Goal: Task Accomplishment & Management: Use online tool/utility

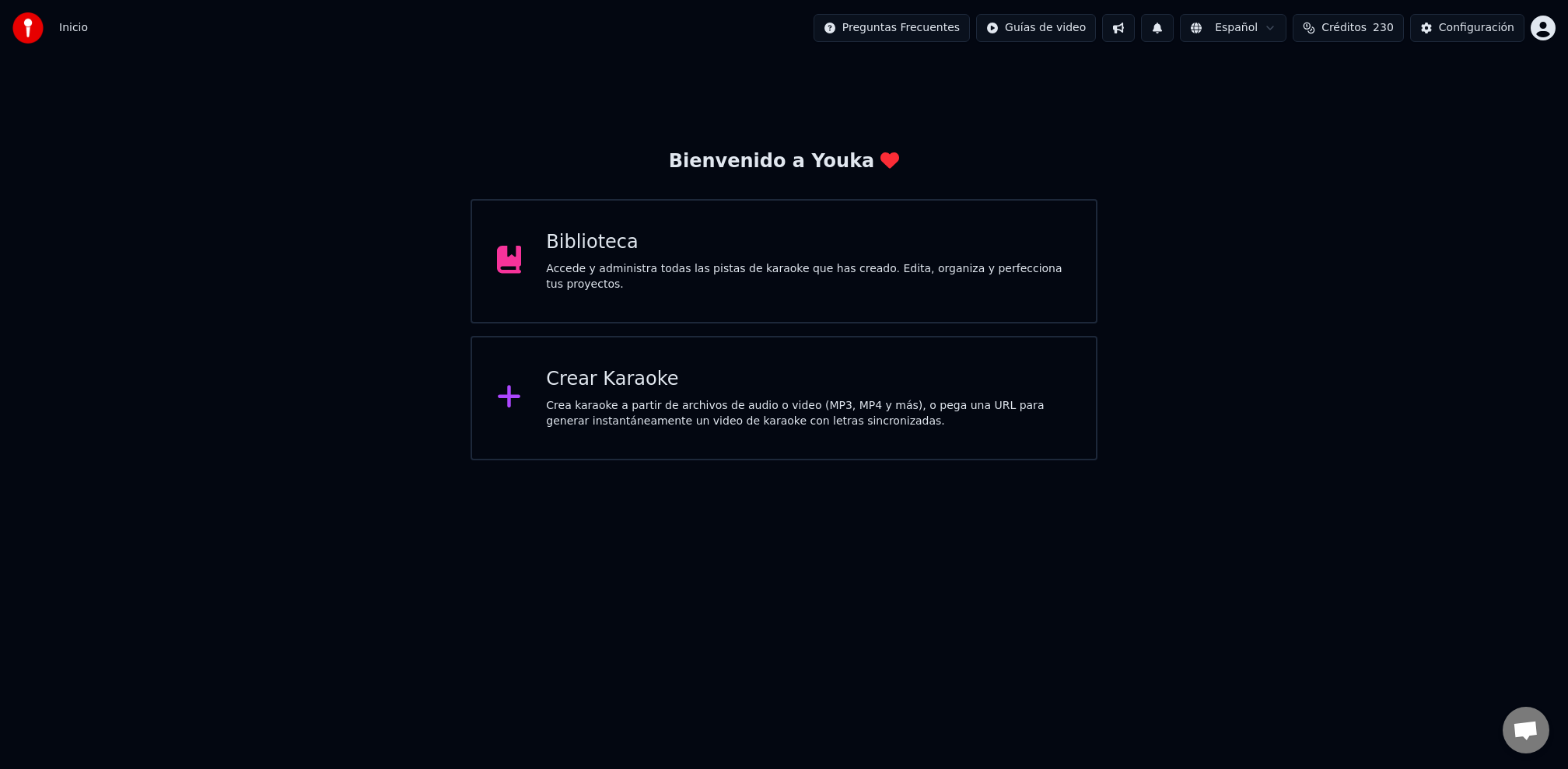
click at [663, 419] on div "Crea karaoke a partir de archivos de audio o video (MP3, MP4 y más), o pega una…" at bounding box center [808, 413] width 525 height 31
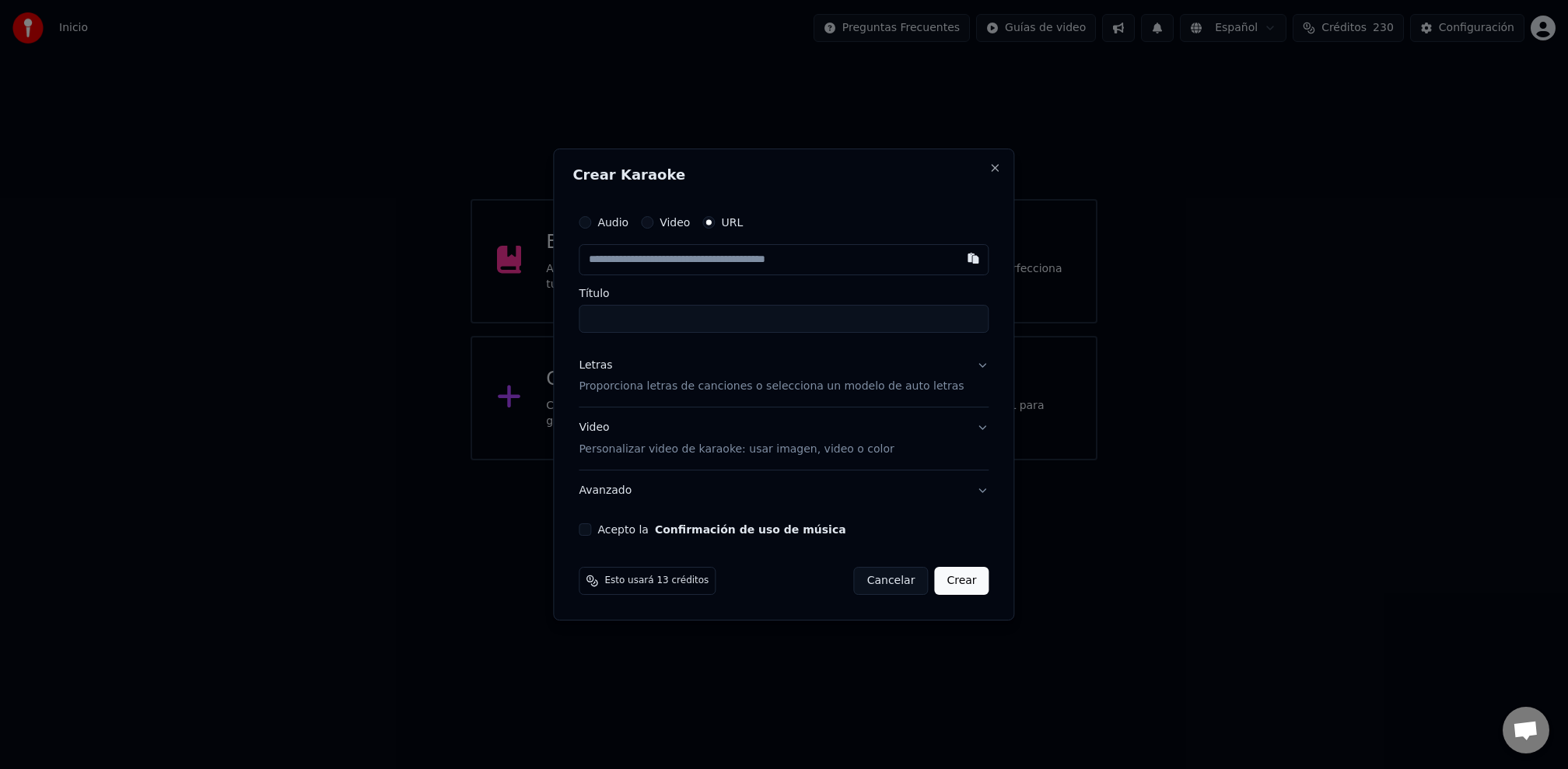
click at [881, 372] on div "Letras Proporciona letras de canciones o selecciona un modelo de auto letras" at bounding box center [771, 376] width 385 height 38
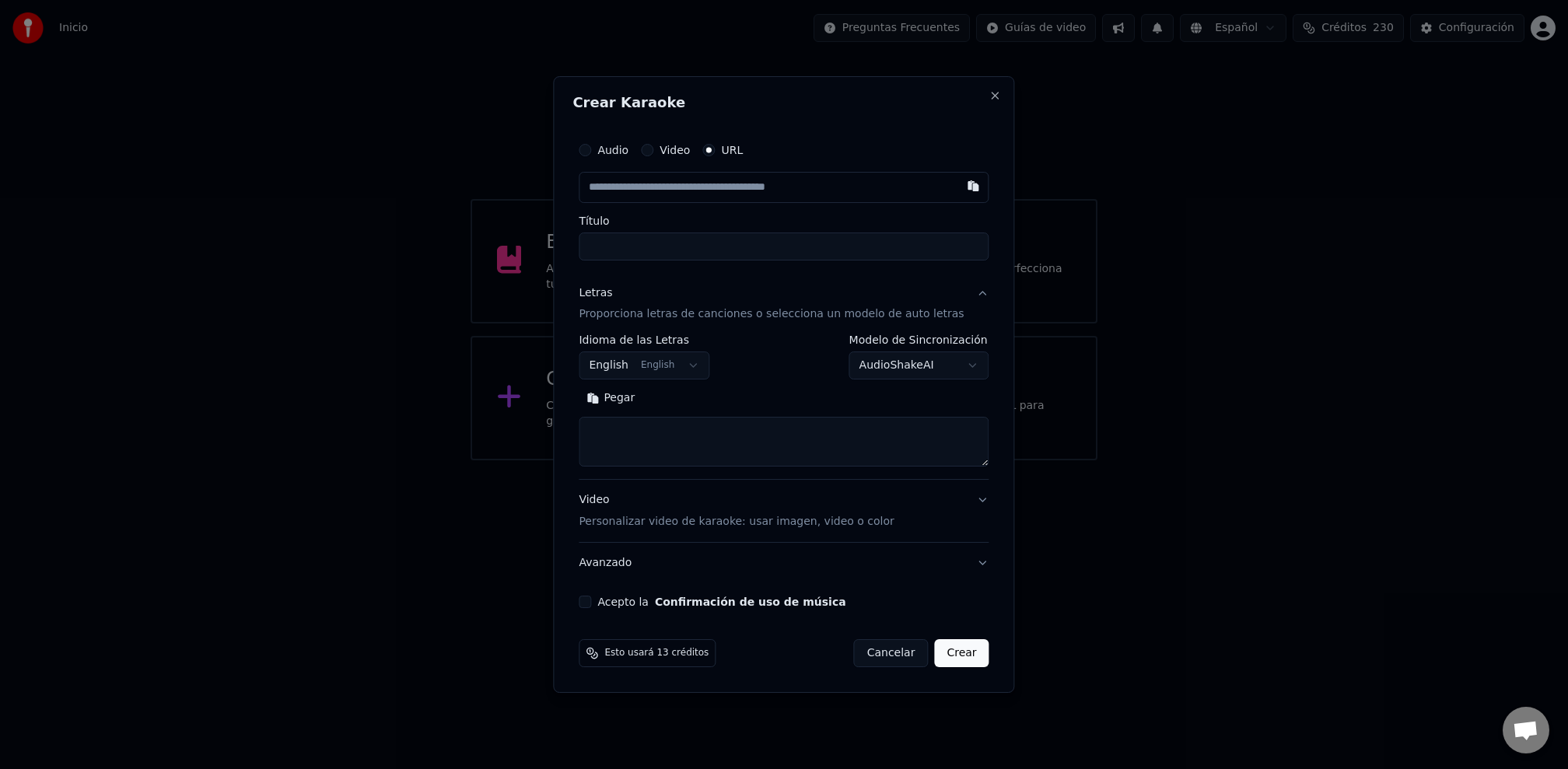
click at [682, 459] on textarea at bounding box center [784, 441] width 410 height 49
paste textarea "**********"
type textarea "**********"
click at [652, 251] on input "Título" at bounding box center [784, 246] width 410 height 28
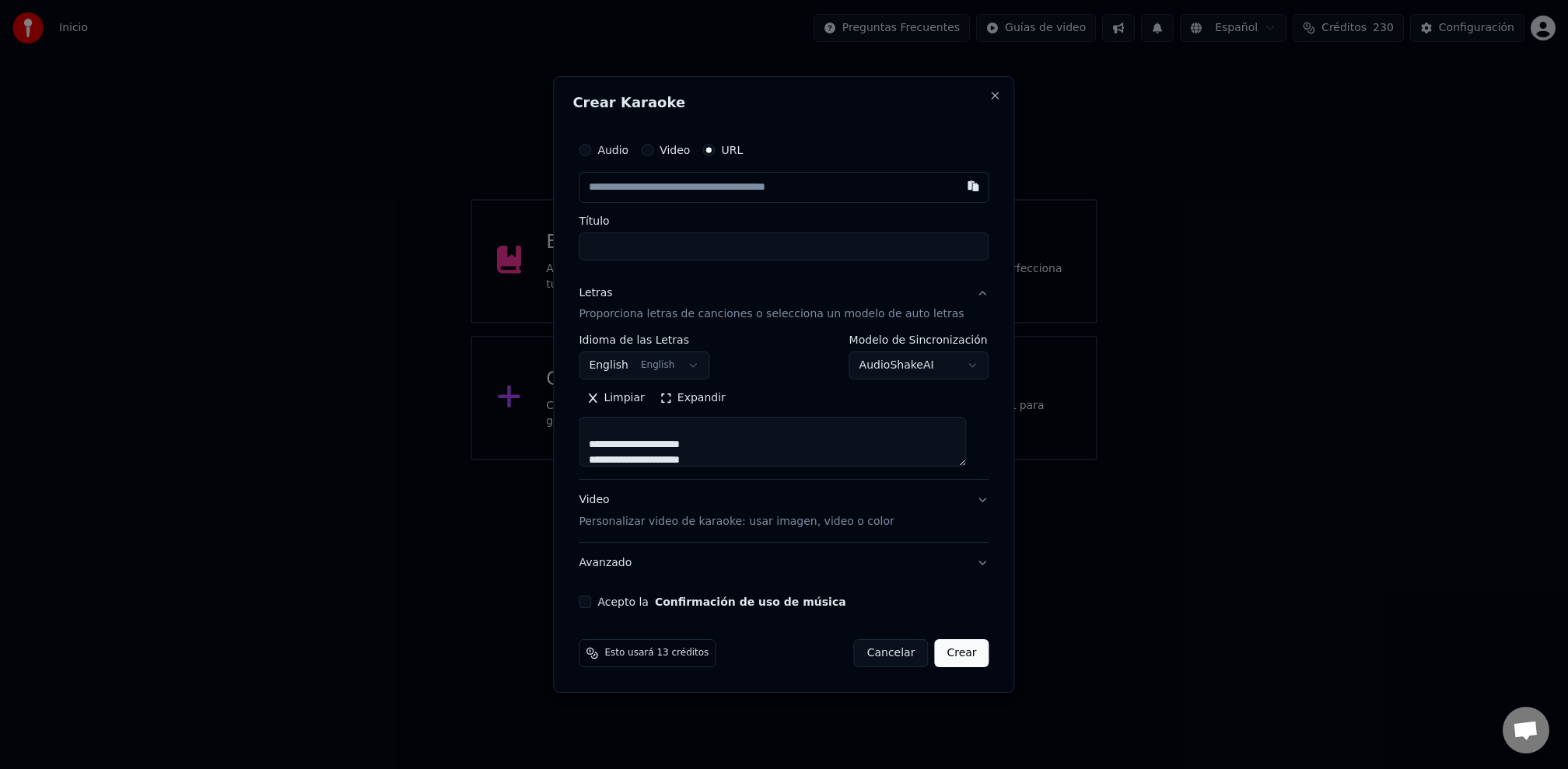
paste input "**********"
type input "**********"
click at [673, 192] on input "text" at bounding box center [784, 187] width 410 height 31
paste input "**********"
type input "**********"
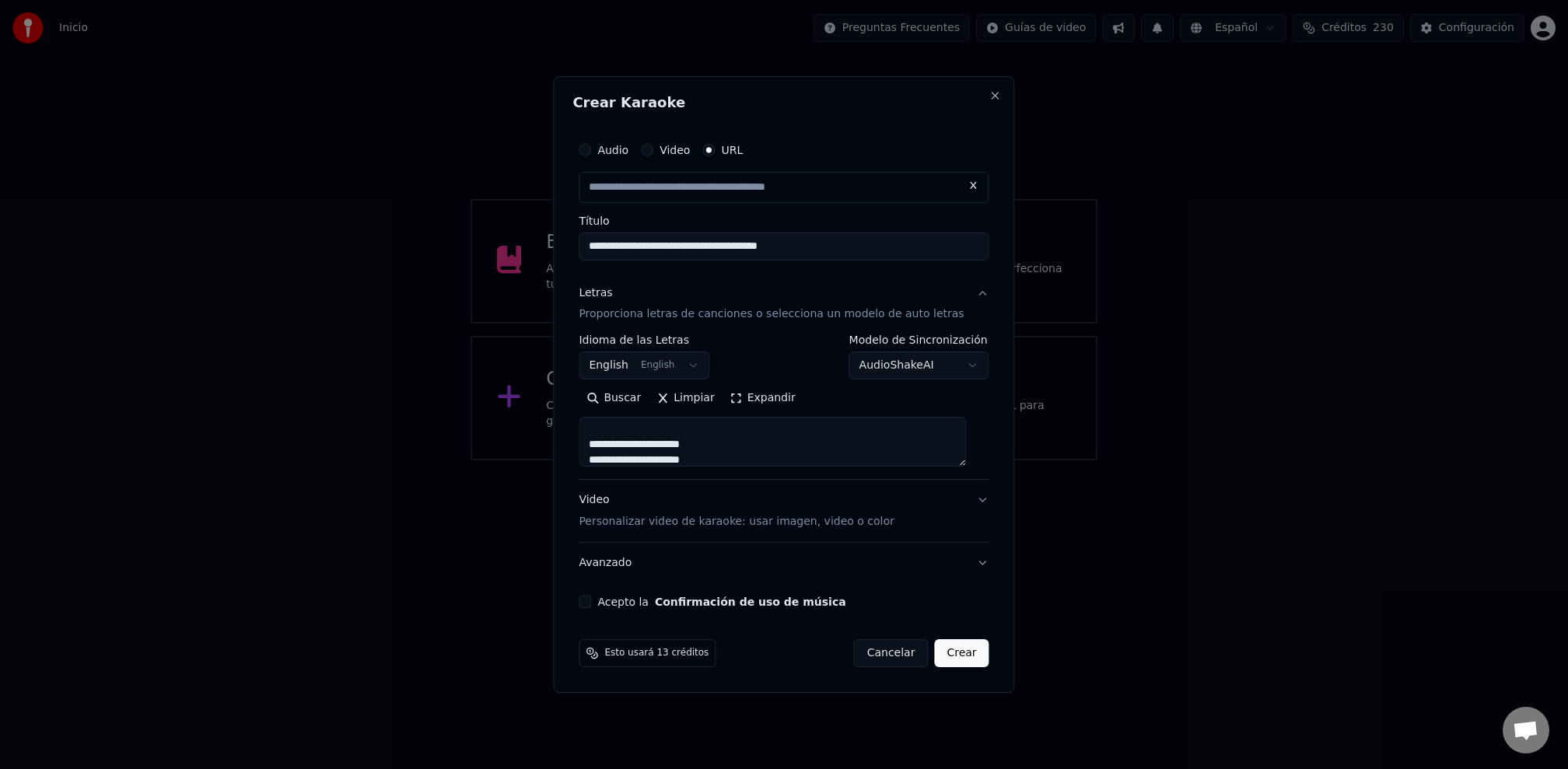
drag, startPoint x: 826, startPoint y: 247, endPoint x: 444, endPoint y: 239, distance: 382.1
click at [444, 239] on body "**********" at bounding box center [784, 230] width 1568 height 460
type input "**********"
select select
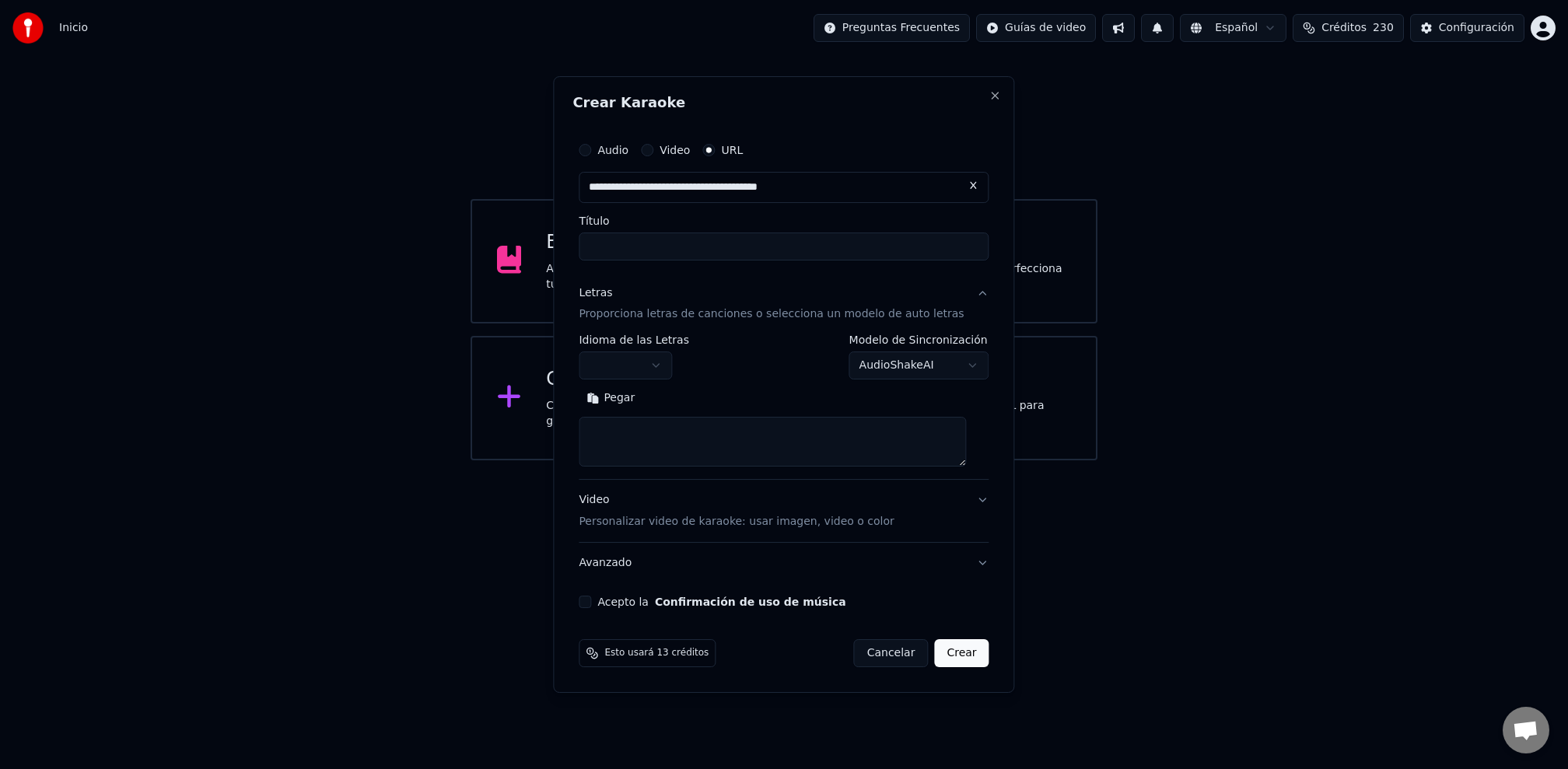
scroll to position [0, 0]
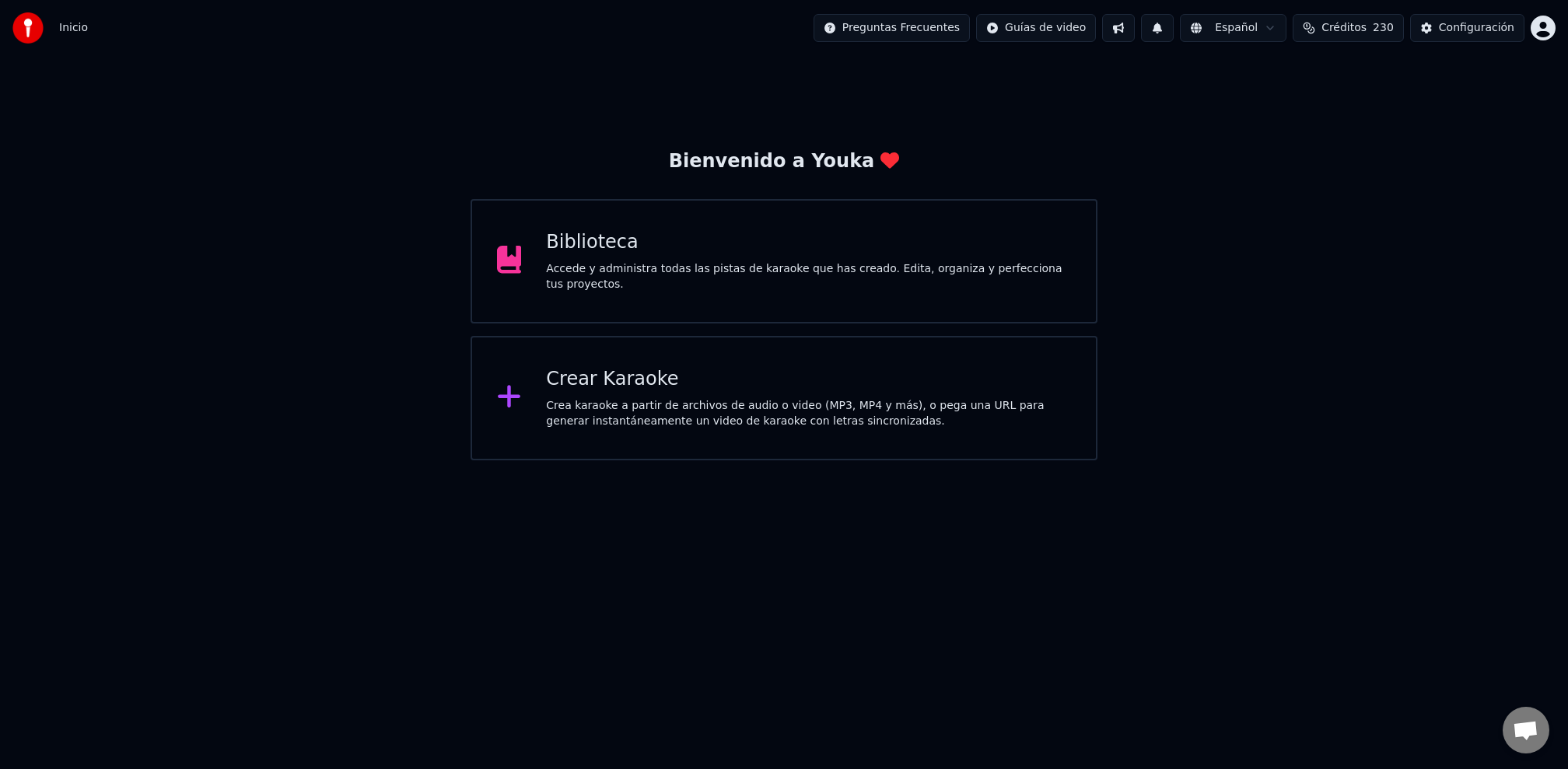
click at [686, 414] on div "Crea karaoke a partir de archivos de audio o video (MP3, MP4 y más), o pega una…" at bounding box center [808, 413] width 525 height 31
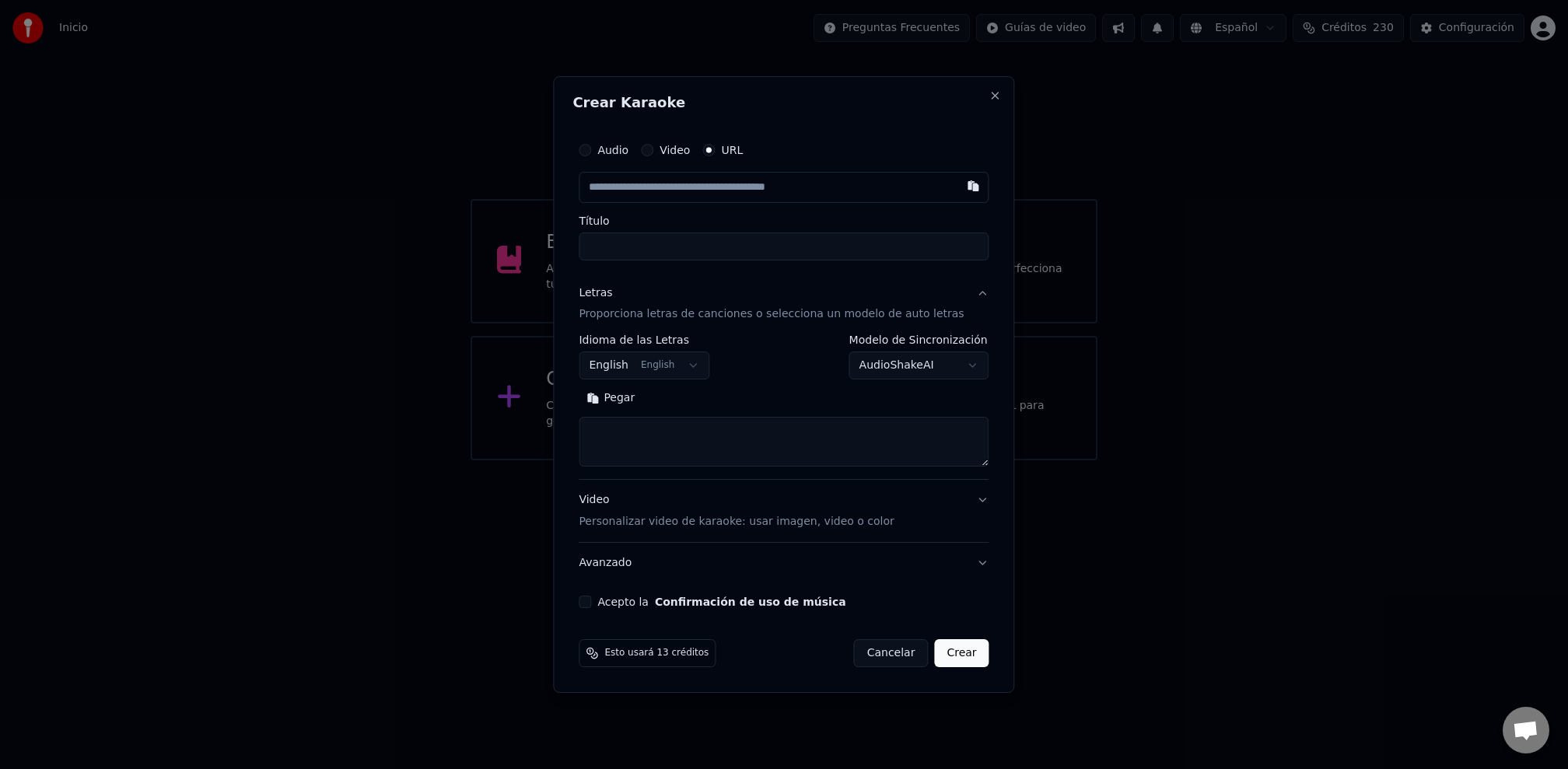
type input "**********"
click at [681, 419] on textarea at bounding box center [784, 441] width 410 height 49
paste textarea "**********"
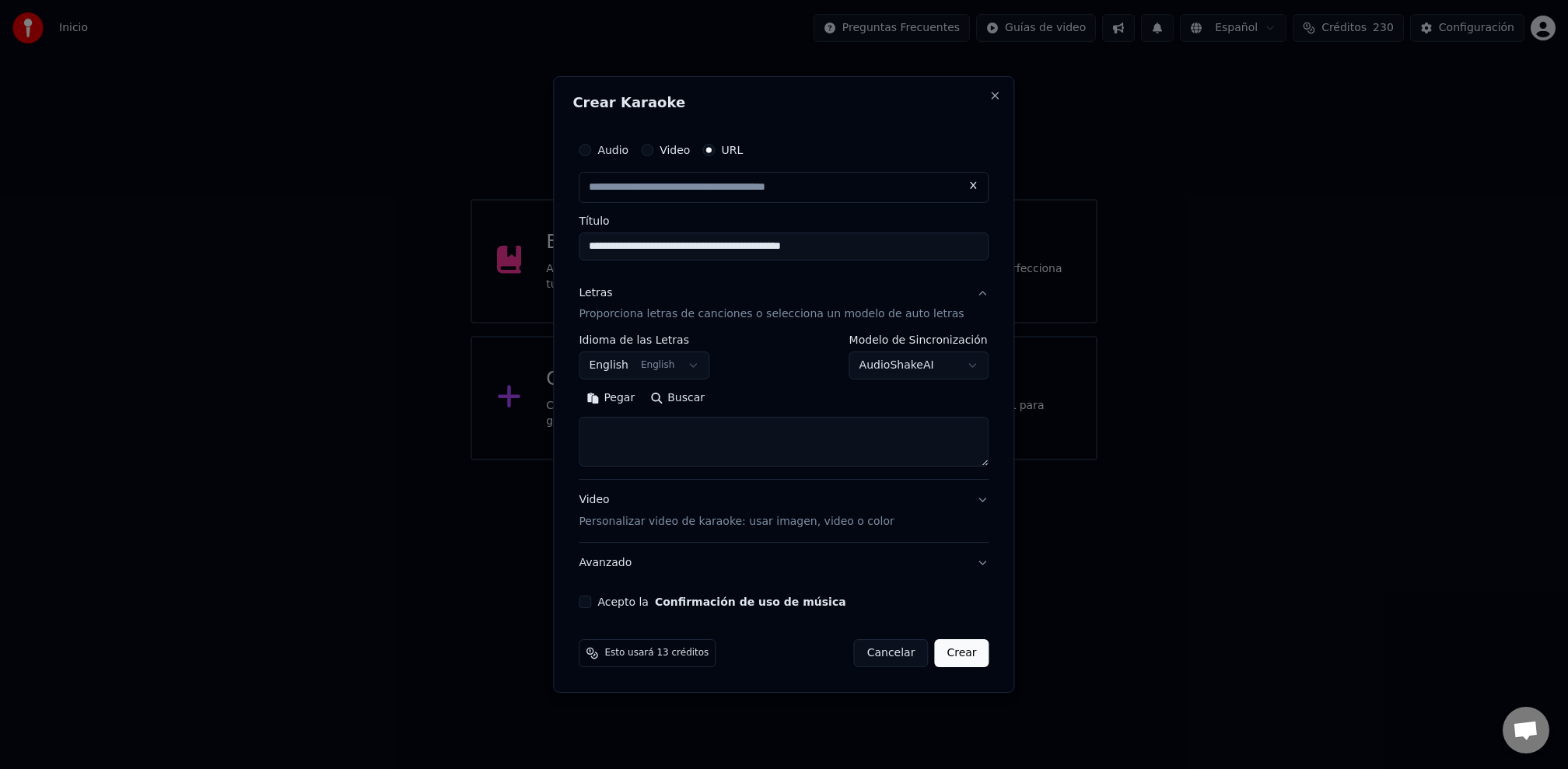
type input "**********"
type textarea "*"
click at [642, 458] on textarea at bounding box center [772, 441] width 388 height 49
paste textarea "**********"
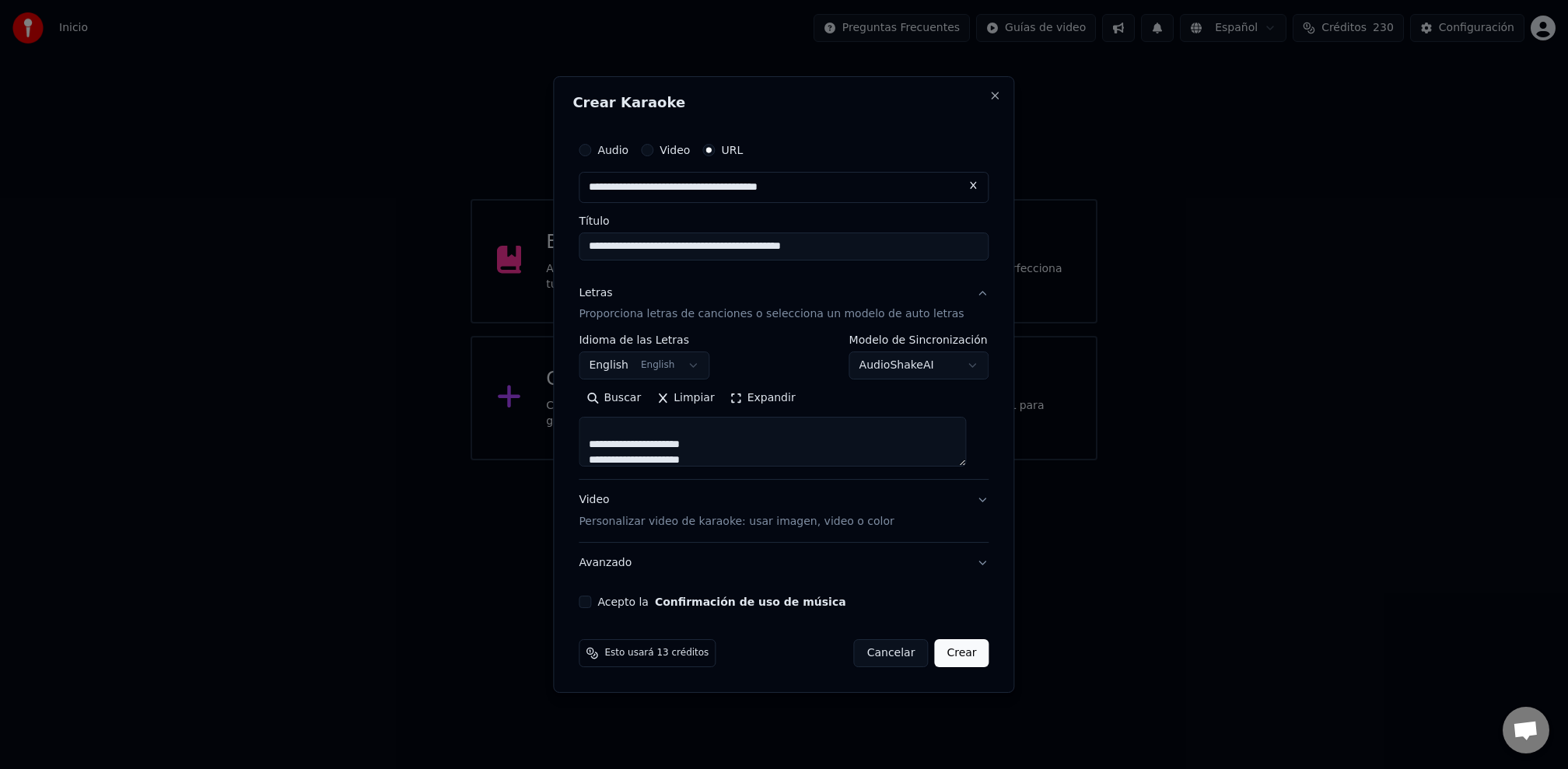
click at [966, 465] on textarea at bounding box center [772, 441] width 388 height 49
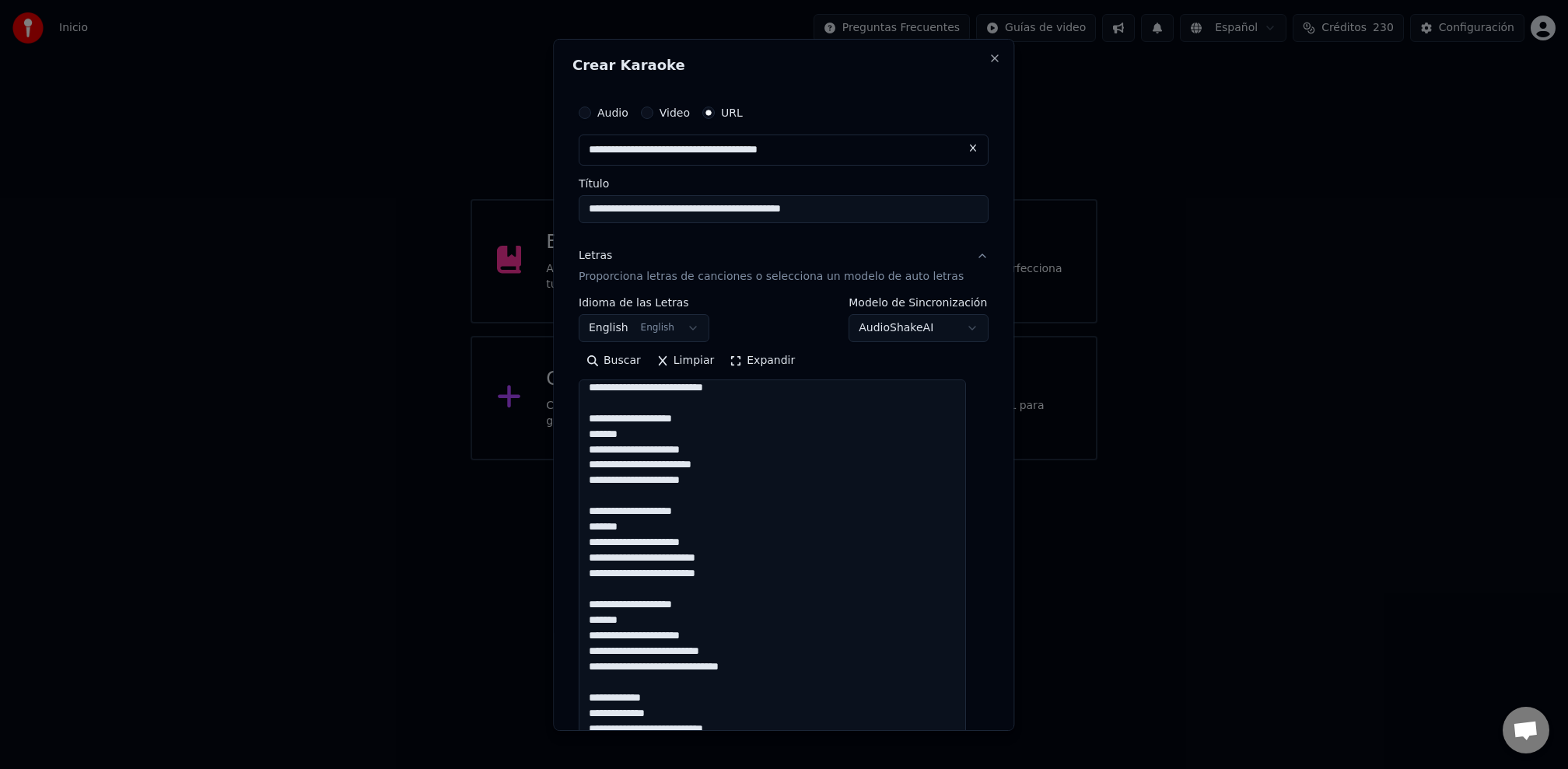
drag, startPoint x: 970, startPoint y: 463, endPoint x: 863, endPoint y: 651, distance: 216.3
click at [978, 460] on html "**********" at bounding box center [784, 230] width 1568 height 460
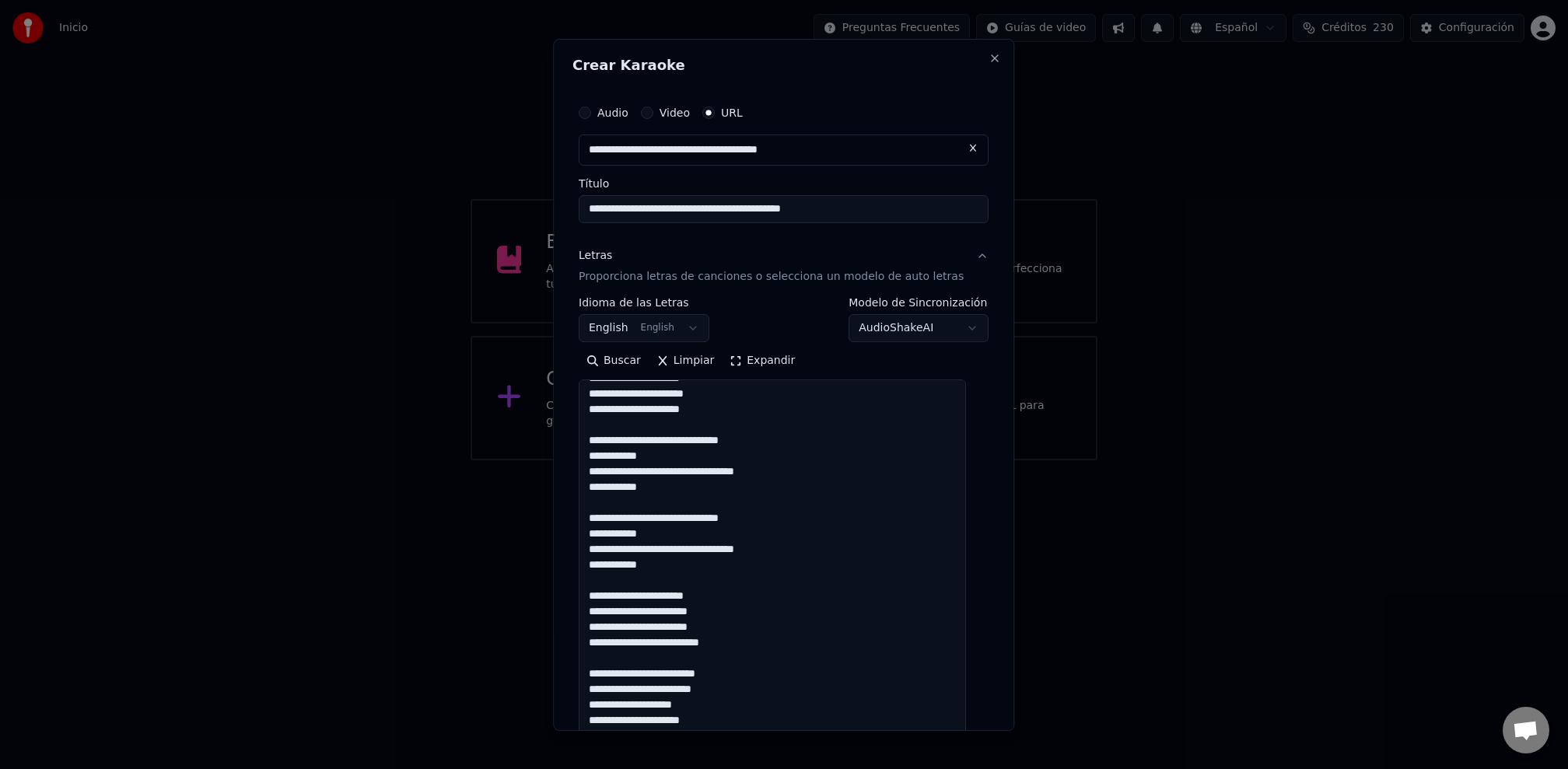
scroll to position [260, 0]
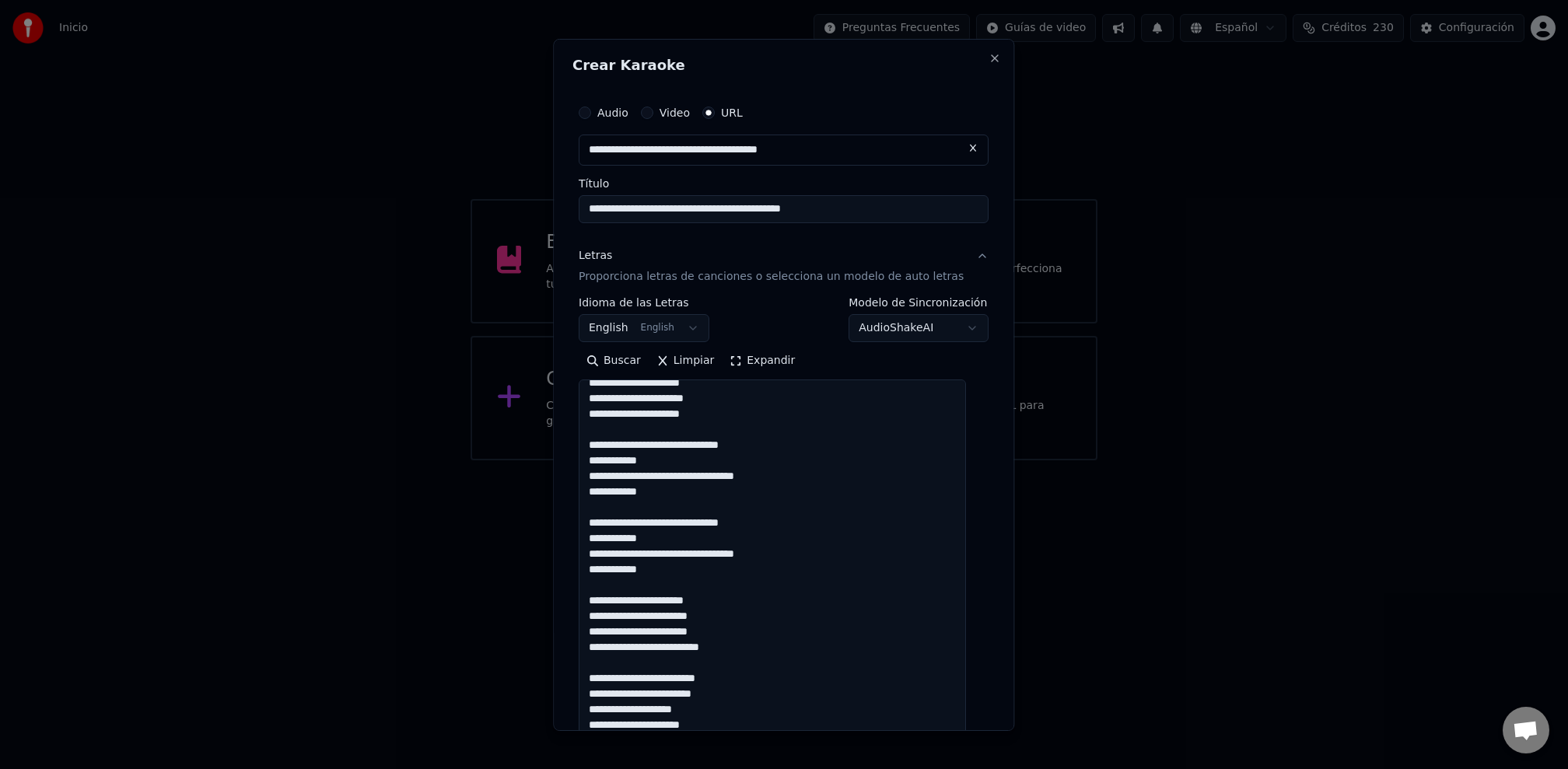
drag, startPoint x: 599, startPoint y: 455, endPoint x: 623, endPoint y: 463, distance: 25.3
click at [599, 455] on textarea at bounding box center [772, 608] width 388 height 456
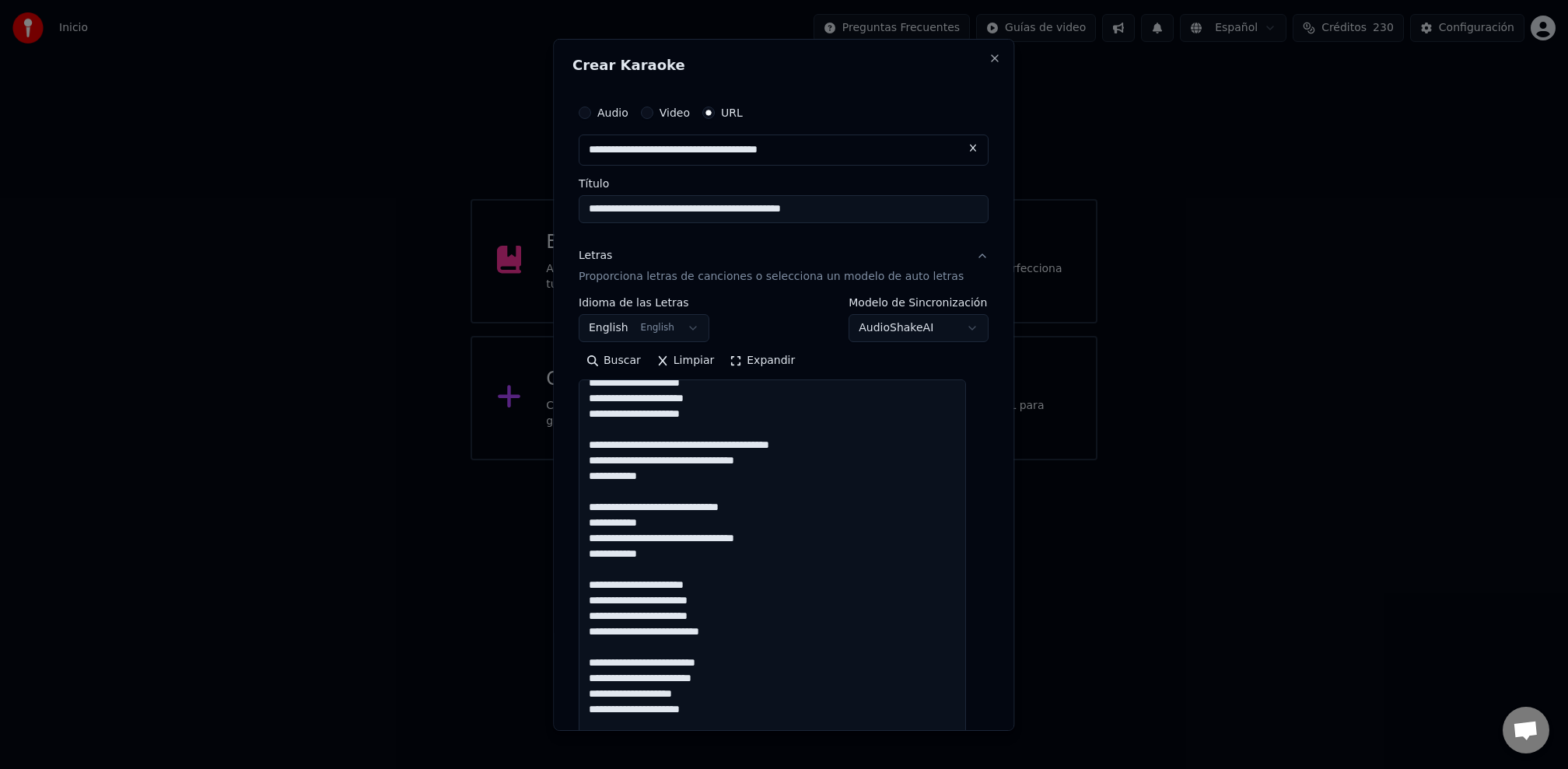
click at [592, 475] on textarea at bounding box center [772, 608] width 388 height 456
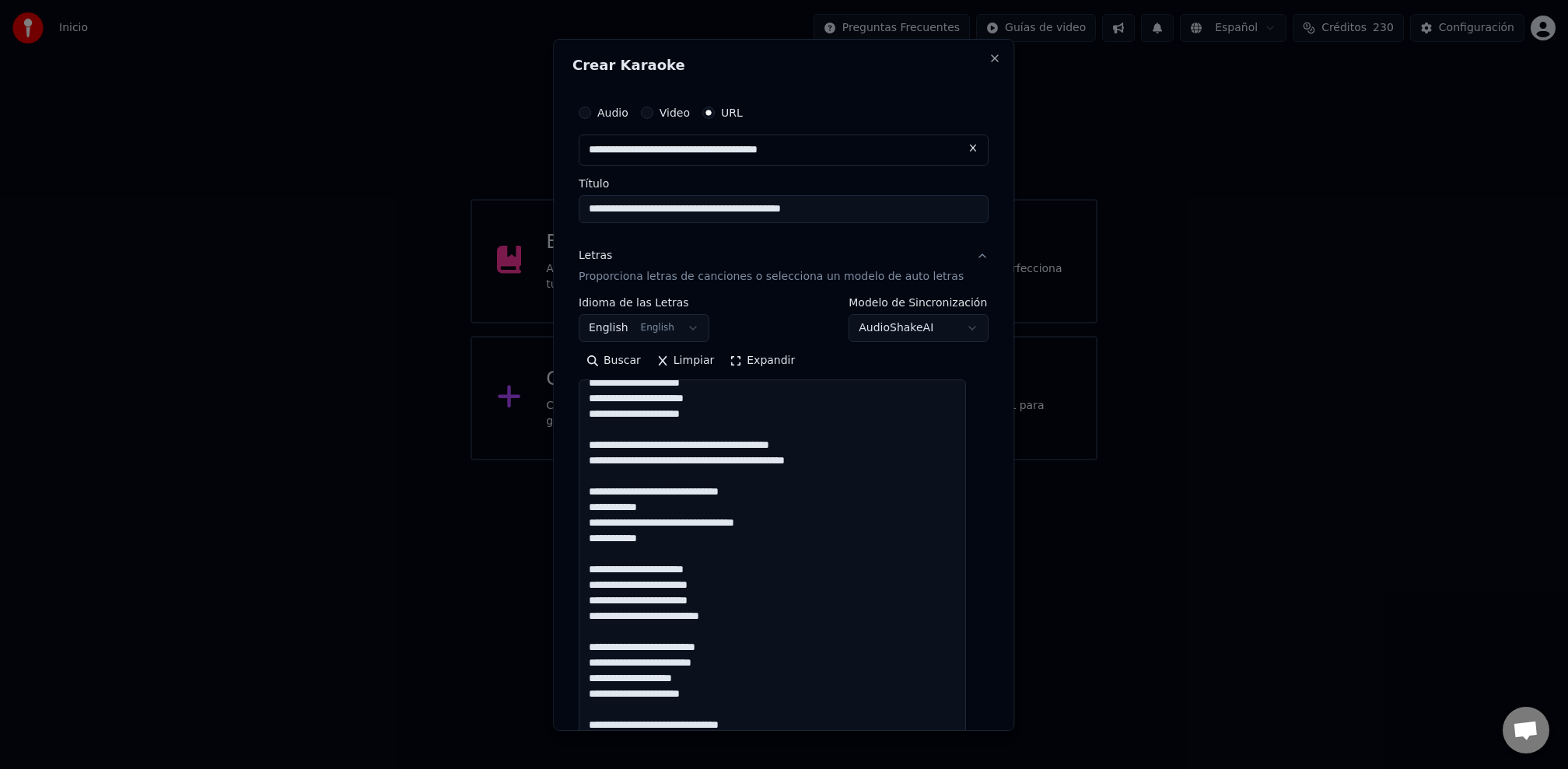
click at [598, 503] on textarea at bounding box center [772, 608] width 388 height 456
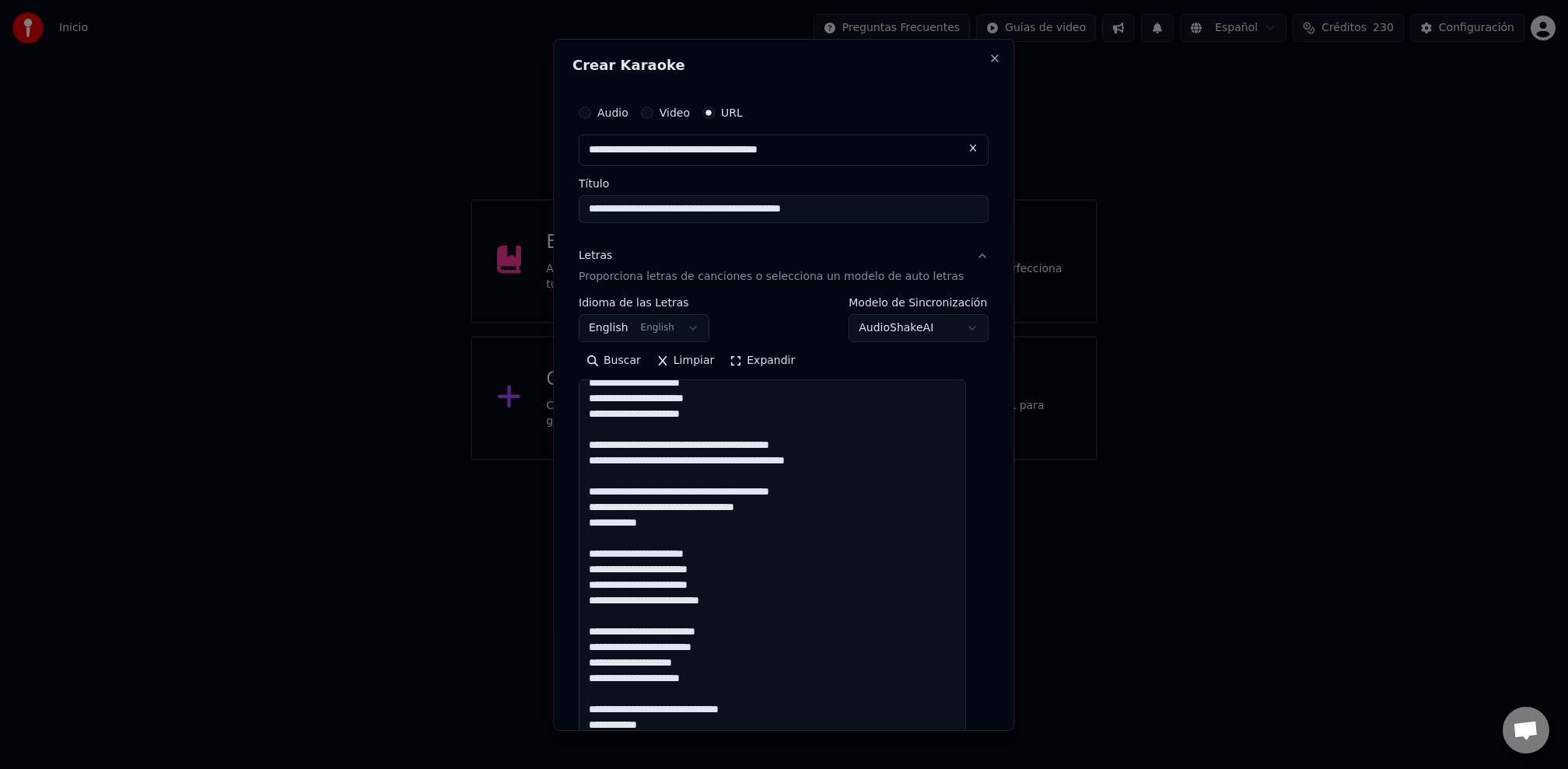
click at [599, 522] on textarea at bounding box center [772, 608] width 388 height 456
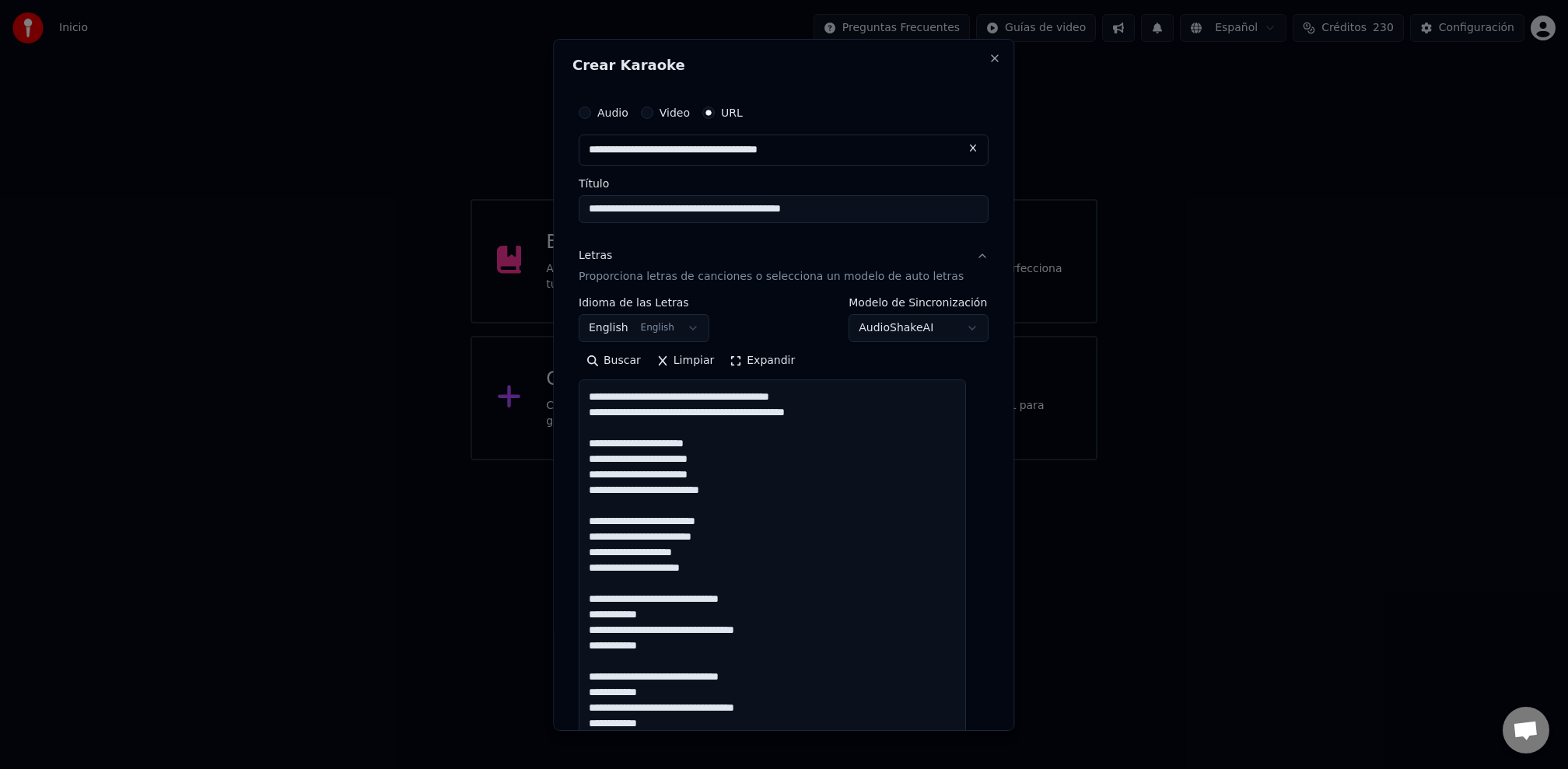
scroll to position [376, 0]
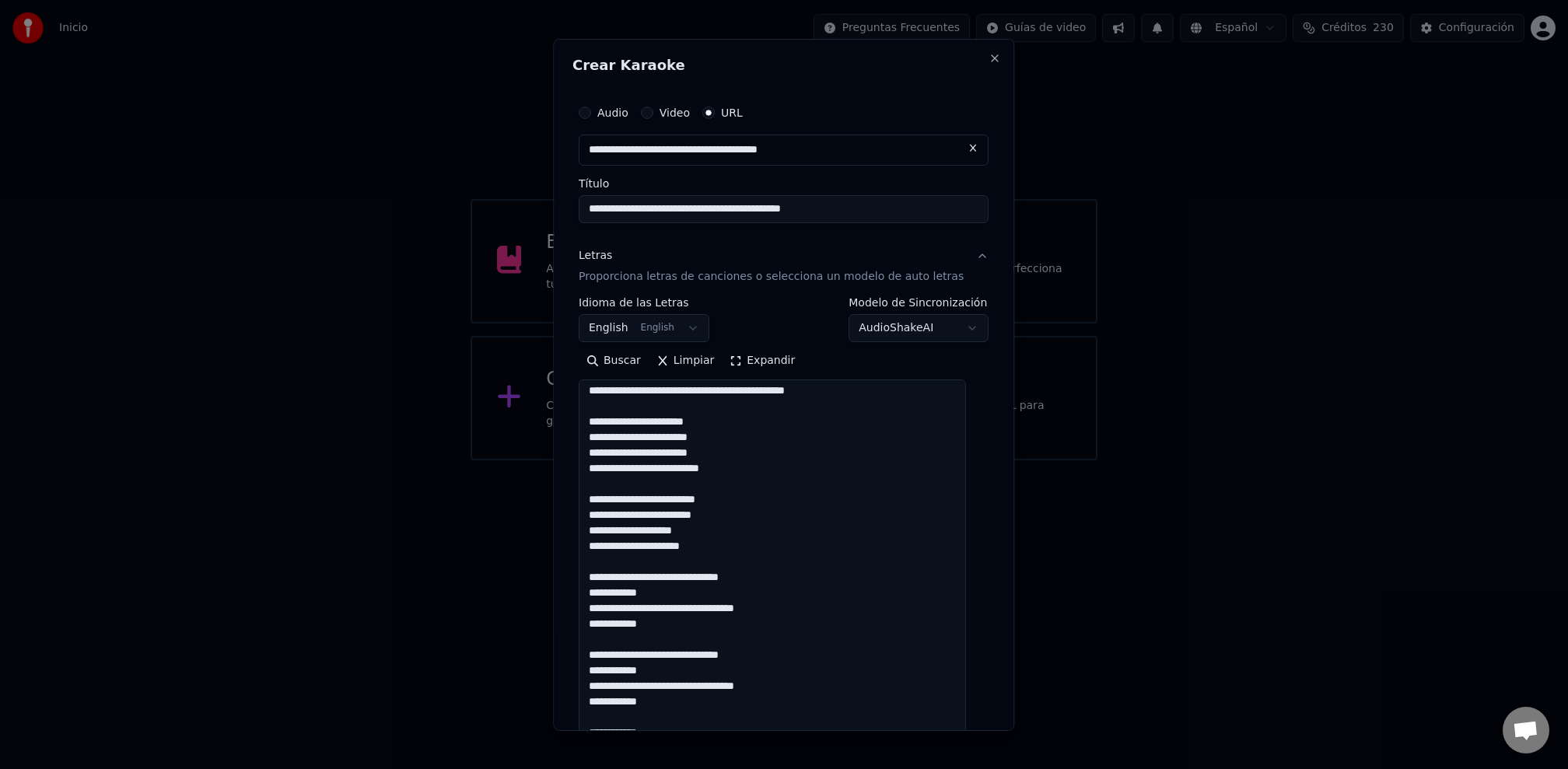
drag, startPoint x: 598, startPoint y: 599, endPoint x: 609, endPoint y: 602, distance: 11.4
click at [600, 600] on textarea at bounding box center [772, 608] width 388 height 456
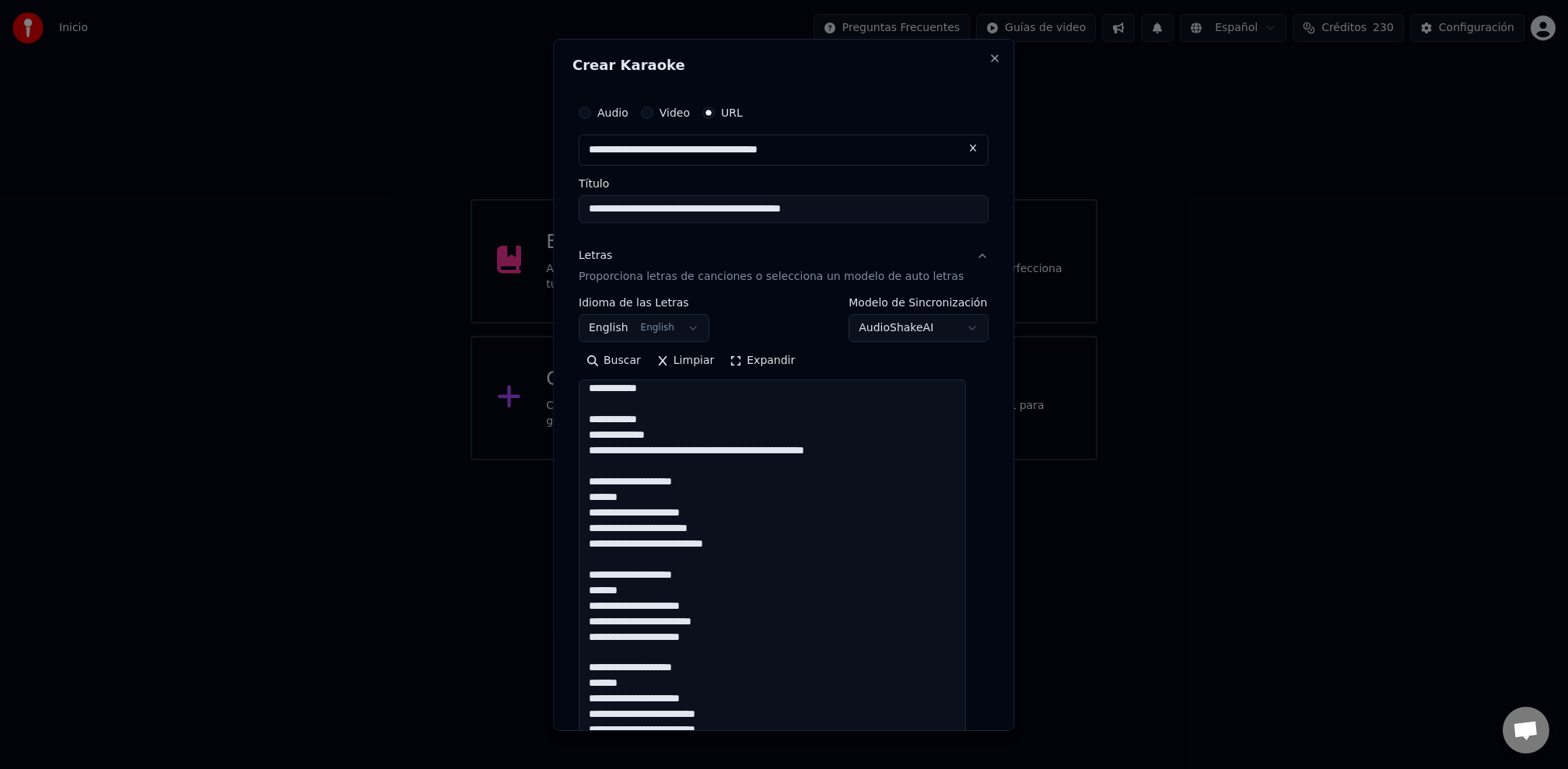
scroll to position [722, 0]
drag, startPoint x: 595, startPoint y: 498, endPoint x: 864, endPoint y: 505, distance: 269.1
click at [595, 498] on textarea at bounding box center [772, 608] width 388 height 456
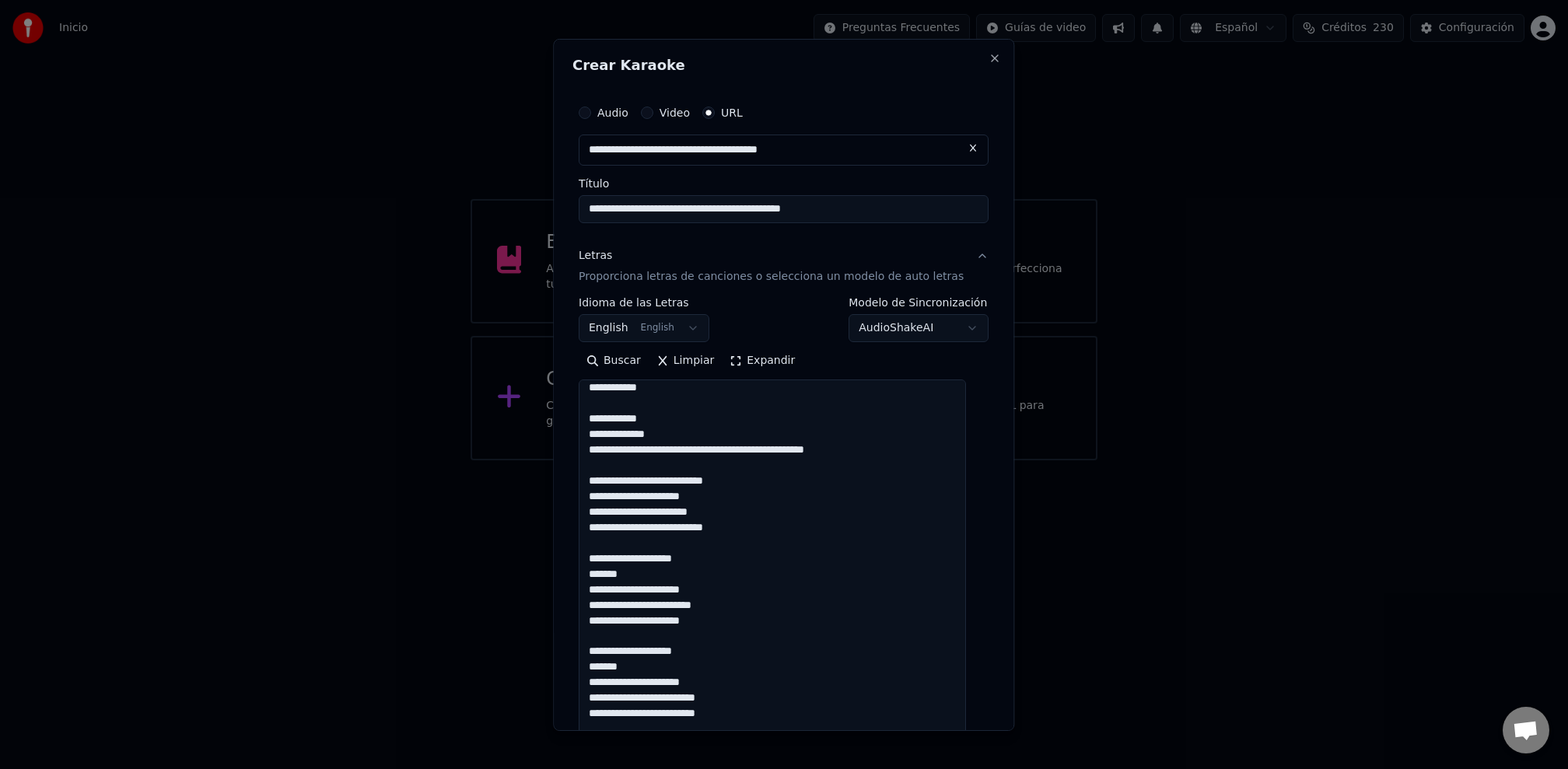
click at [598, 582] on textarea at bounding box center [772, 608] width 388 height 456
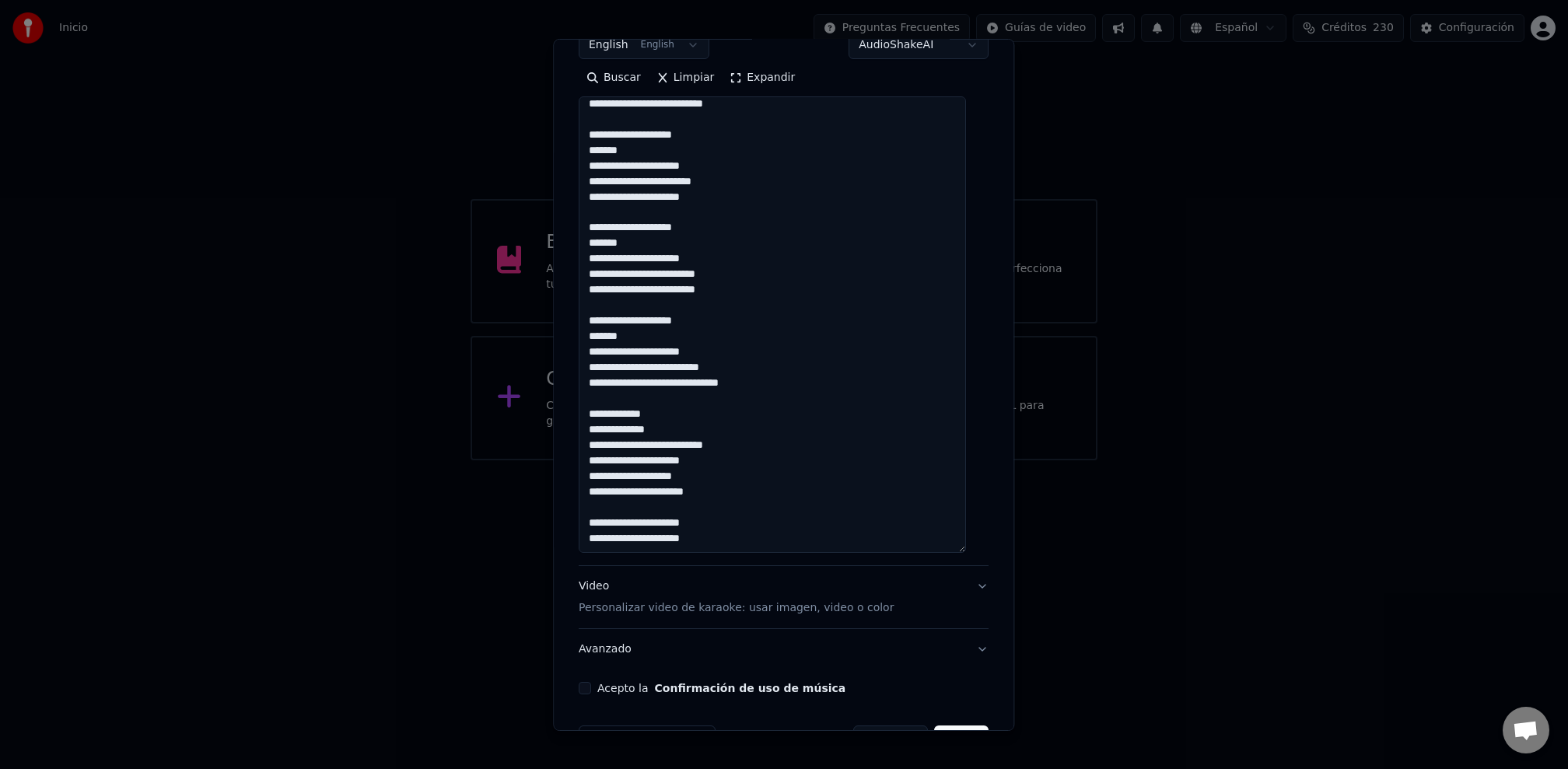
scroll to position [330, 0]
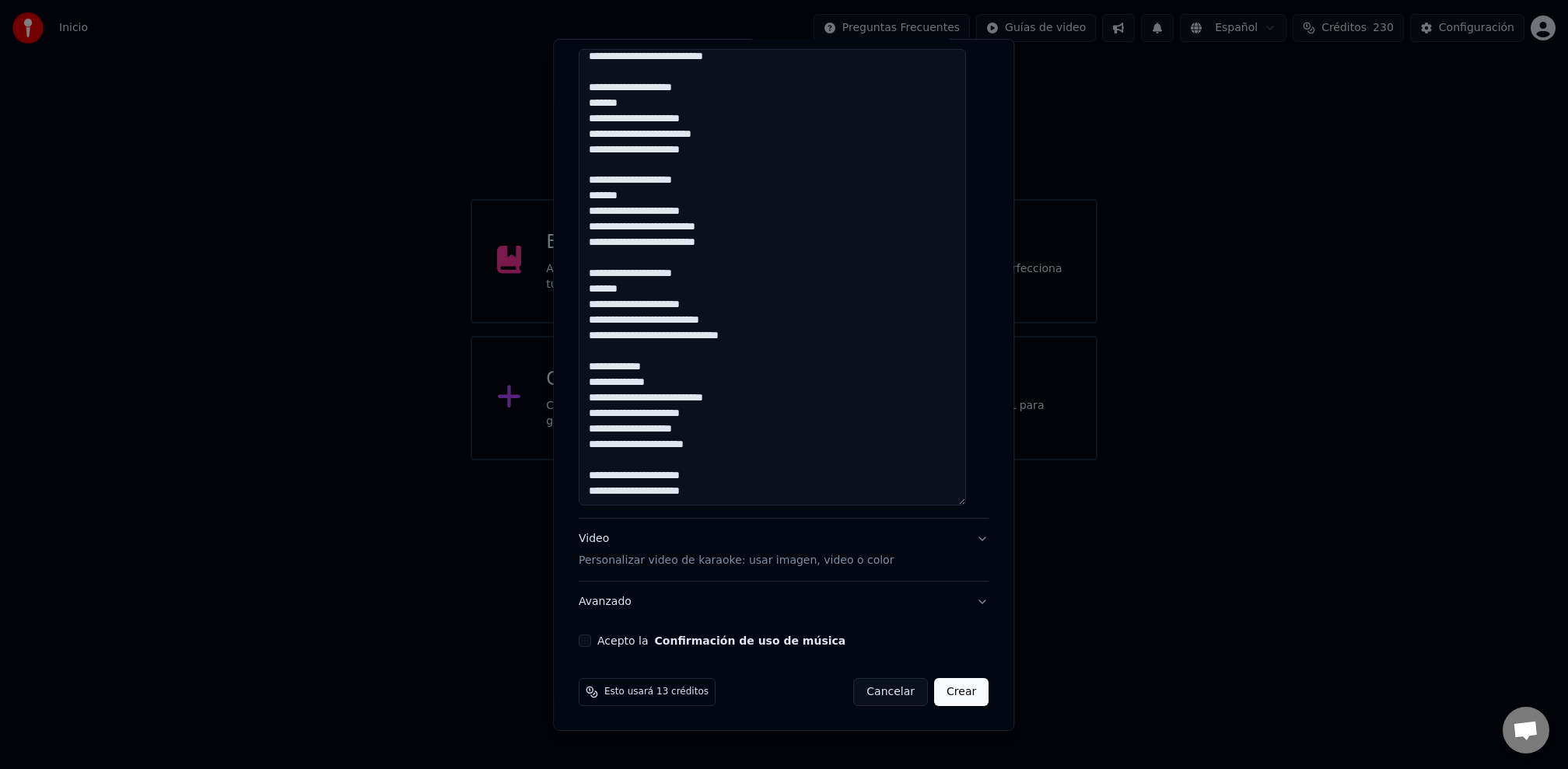
type textarea "**********"
click at [760, 558] on p "Personalizar video de karaoke: usar imagen, video o color" at bounding box center [737, 560] width 315 height 15
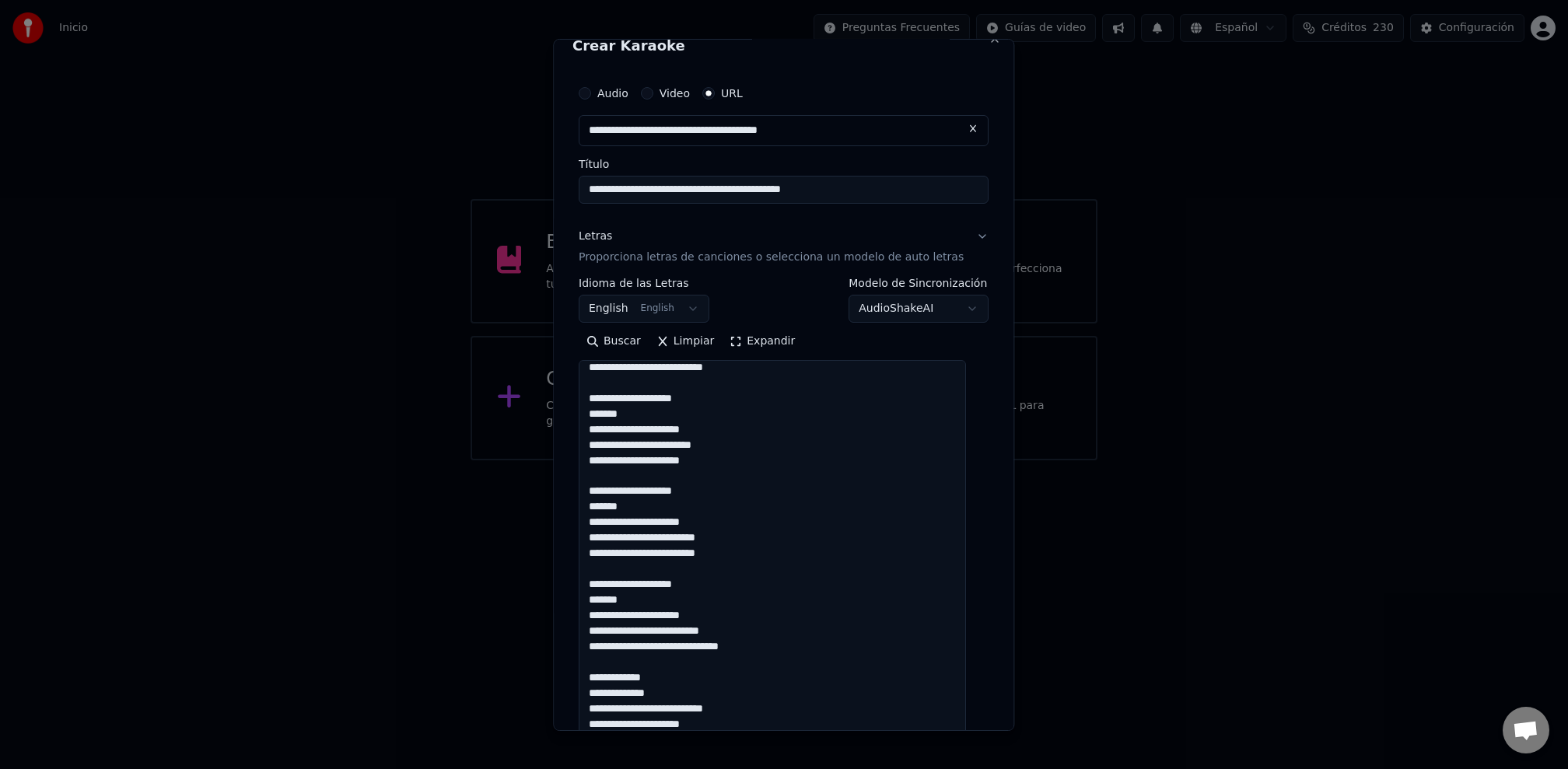
scroll to position [0, 0]
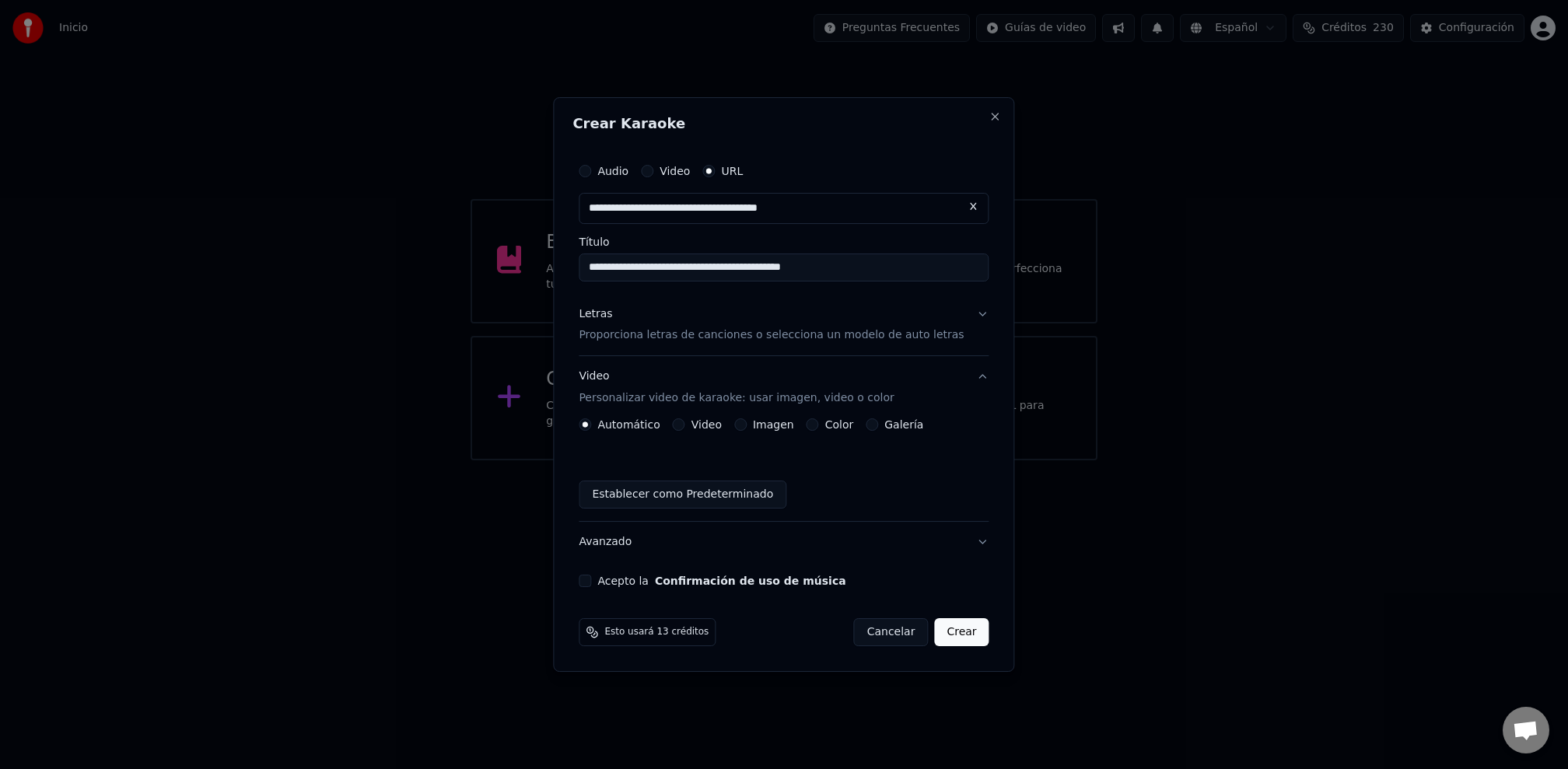
click at [743, 427] on button "Imagen" at bounding box center [740, 424] width 13 height 13
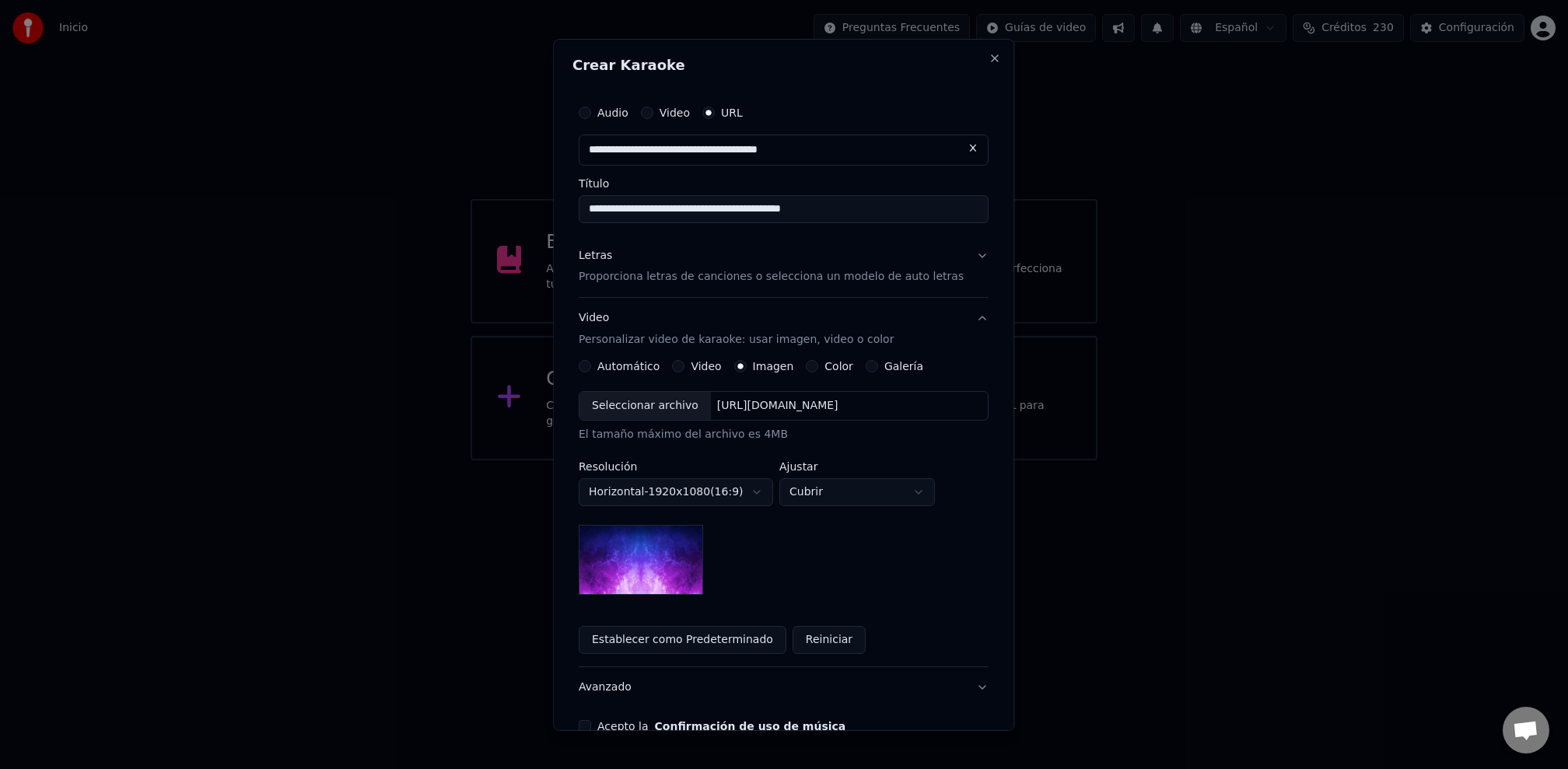
click at [664, 553] on img at bounding box center [641, 559] width 125 height 70
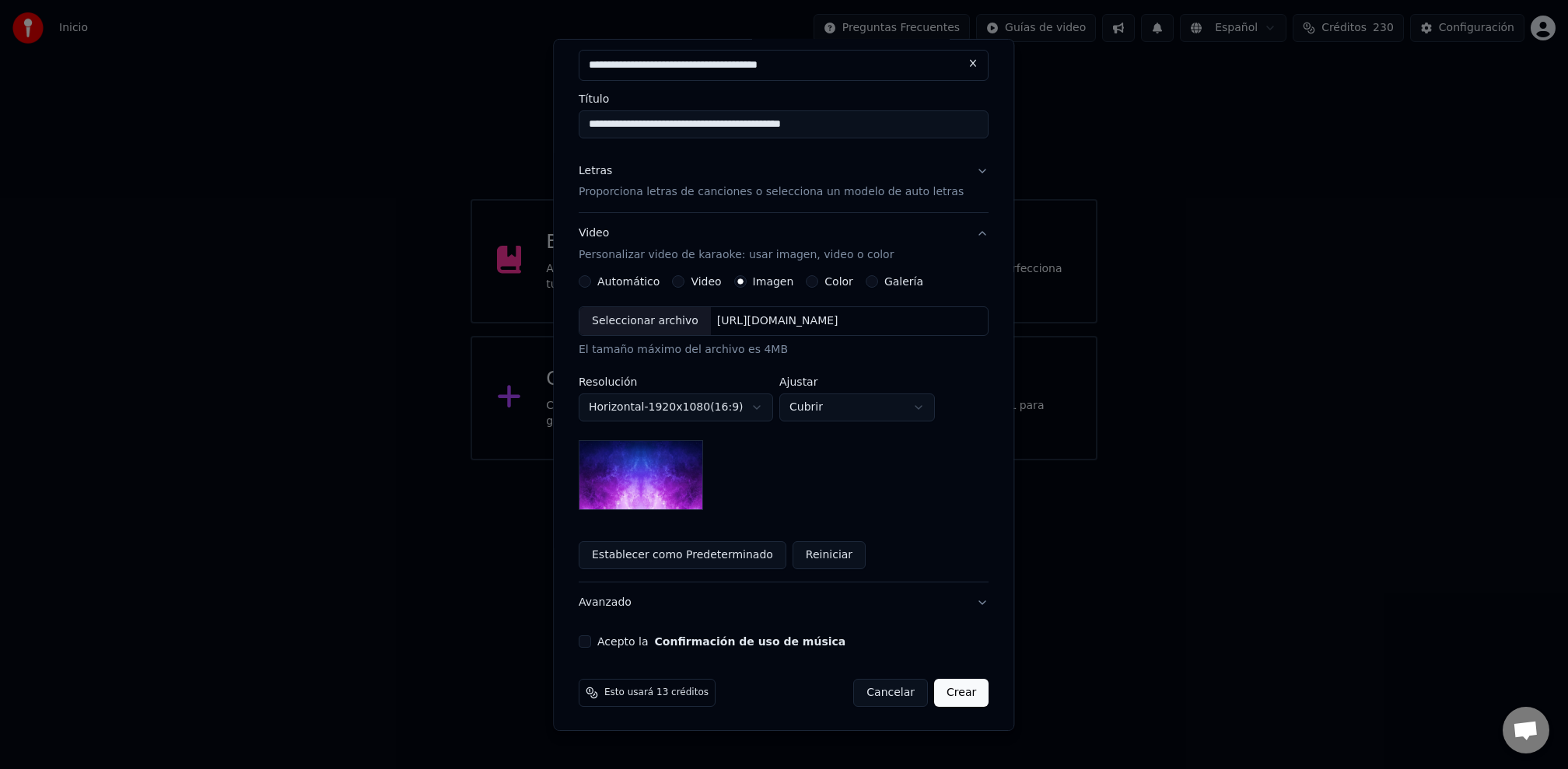
click at [605, 635] on div "Acepto la Confirmación de uso de música" at bounding box center [784, 641] width 410 height 13
click at [592, 650] on div "**********" at bounding box center [783, 329] width 422 height 648
click at [595, 646] on div "**********" at bounding box center [783, 329] width 422 height 648
click at [594, 650] on div "**********" at bounding box center [783, 329] width 422 height 648
click at [598, 646] on div "**********" at bounding box center [783, 329] width 422 height 648
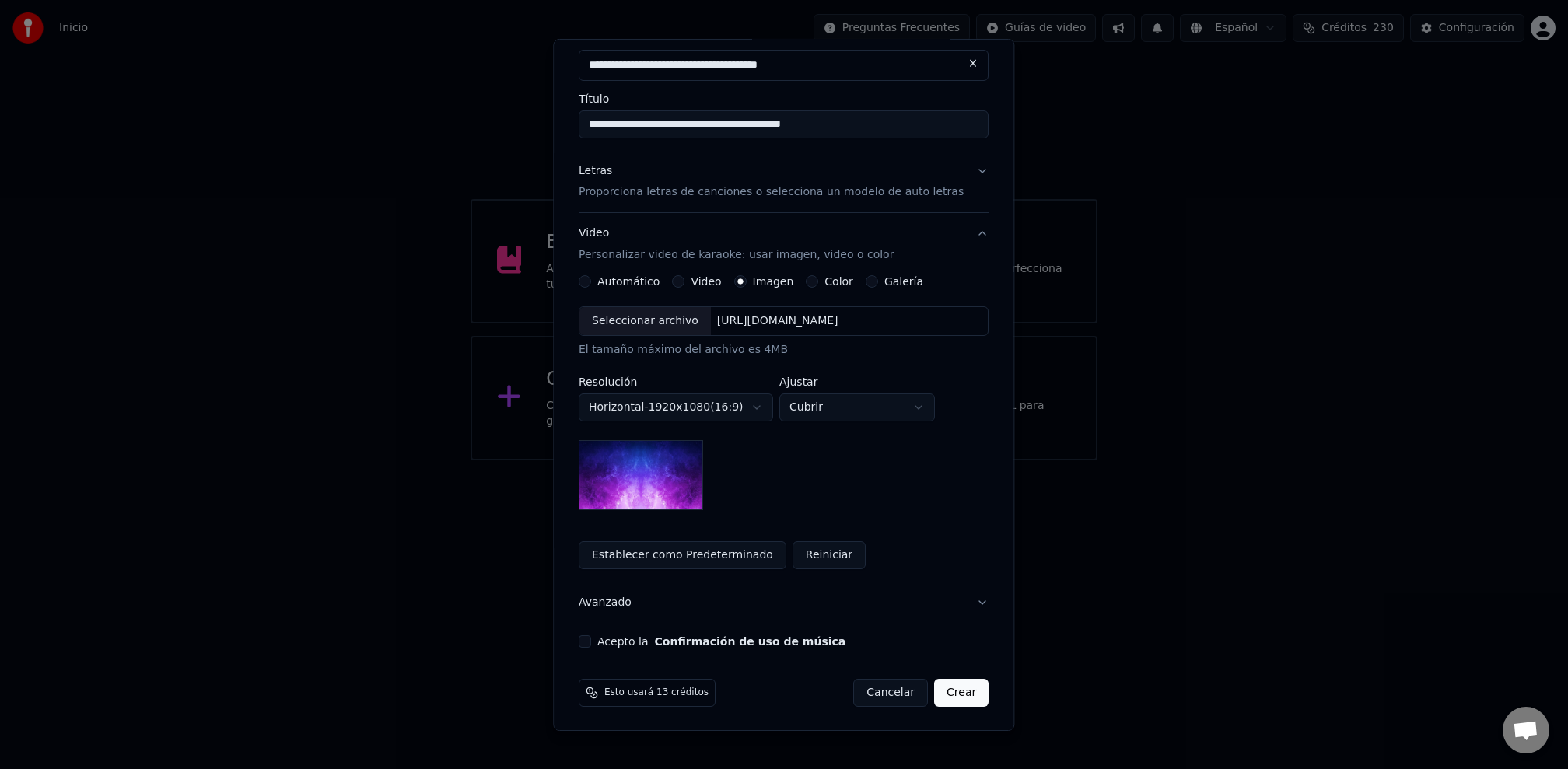
click at [598, 646] on div "**********" at bounding box center [783, 329] width 422 height 648
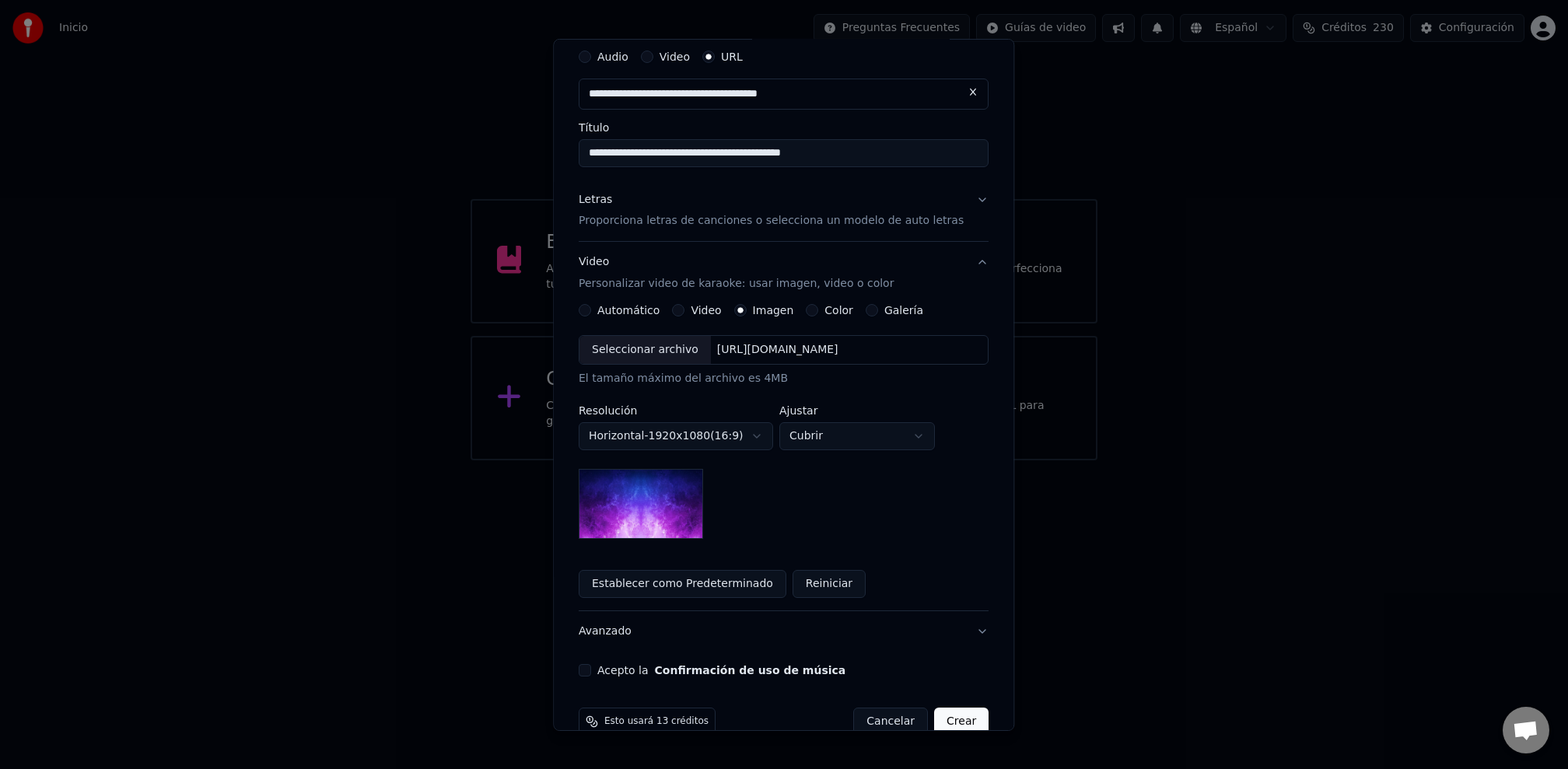
scroll to position [0, 0]
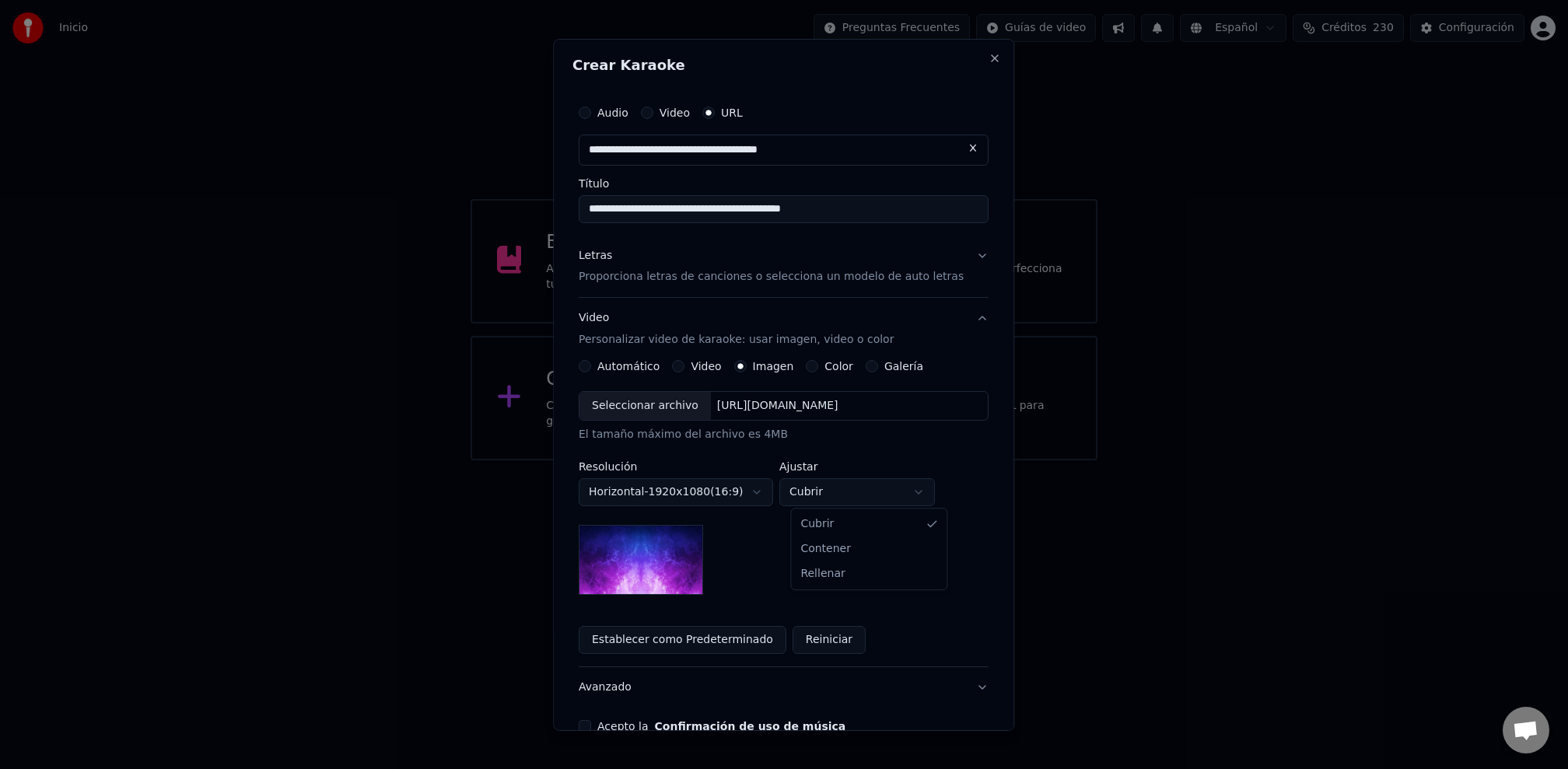
click at [873, 460] on body "**********" at bounding box center [784, 230] width 1568 height 460
click at [823, 555] on div "**********" at bounding box center [784, 493] width 410 height 204
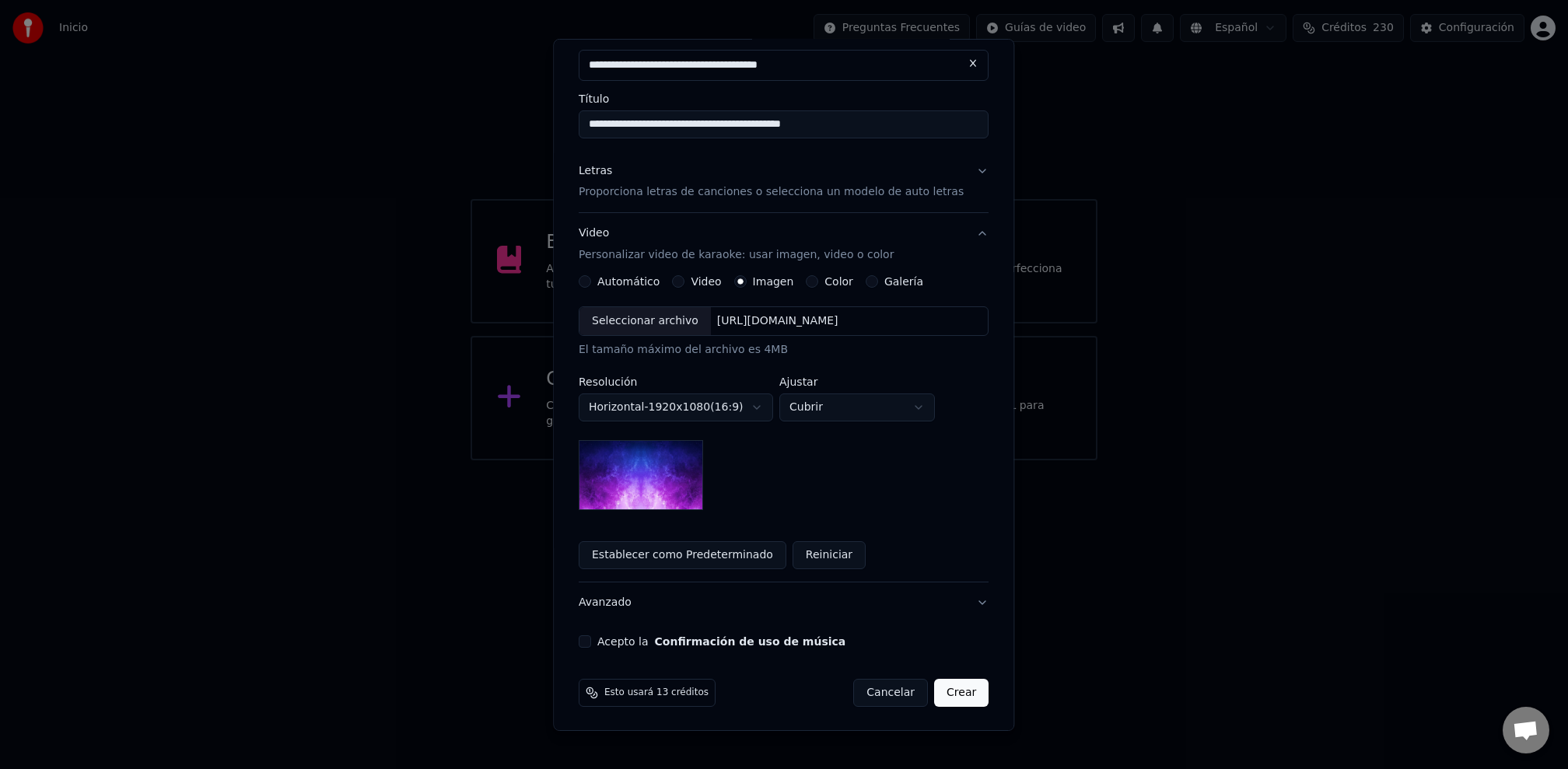
click at [605, 609] on button "Avanzado" at bounding box center [784, 603] width 410 height 41
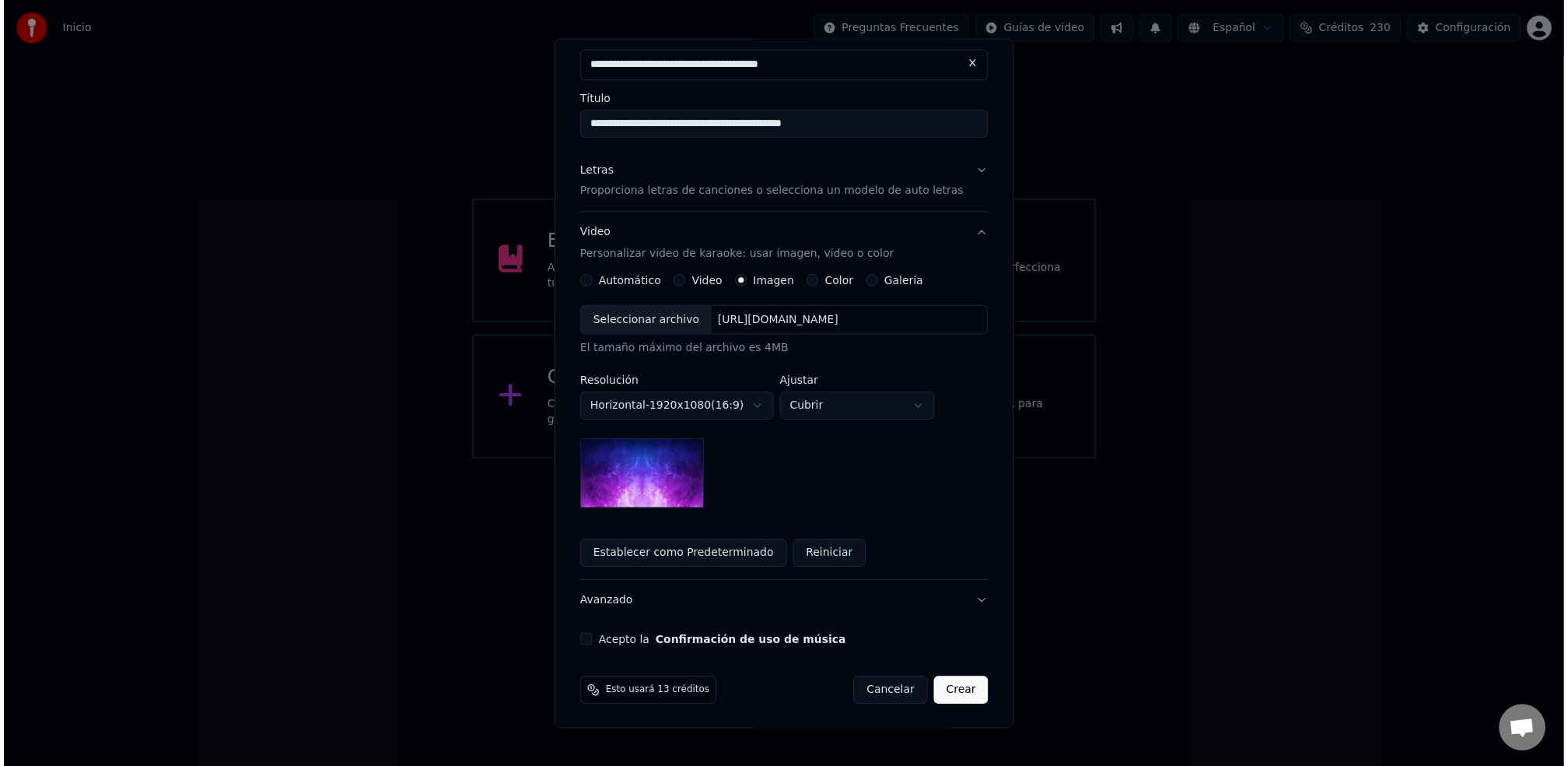
scroll to position [0, 0]
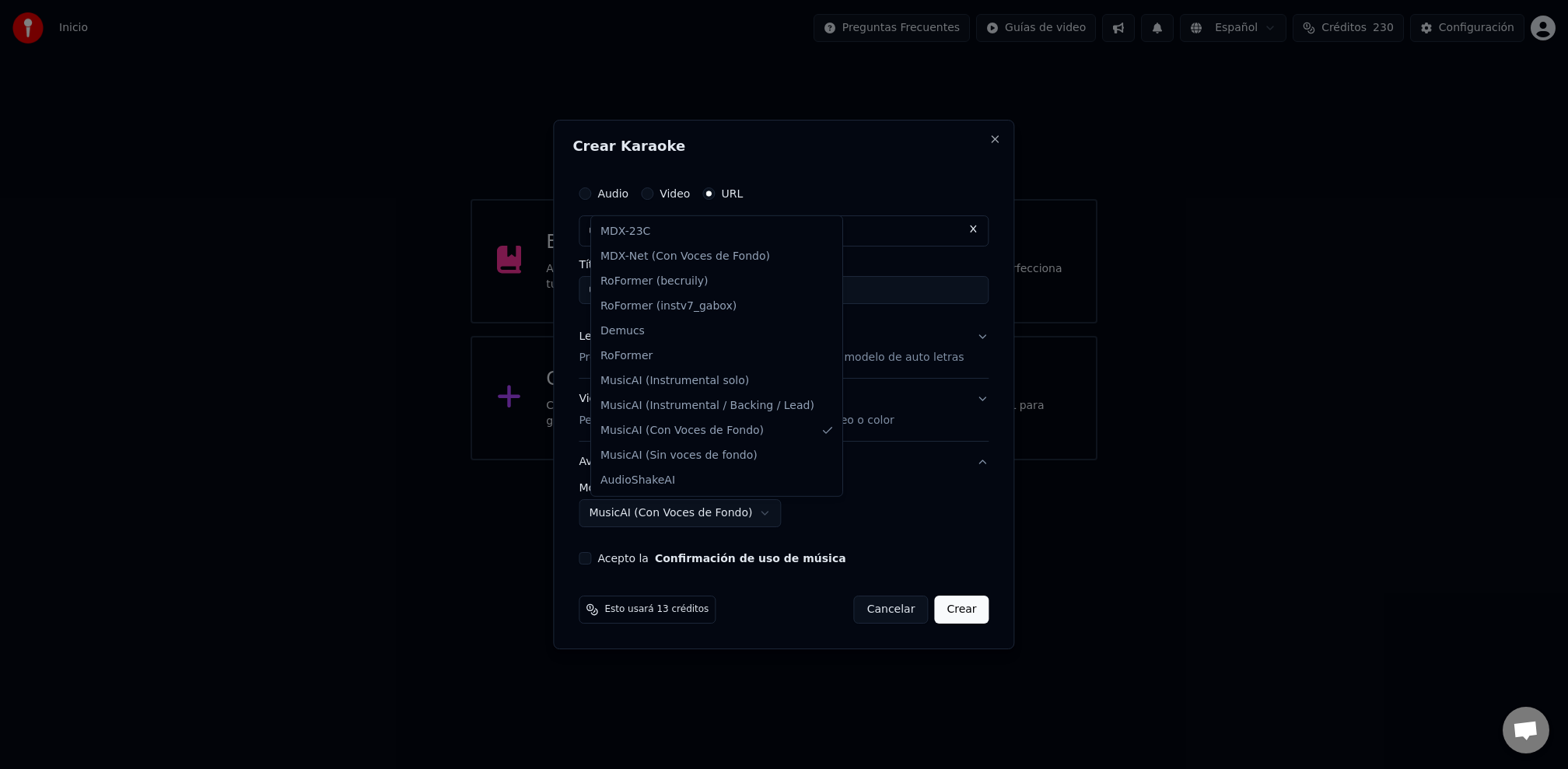
click at [769, 460] on body "**********" at bounding box center [784, 230] width 1568 height 460
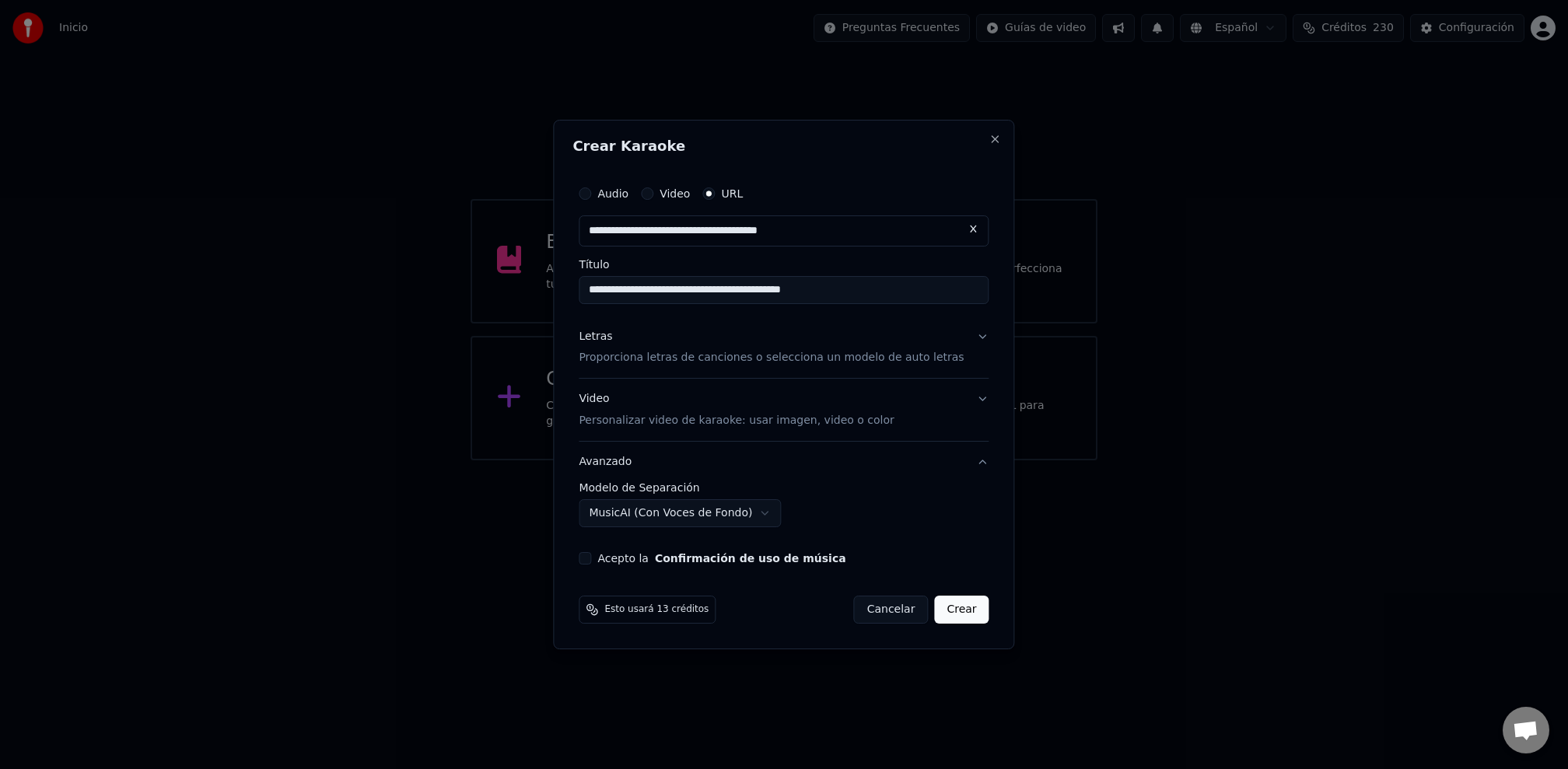
click at [771, 460] on body "**********" at bounding box center [784, 230] width 1568 height 460
click at [591, 563] on button "Acepto la Confirmación de uso de música" at bounding box center [585, 557] width 13 height 13
click at [786, 359] on p "Proporciona letras de canciones o selecciona un modelo de auto letras" at bounding box center [771, 358] width 385 height 15
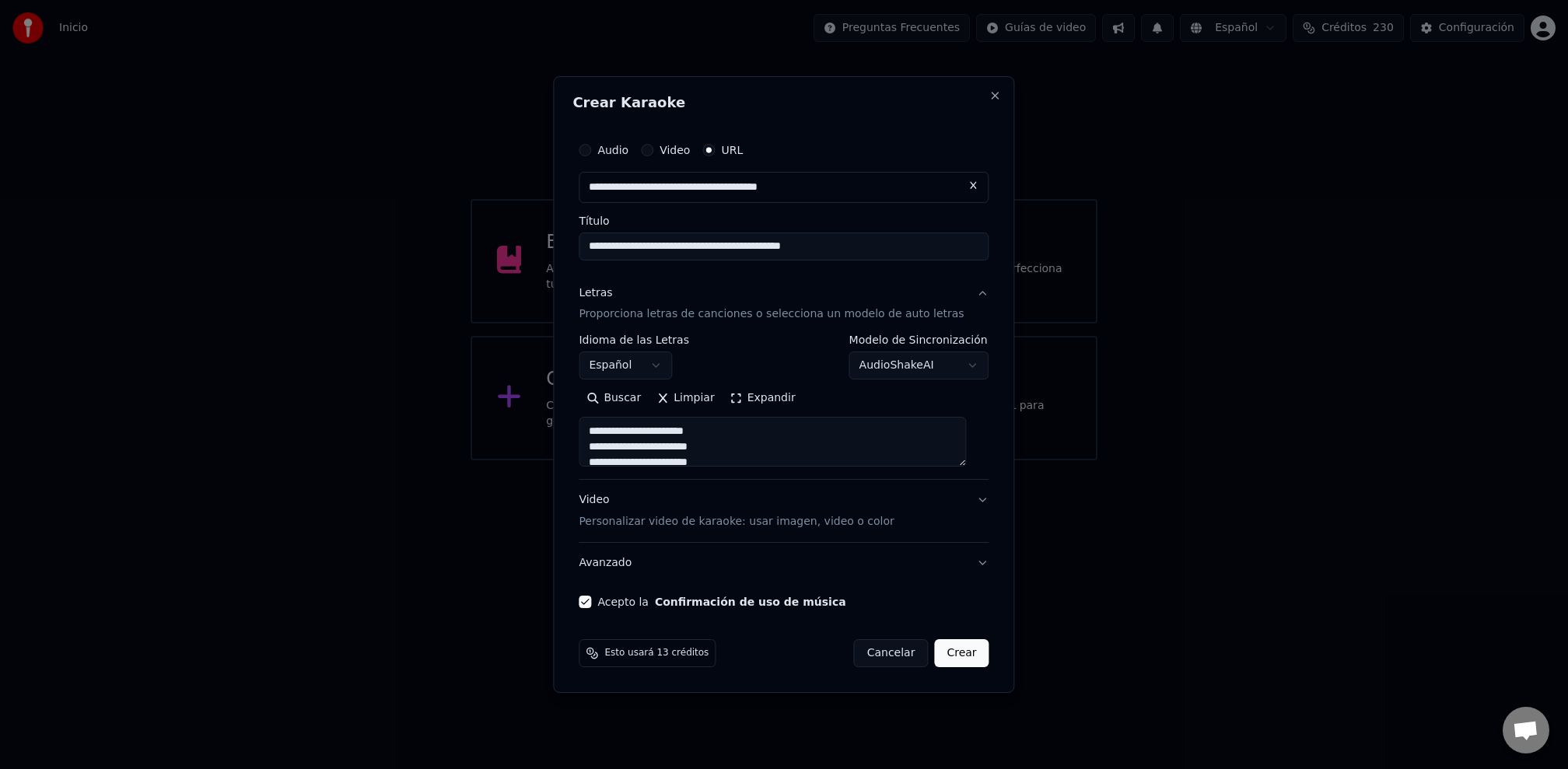
click at [937, 659] on button "Crear" at bounding box center [961, 652] width 54 height 28
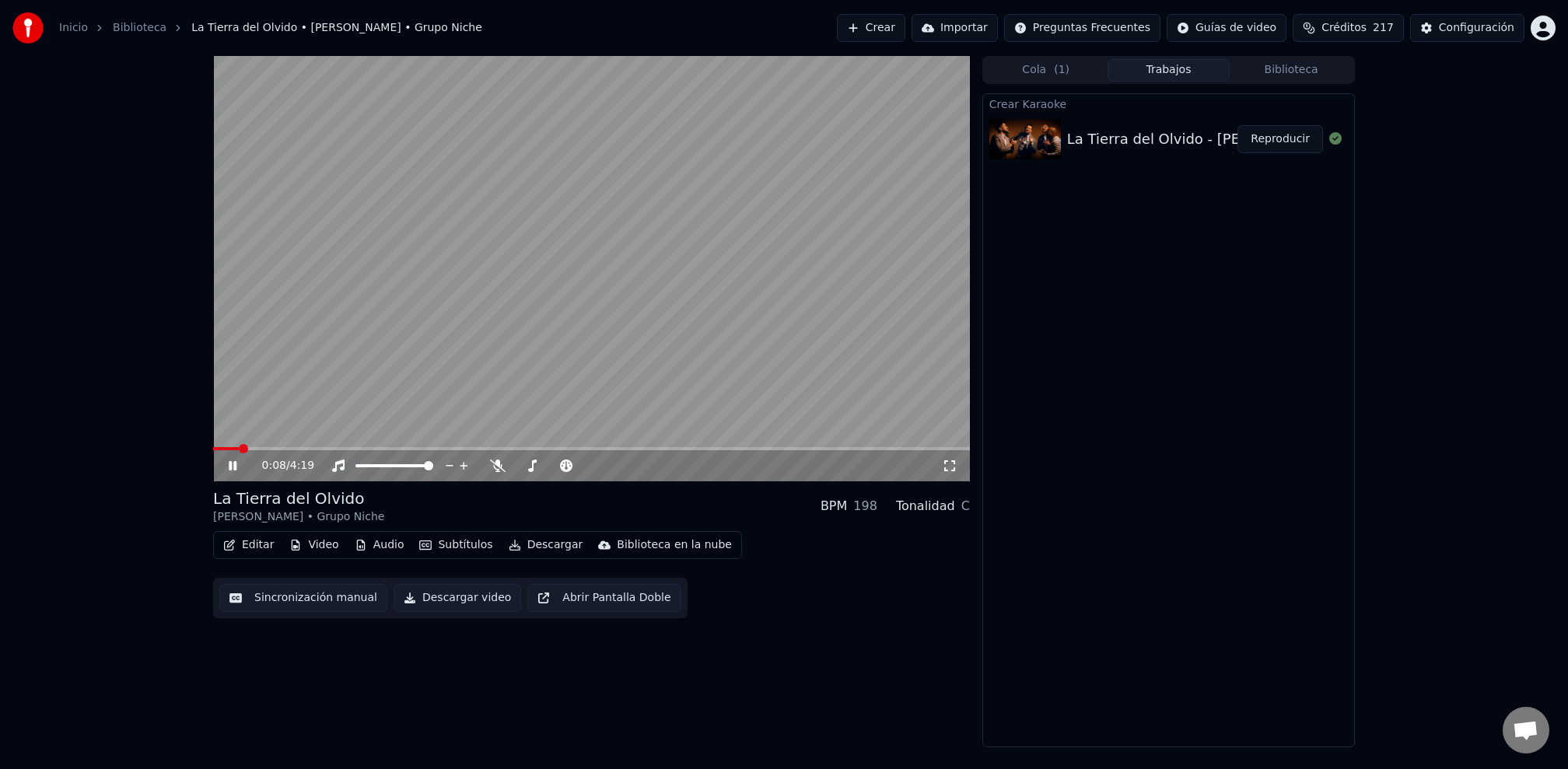
click at [944, 472] on div "0:08 / 4:19" at bounding box center [592, 466] width 744 height 15
click at [954, 467] on icon at bounding box center [949, 465] width 15 height 13
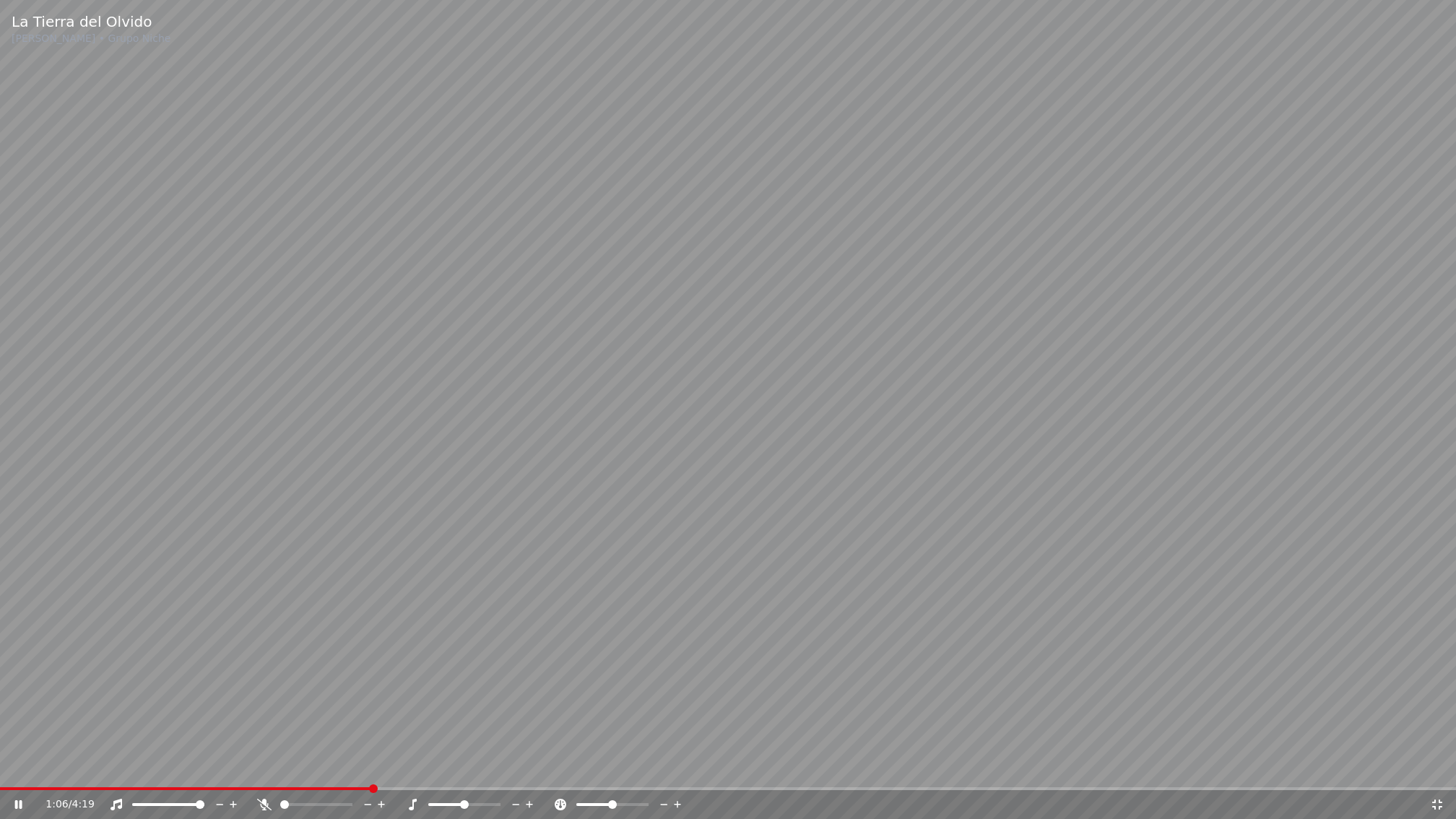
click at [447, 714] on span at bounding box center [728, 788] width 1456 height 3
click at [602, 714] on span at bounding box center [728, 788] width 1456 height 3
click at [666, 714] on span at bounding box center [728, 788] width 1456 height 3
click at [780, 714] on span at bounding box center [728, 788] width 1456 height 3
click at [733, 714] on span at bounding box center [728, 788] width 1456 height 3
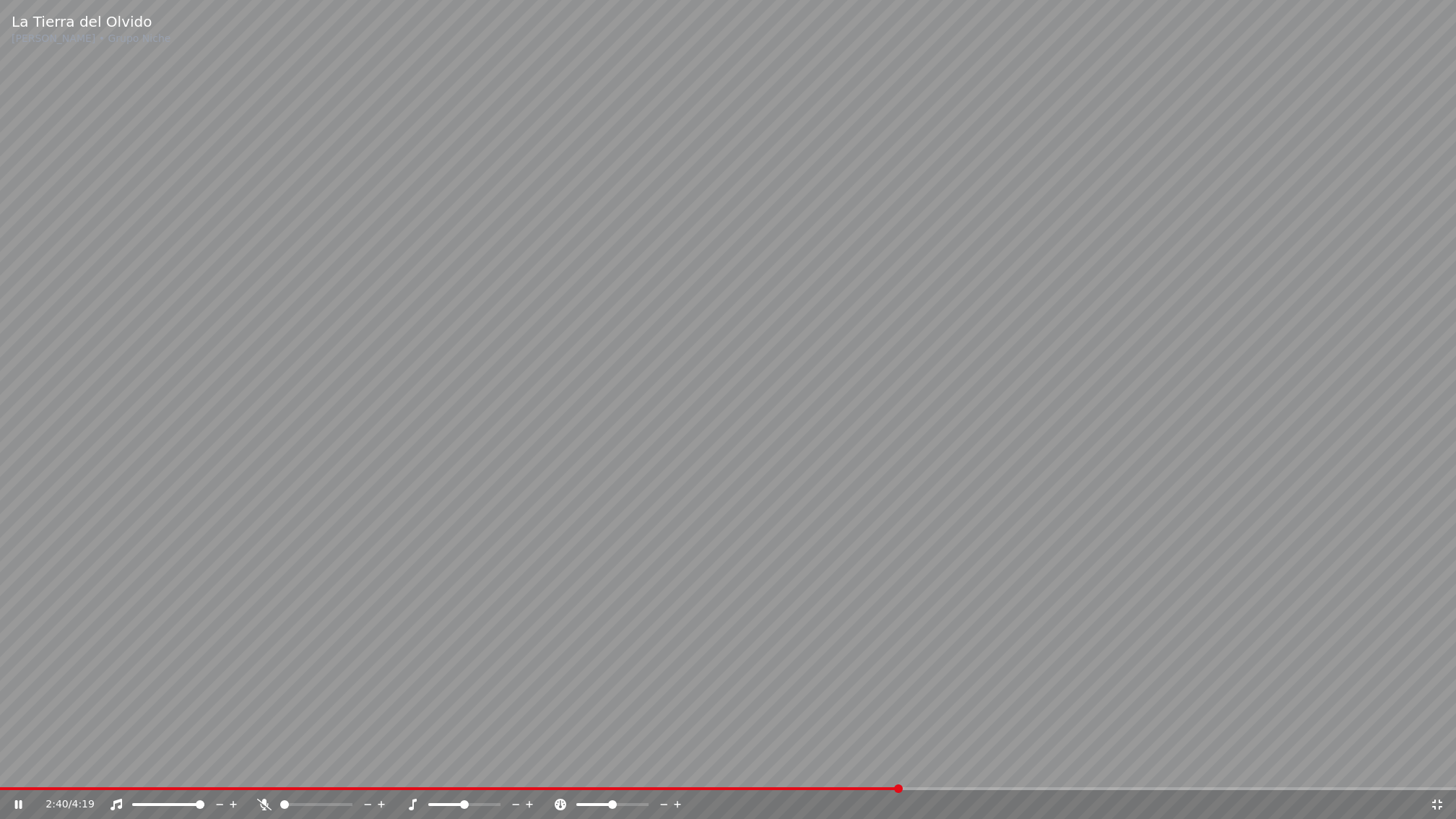
click at [899, 714] on span at bounding box center [728, 788] width 1456 height 3
click at [933, 714] on span at bounding box center [728, 788] width 1456 height 3
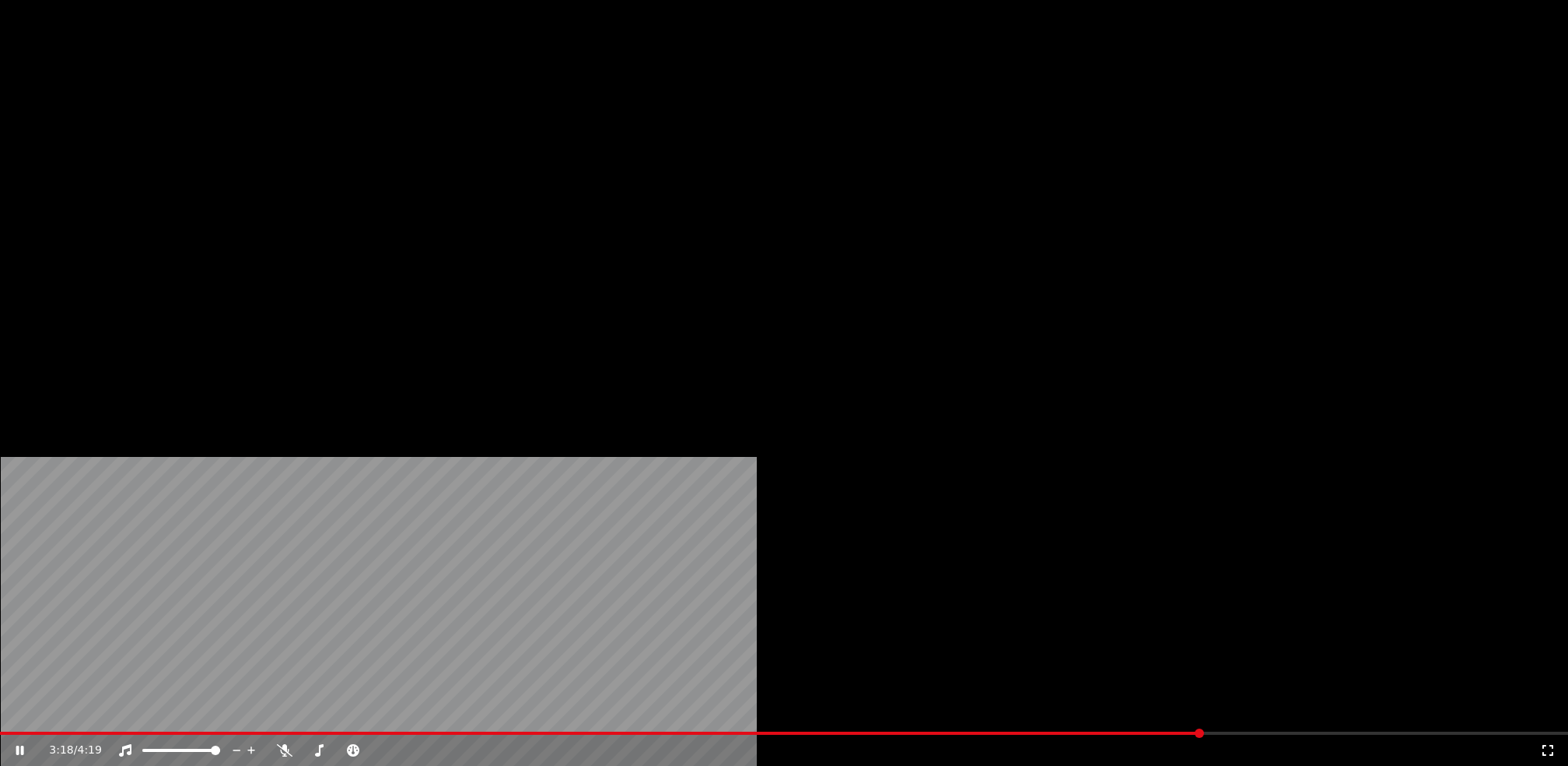
click at [256, 131] on button "Editar" at bounding box center [247, 120] width 63 height 22
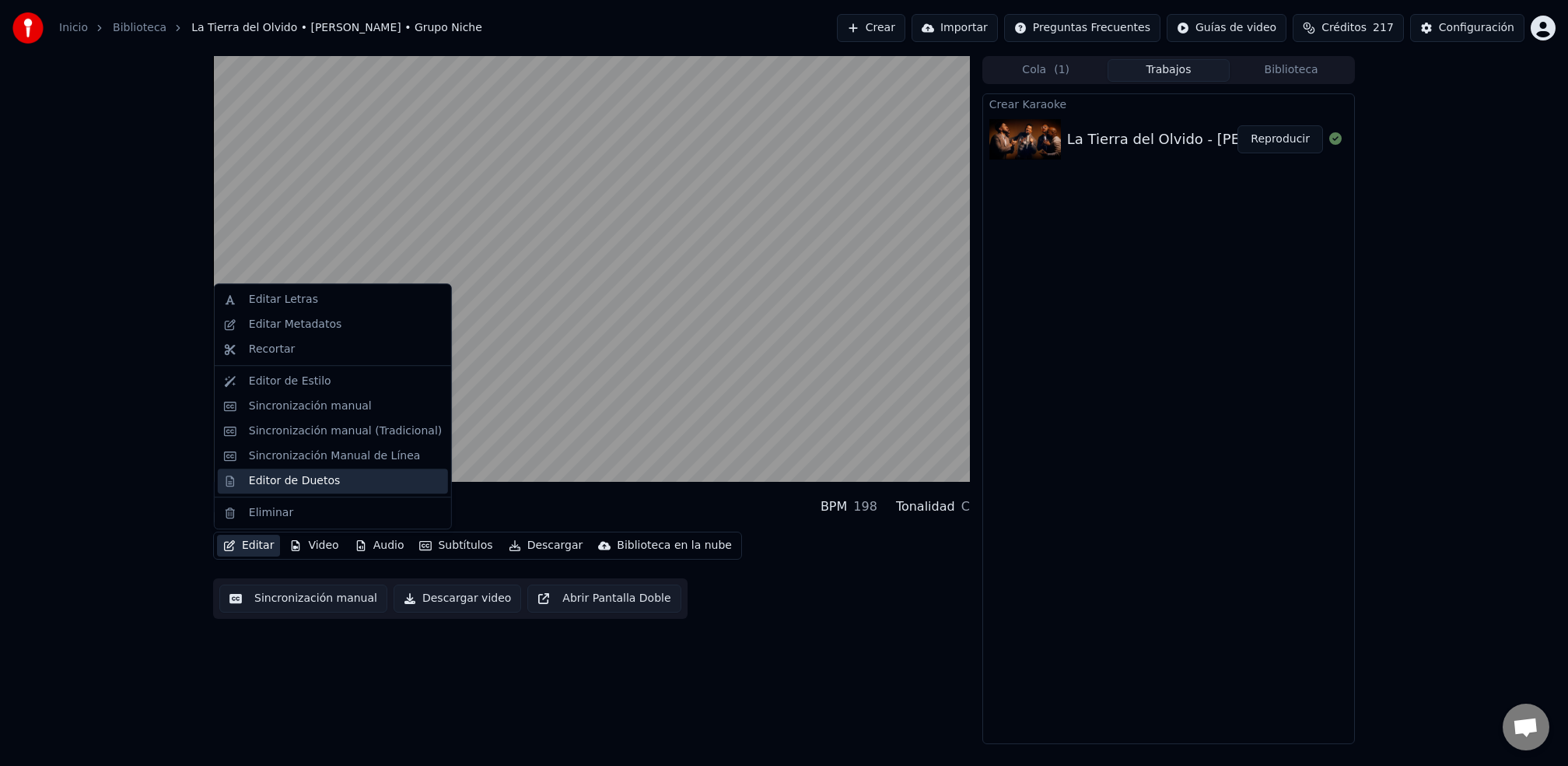
click at [316, 480] on div "Editor de Duetos" at bounding box center [294, 481] width 91 height 15
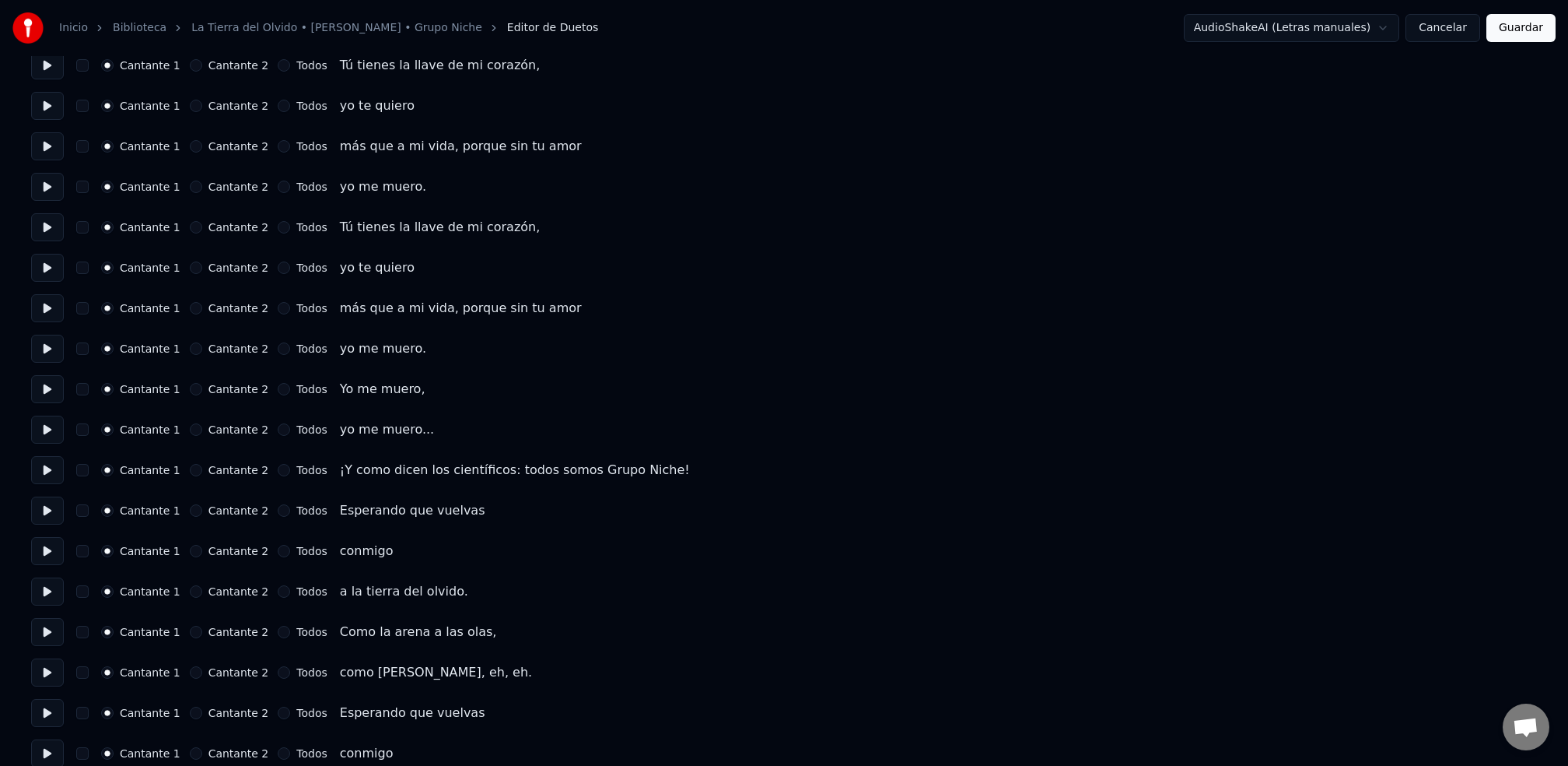
scroll to position [2222, 0]
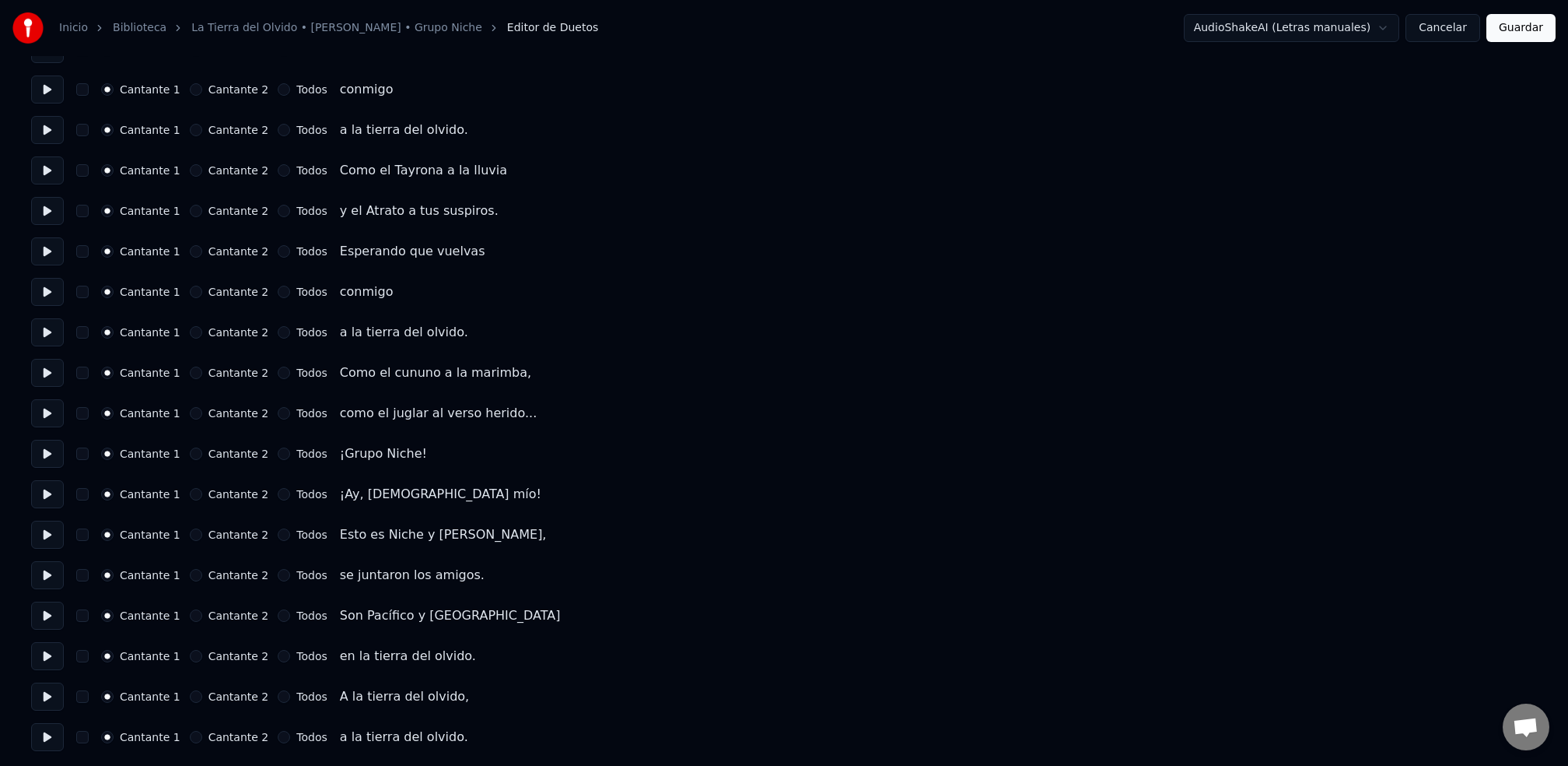
click at [193, 292] on button "Cantante 2" at bounding box center [195, 291] width 13 height 13
click at [197, 251] on div "Cantante 2" at bounding box center [229, 250] width 79 height 13
click at [189, 254] on button "Cantante 2" at bounding box center [195, 250] width 13 height 13
click at [189, 334] on button "Cantante 2" at bounding box center [195, 332] width 13 height 13
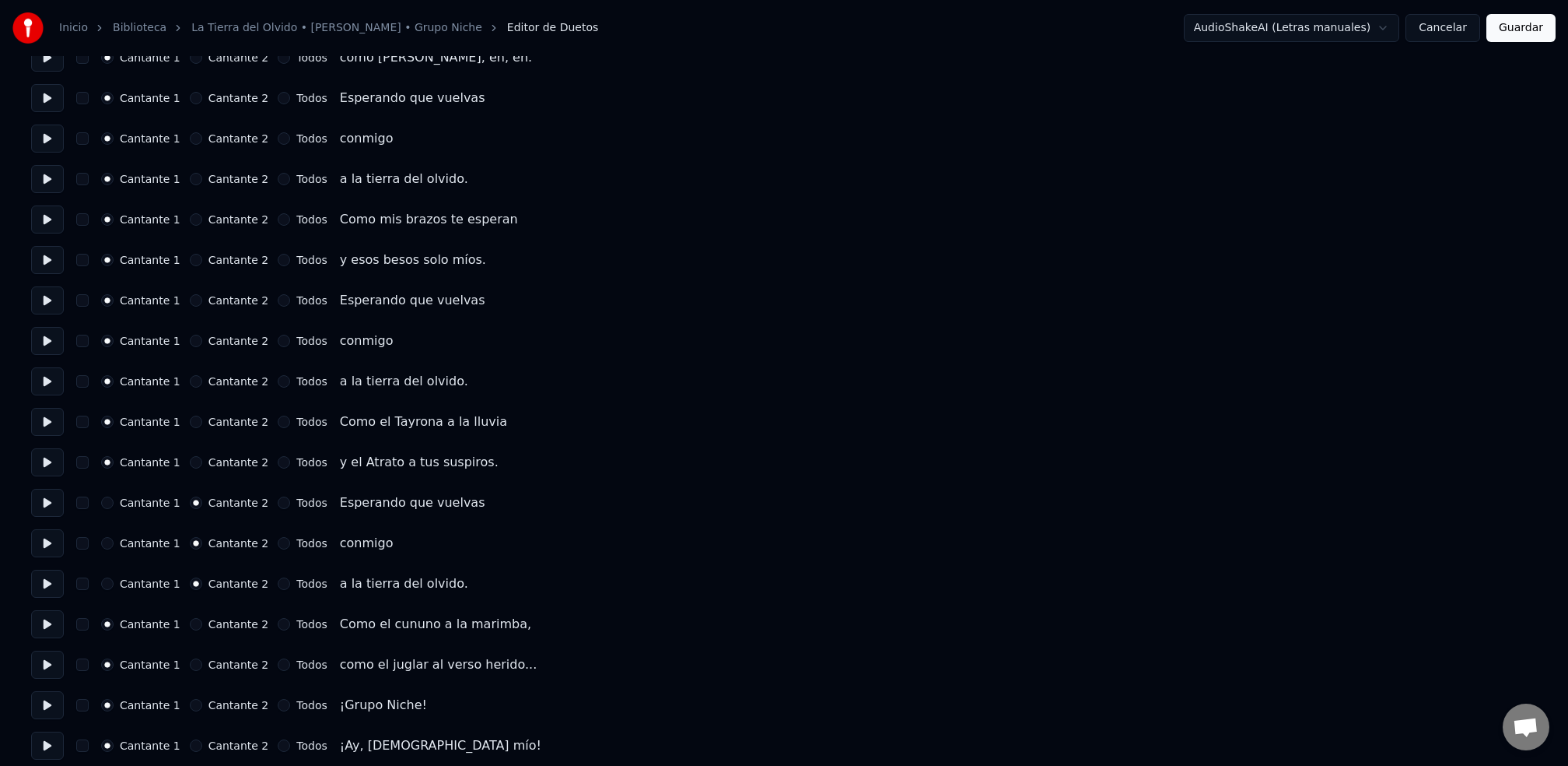
scroll to position [1657, 0]
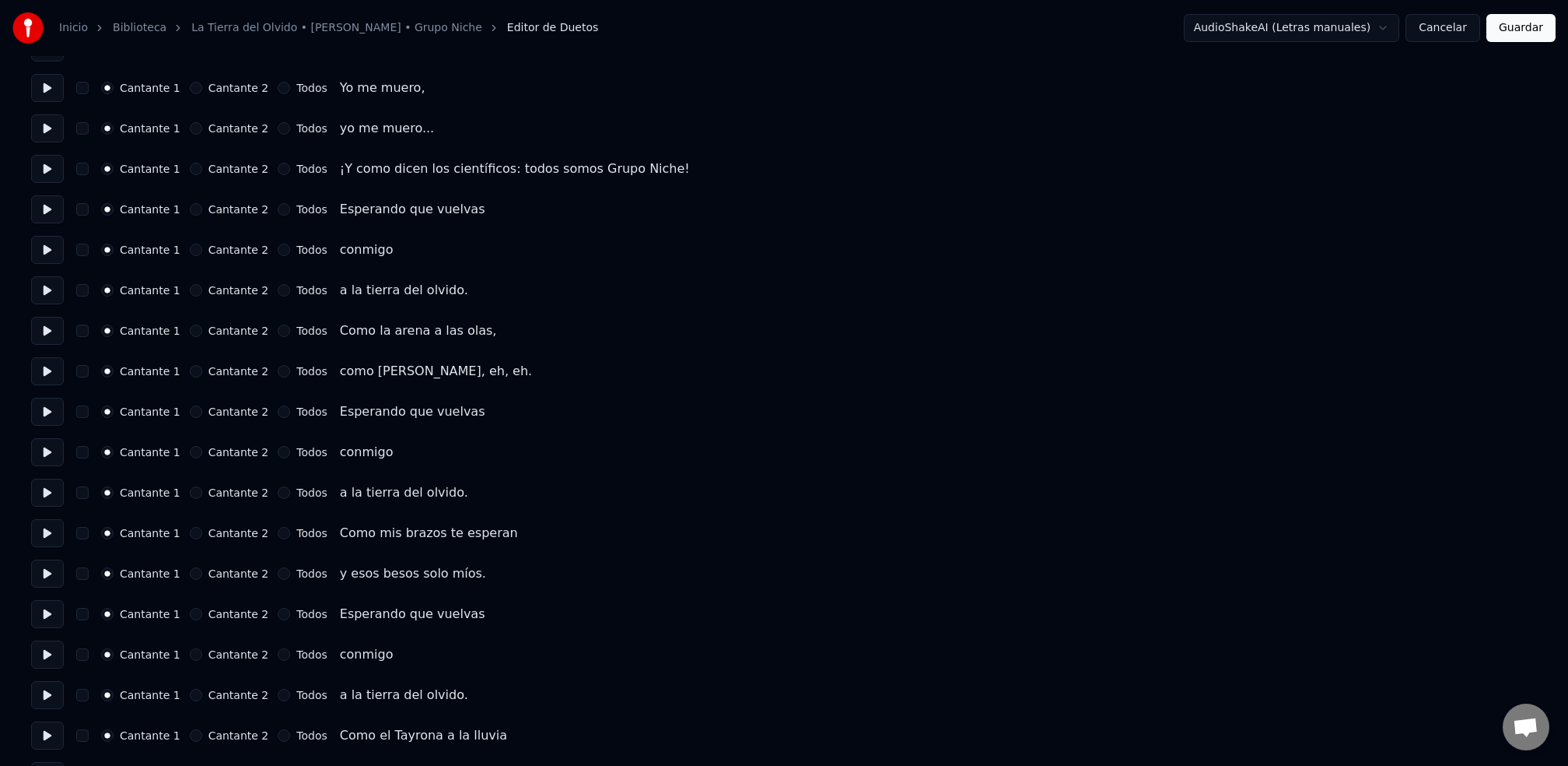
click at [189, 212] on button "Cantante 2" at bounding box center [195, 209] width 13 height 13
click at [186, 256] on div "Cantante 1 Cantante 2 Todos conmigo" at bounding box center [783, 250] width 1505 height 28
drag, startPoint x: 189, startPoint y: 252, endPoint x: 186, endPoint y: 264, distance: 12.4
click at [189, 252] on button "Cantante 2" at bounding box center [195, 250] width 13 height 13
click at [189, 291] on button "Cantante 2" at bounding box center [195, 290] width 13 height 13
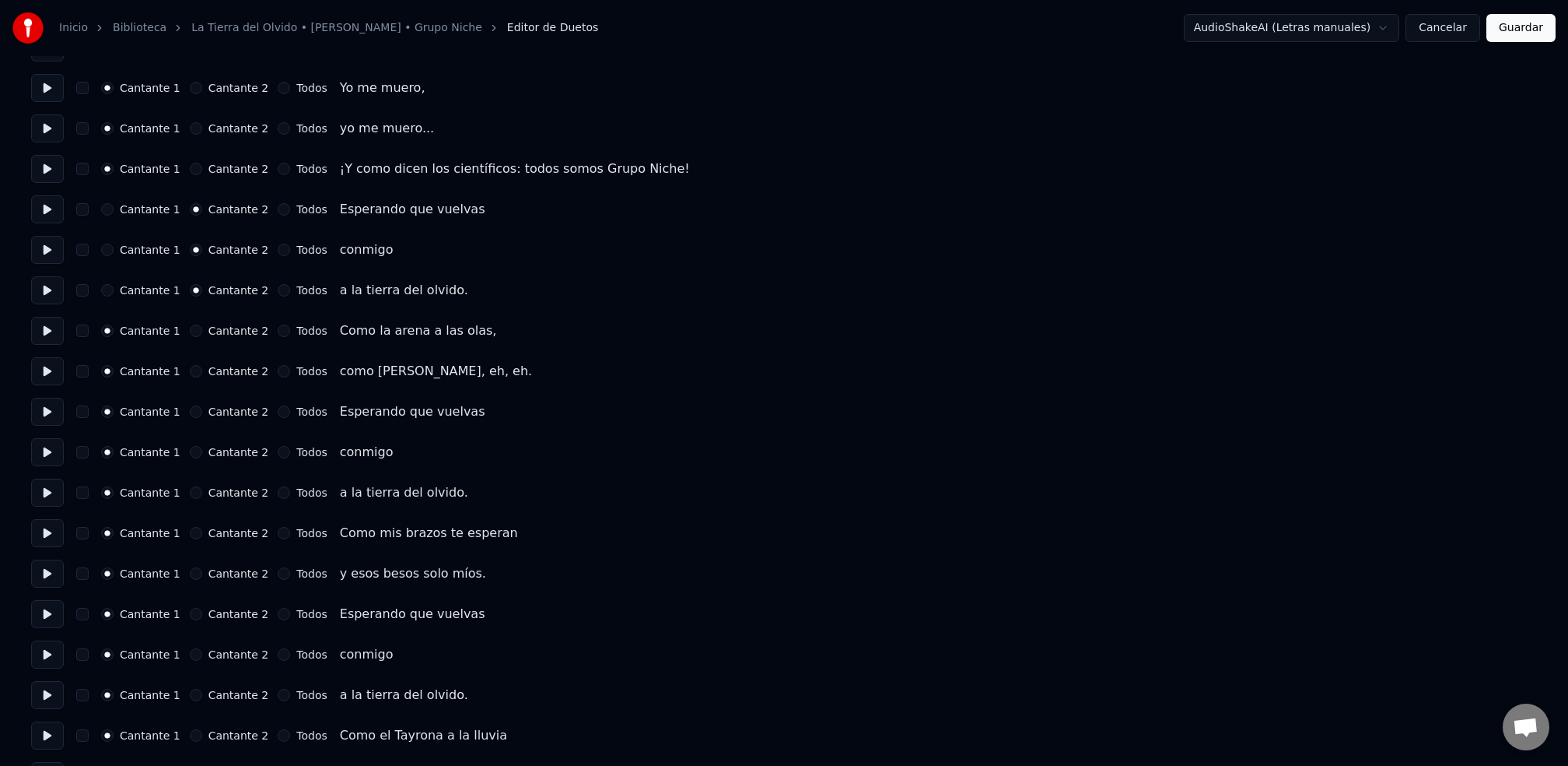
click at [209, 415] on label "Cantante 2" at bounding box center [239, 411] width 61 height 11
click at [202, 415] on button "Cantante 2" at bounding box center [195, 411] width 13 height 13
drag, startPoint x: 193, startPoint y: 452, endPoint x: 177, endPoint y: 458, distance: 17.1
click at [193, 452] on button "Cantante 2" at bounding box center [195, 452] width 13 height 13
click at [185, 499] on div "Cantante 1 Cantante 2 Todos a la tierra del olvido." at bounding box center [783, 492] width 1505 height 28
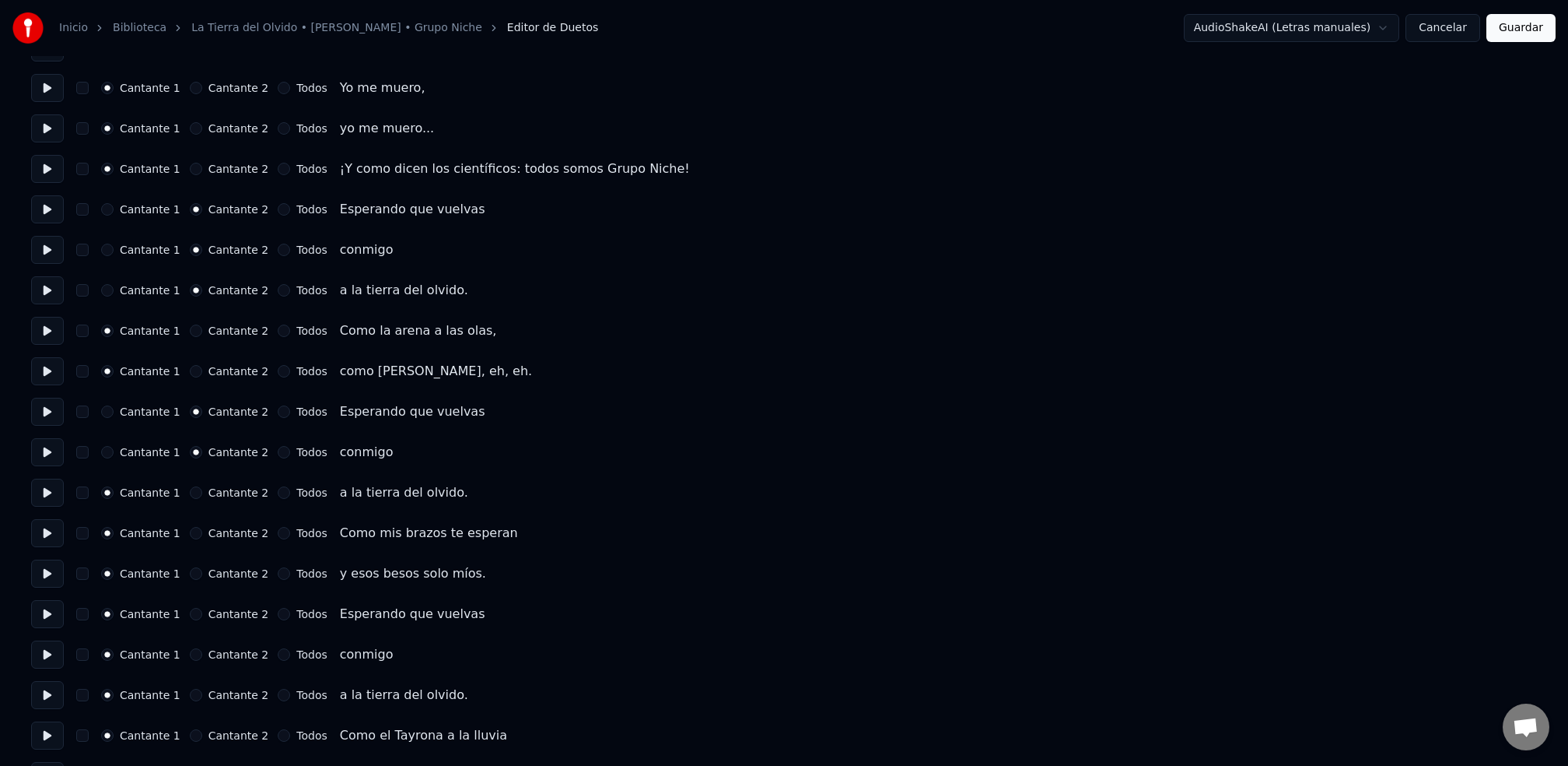
click at [189, 495] on button "Cantante 2" at bounding box center [195, 492] width 13 height 13
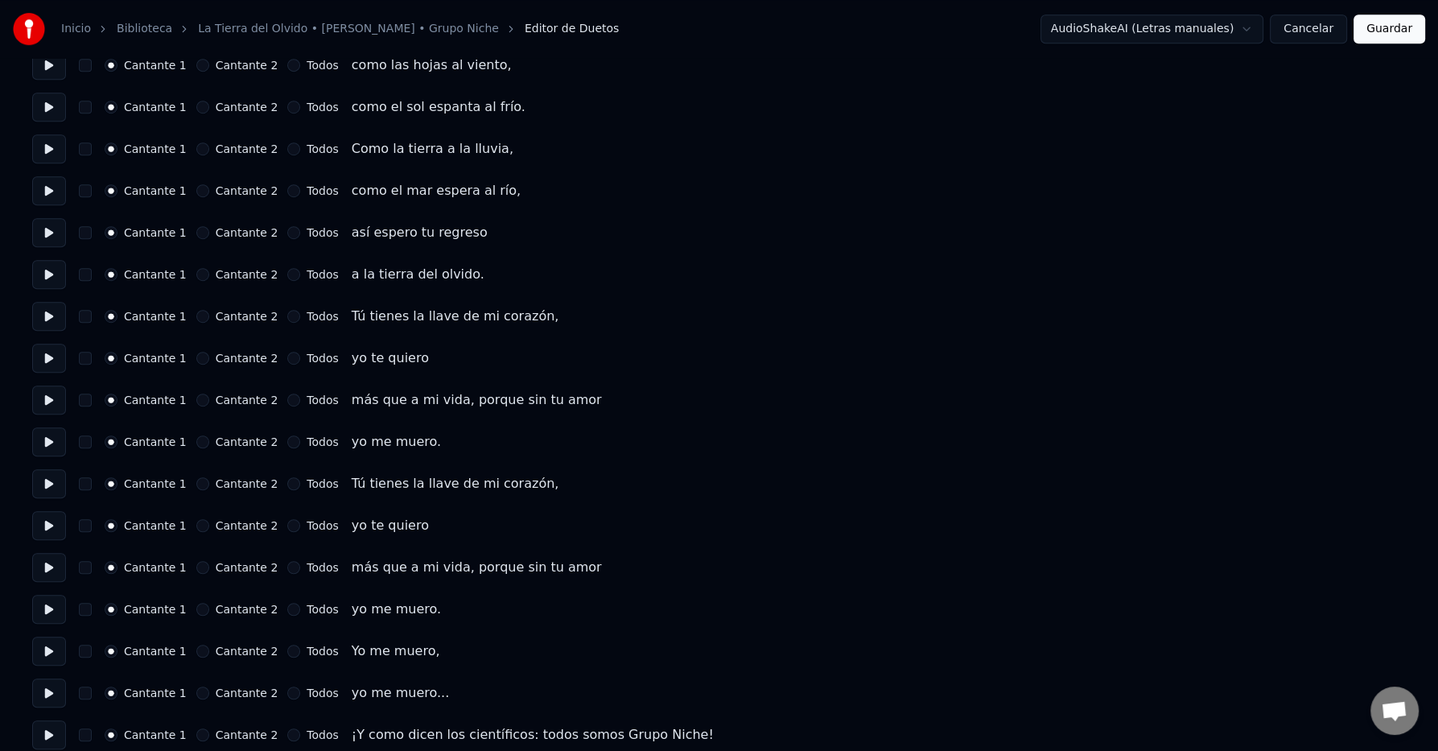
scroll to position [1138, 0]
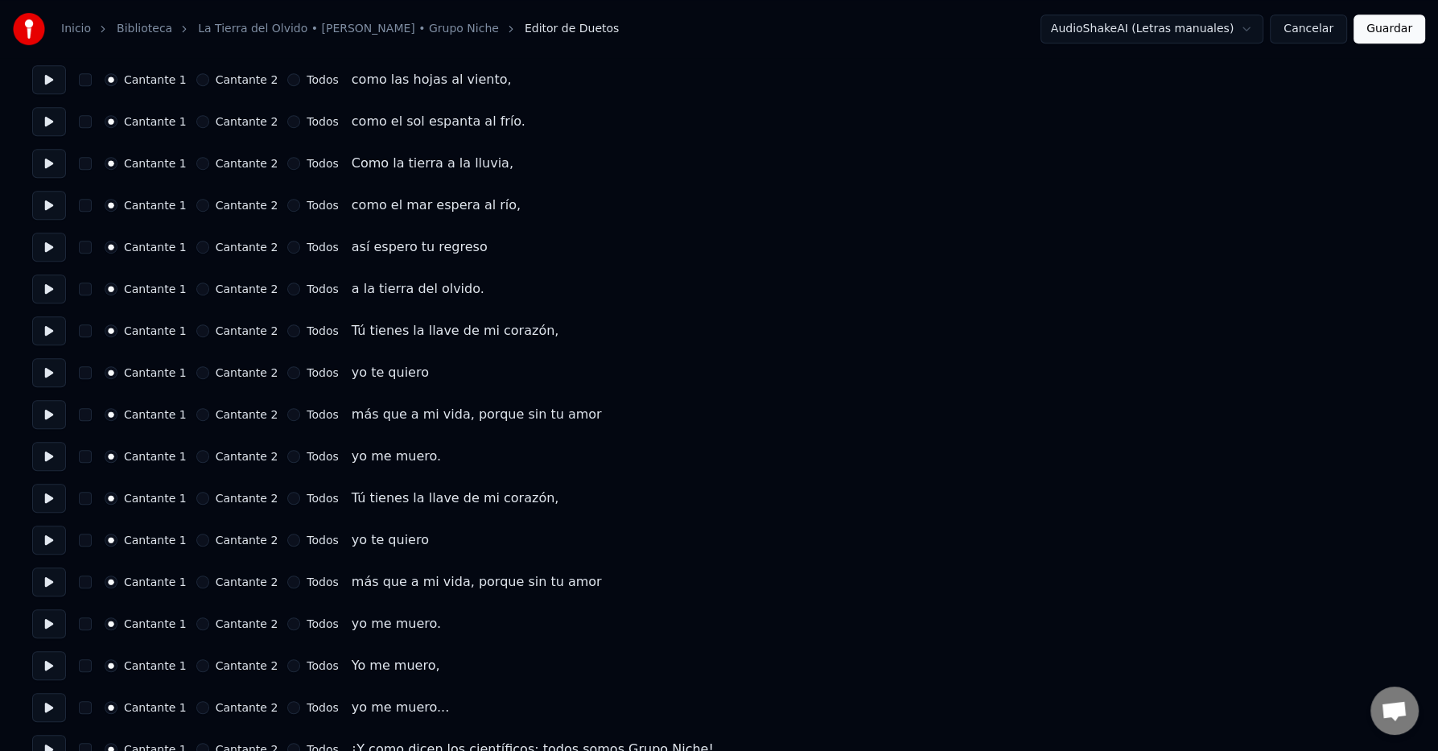
click at [39, 113] on button at bounding box center [49, 121] width 34 height 29
click at [39, 225] on div "Número de cantantes * Mantener voces del cantante Cantante 1 Cantante 2 Todos C…" at bounding box center [718, 435] width 1373 height 2999
click at [43, 208] on button at bounding box center [49, 205] width 34 height 29
click at [39, 241] on button at bounding box center [49, 246] width 34 height 29
click at [38, 313] on div "Número de cantantes * Mantener voces del cantante Cantante 1 Cantante 2 Todos C…" at bounding box center [718, 435] width 1373 height 2999
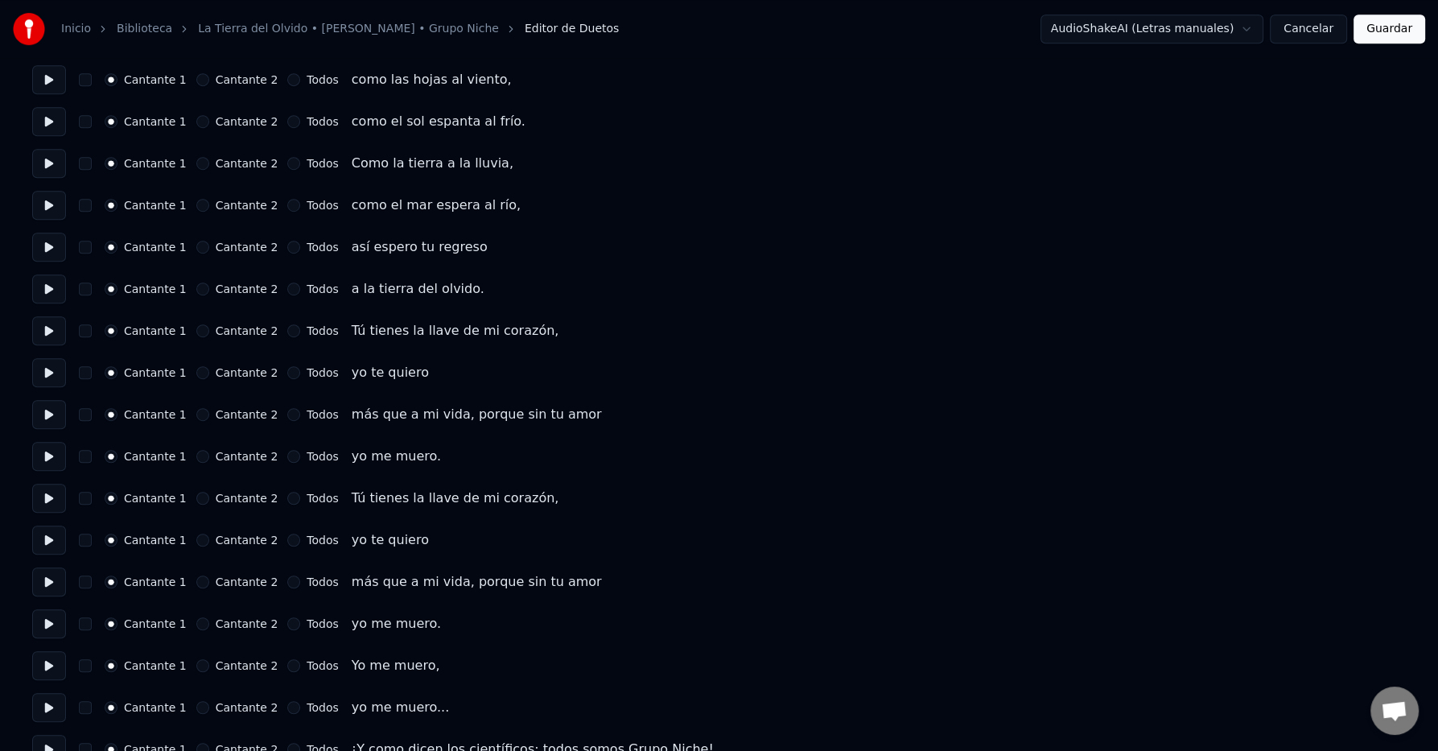
click at [31, 339] on div "Inicio Biblioteca La [GEOGRAPHIC_DATA] • [PERSON_NAME] • Grupo Niche Editor de …" at bounding box center [719, 398] width 1438 height 3073
click at [46, 333] on button at bounding box center [49, 330] width 34 height 29
click at [45, 381] on button at bounding box center [49, 372] width 34 height 29
click at [51, 421] on button at bounding box center [49, 414] width 34 height 29
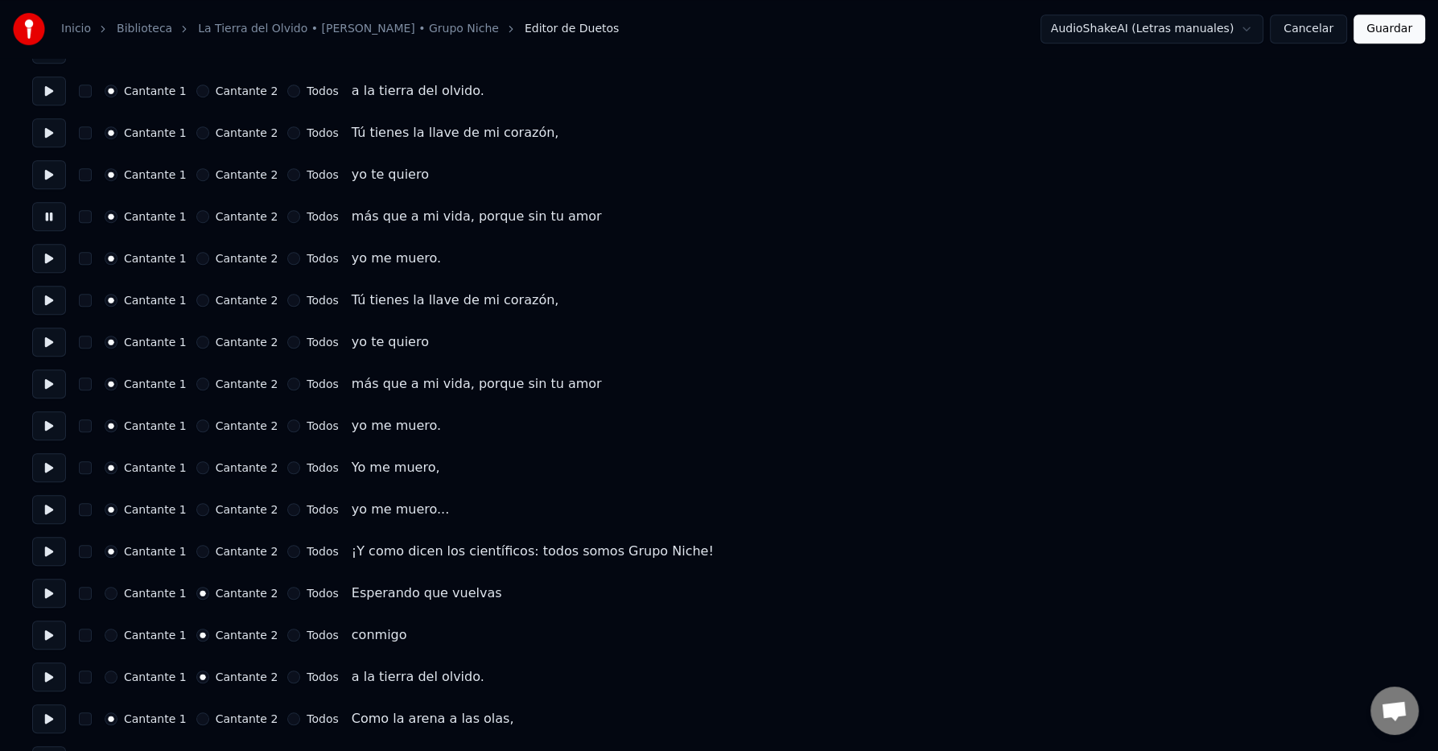
scroll to position [1341, 0]
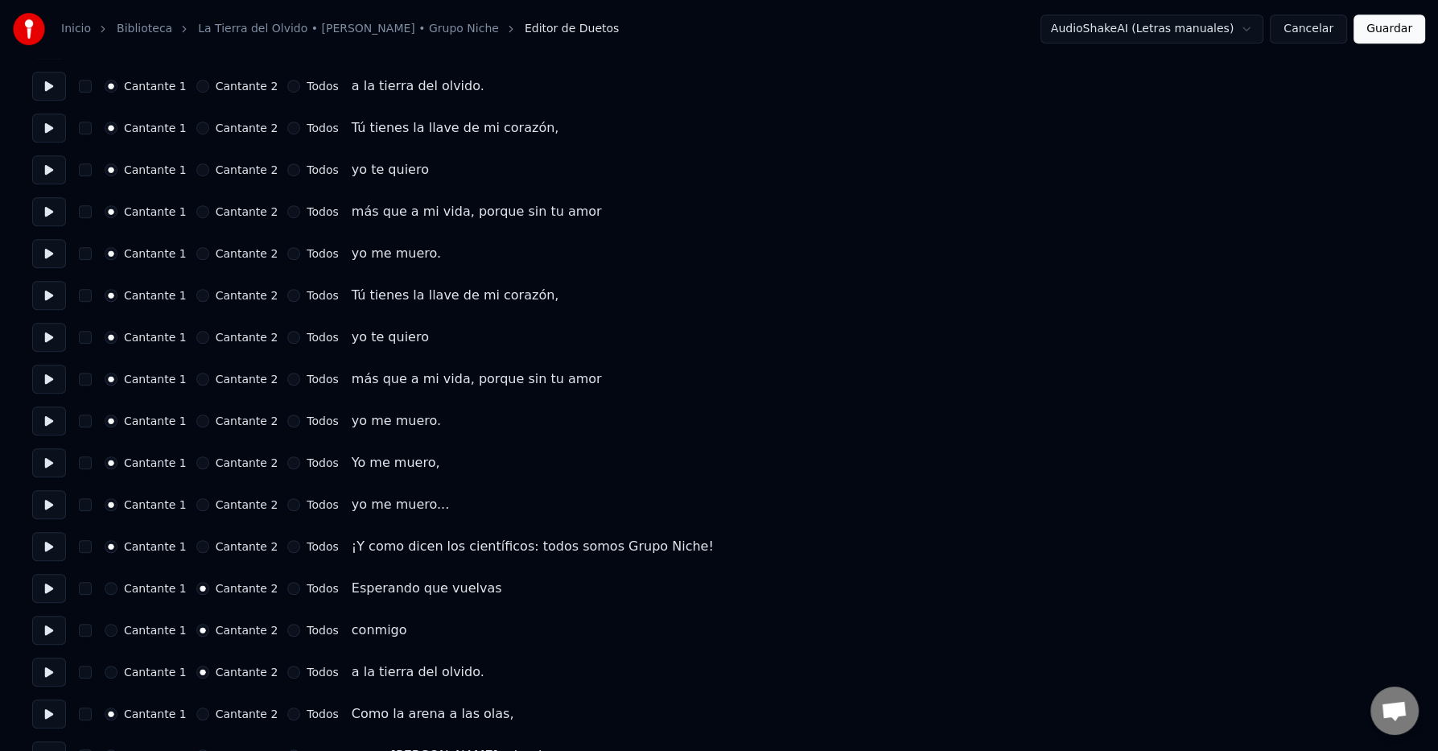
click at [49, 543] on button at bounding box center [49, 546] width 34 height 29
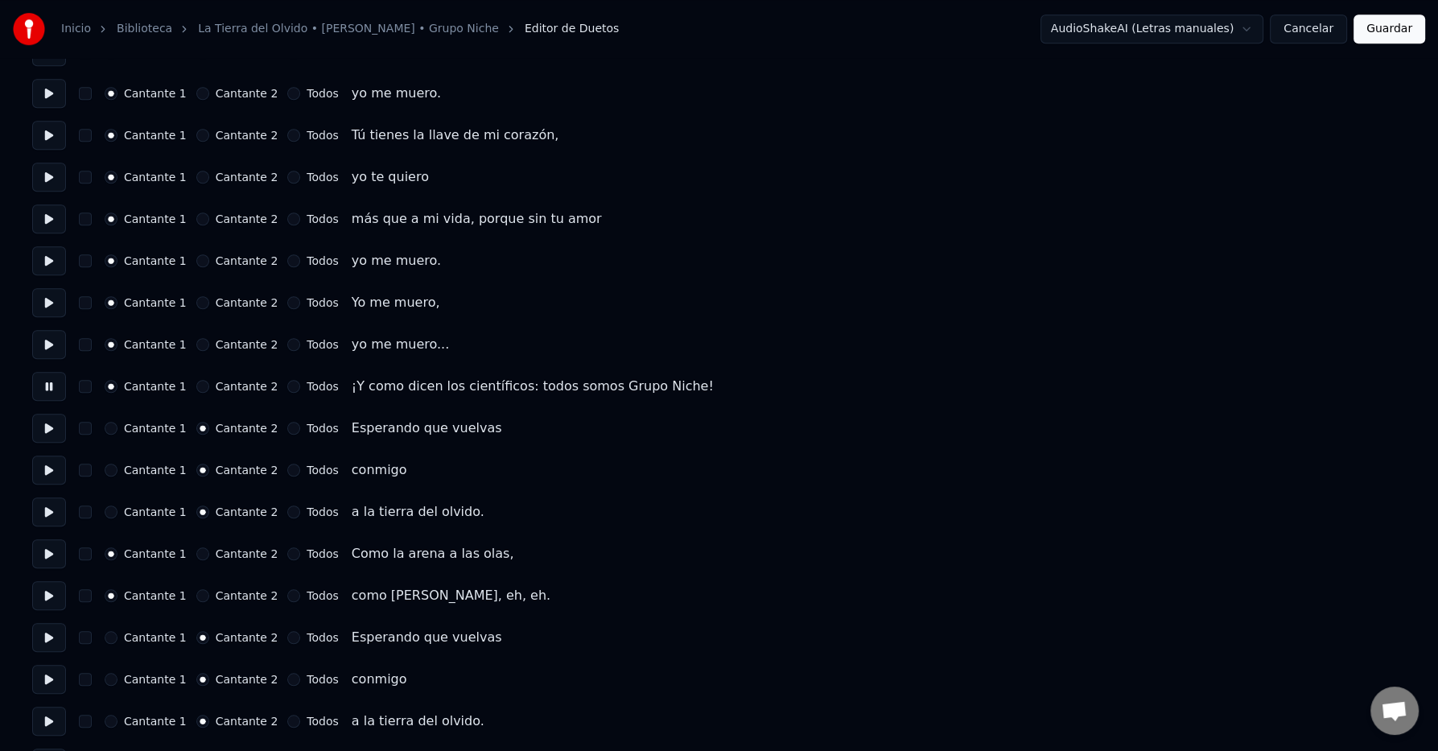
scroll to position [1511, 0]
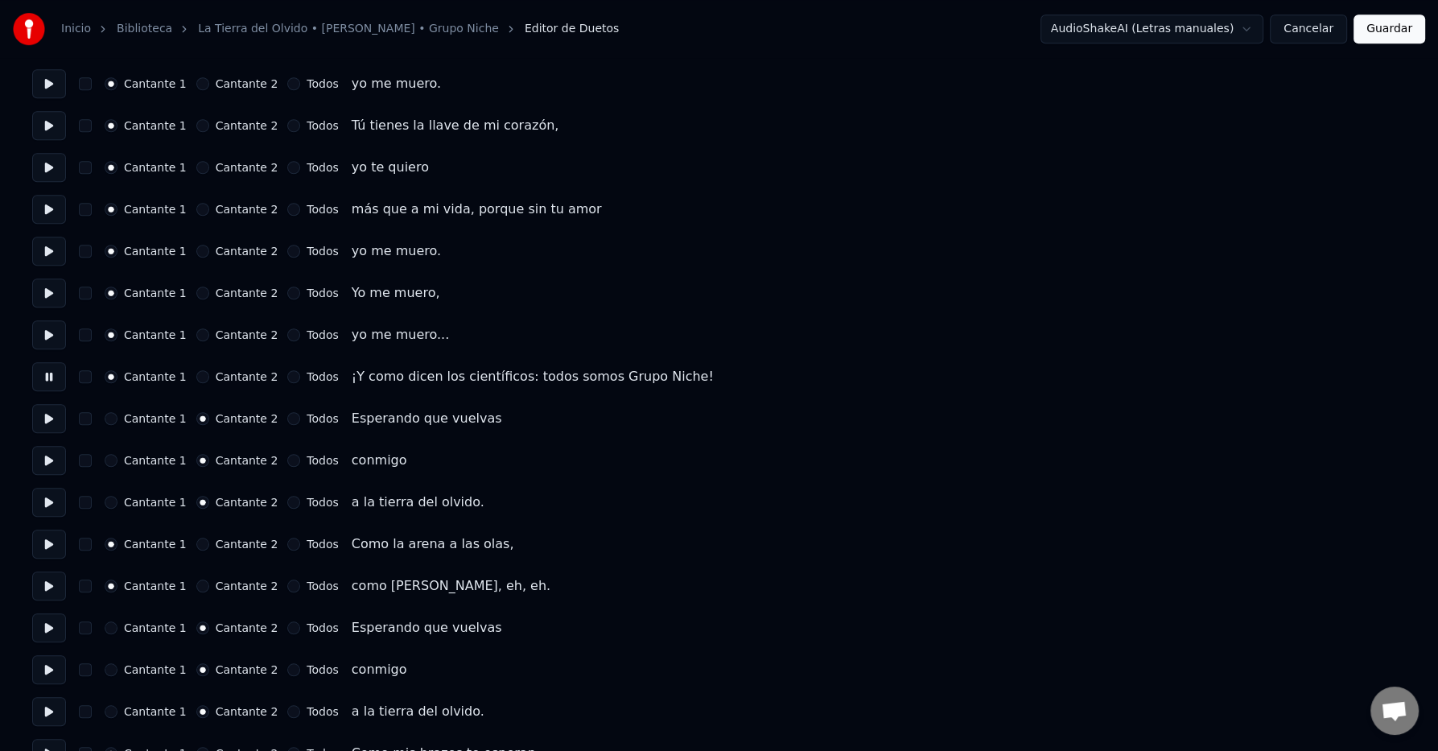
click at [43, 418] on button at bounding box center [49, 418] width 34 height 29
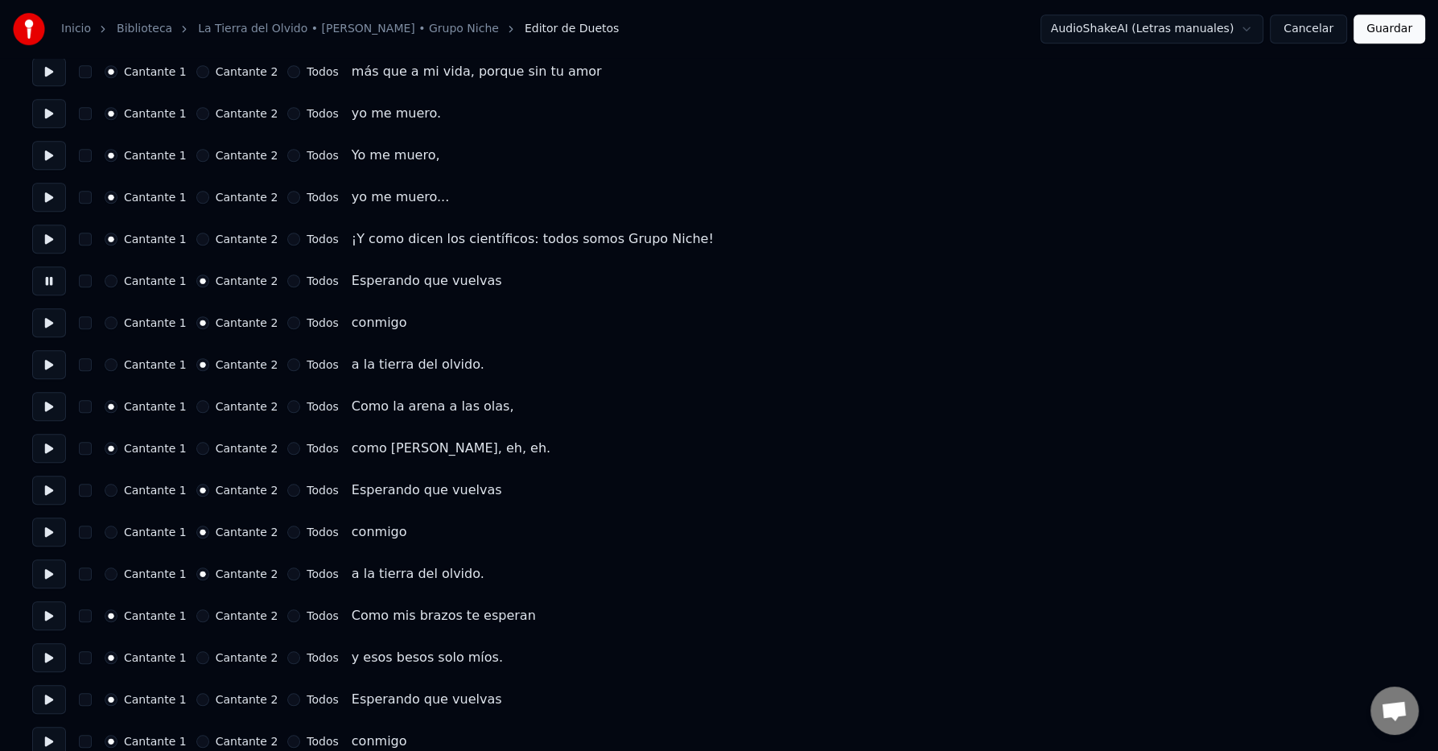
scroll to position [1649, 0]
click at [56, 402] on button at bounding box center [49, 405] width 34 height 29
click at [47, 459] on button at bounding box center [49, 447] width 34 height 29
click at [47, 496] on button at bounding box center [49, 489] width 34 height 29
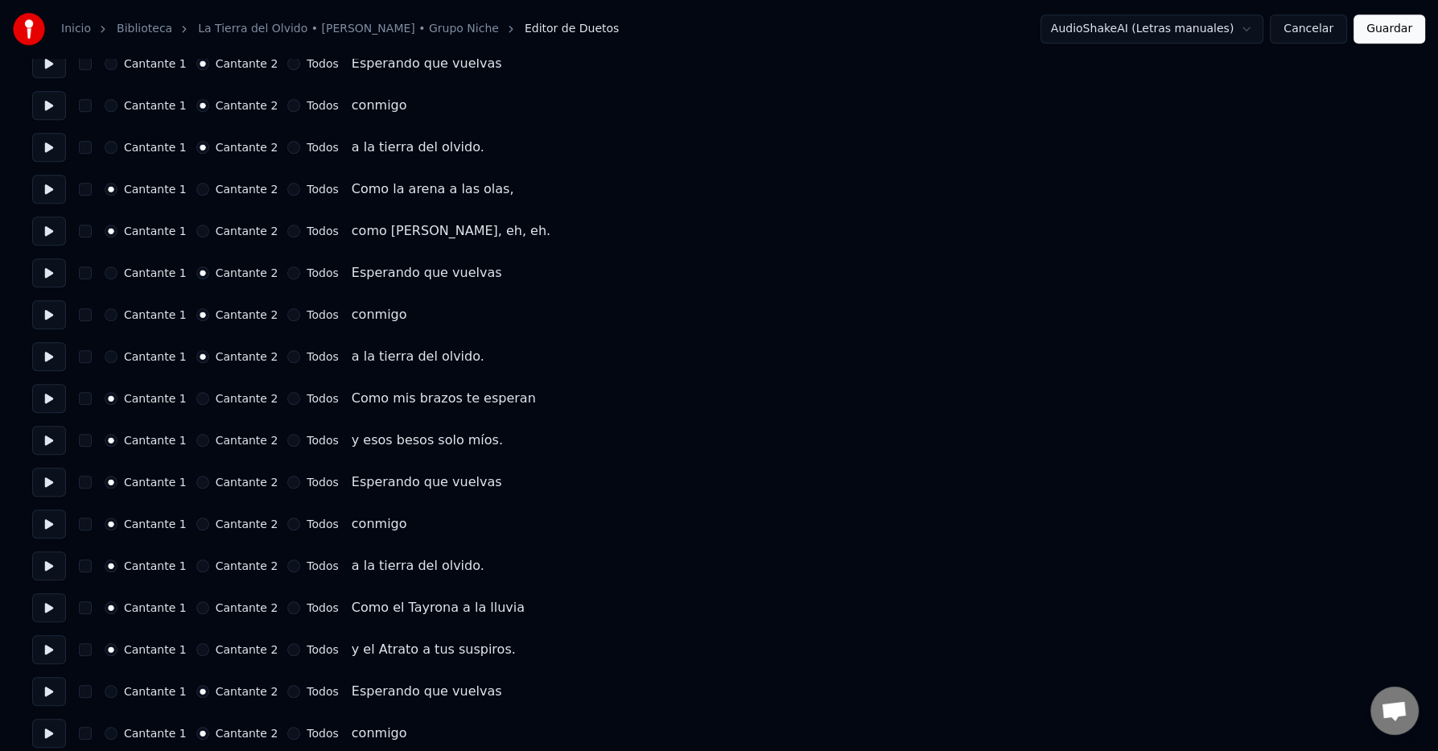
scroll to position [1866, 0]
click at [196, 475] on div "Cantante 2" at bounding box center [237, 481] width 82 height 13
click at [196, 483] on button "Cantante 2" at bounding box center [202, 481] width 13 height 13
click at [196, 527] on button "Cantante 2" at bounding box center [202, 522] width 13 height 13
click at [196, 565] on button "Cantante 2" at bounding box center [202, 564] width 13 height 13
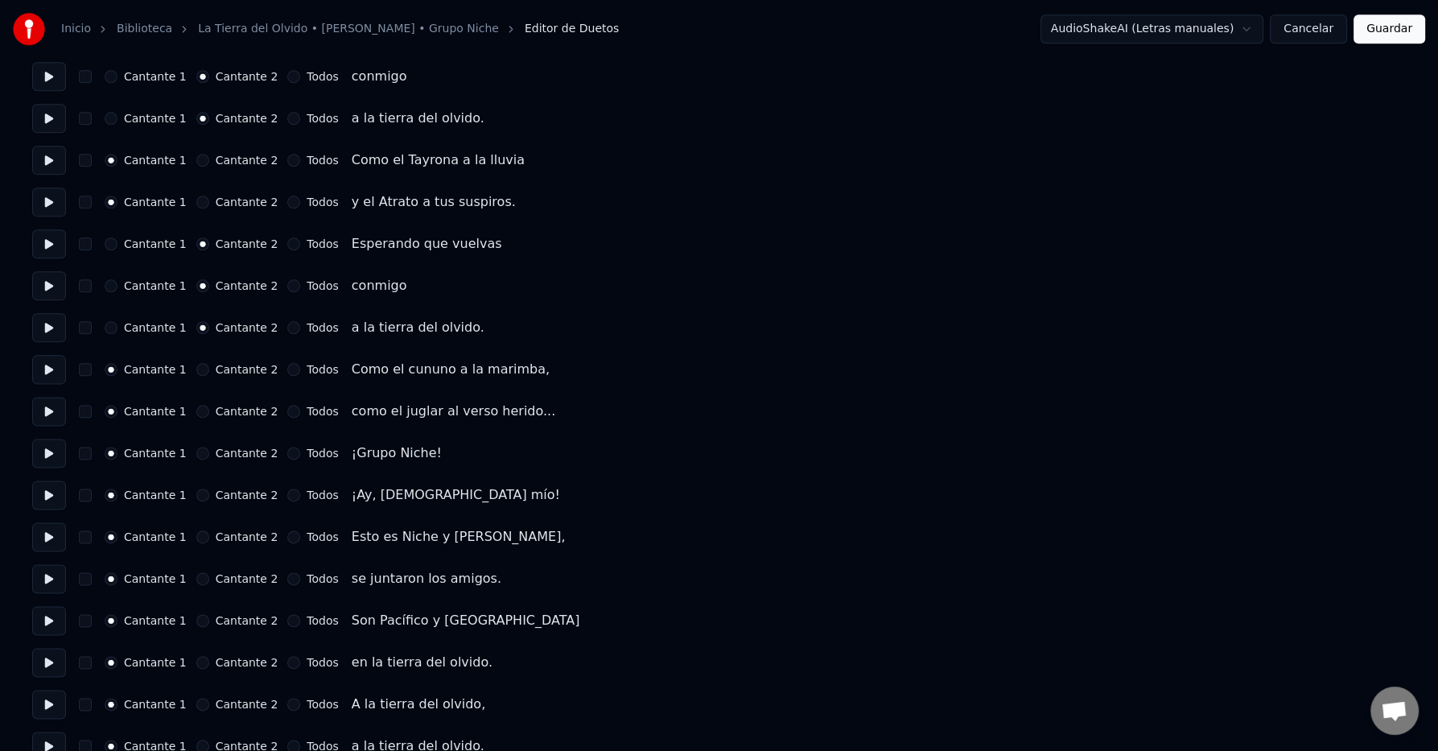
scroll to position [2337, 0]
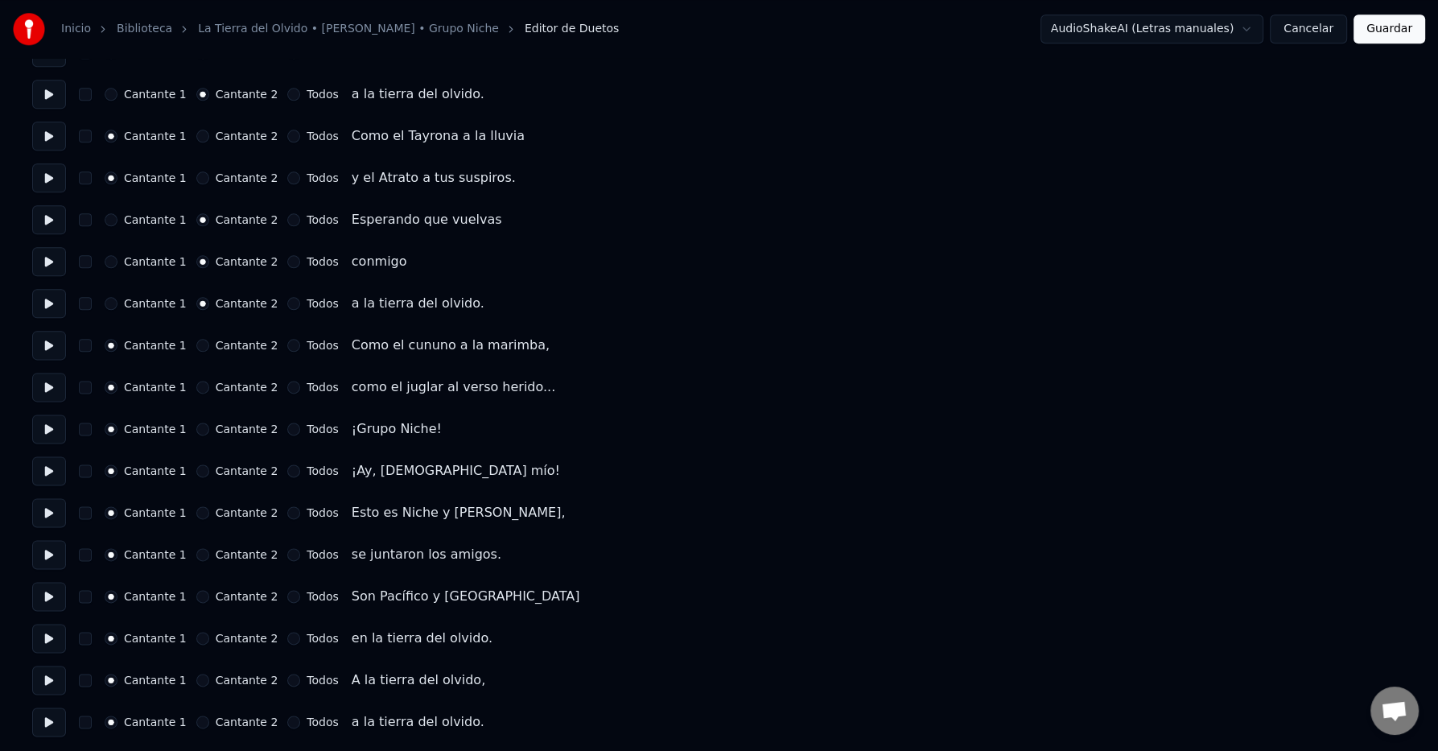
click at [1385, 29] on button "Guardar" at bounding box center [1389, 28] width 72 height 29
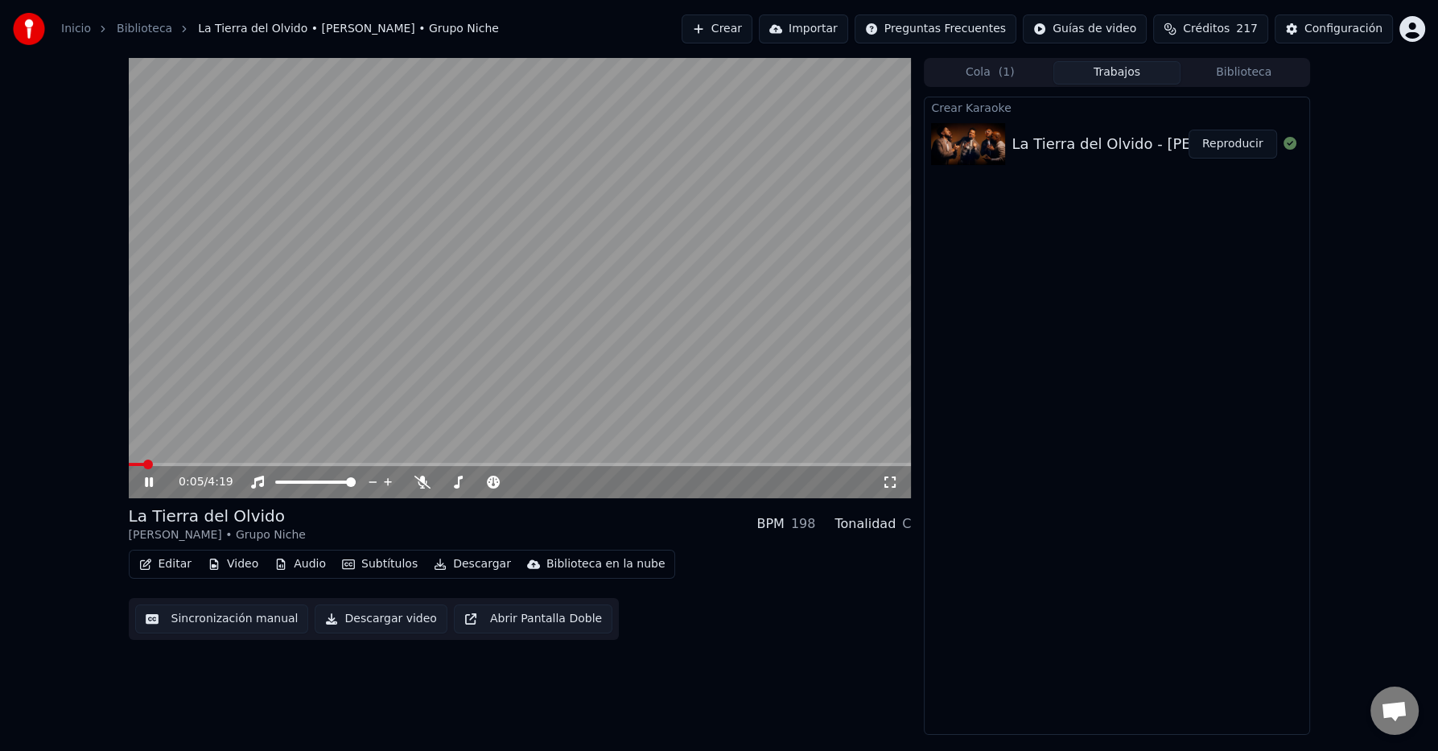
click at [459, 562] on button "Descargar" at bounding box center [472, 564] width 90 height 23
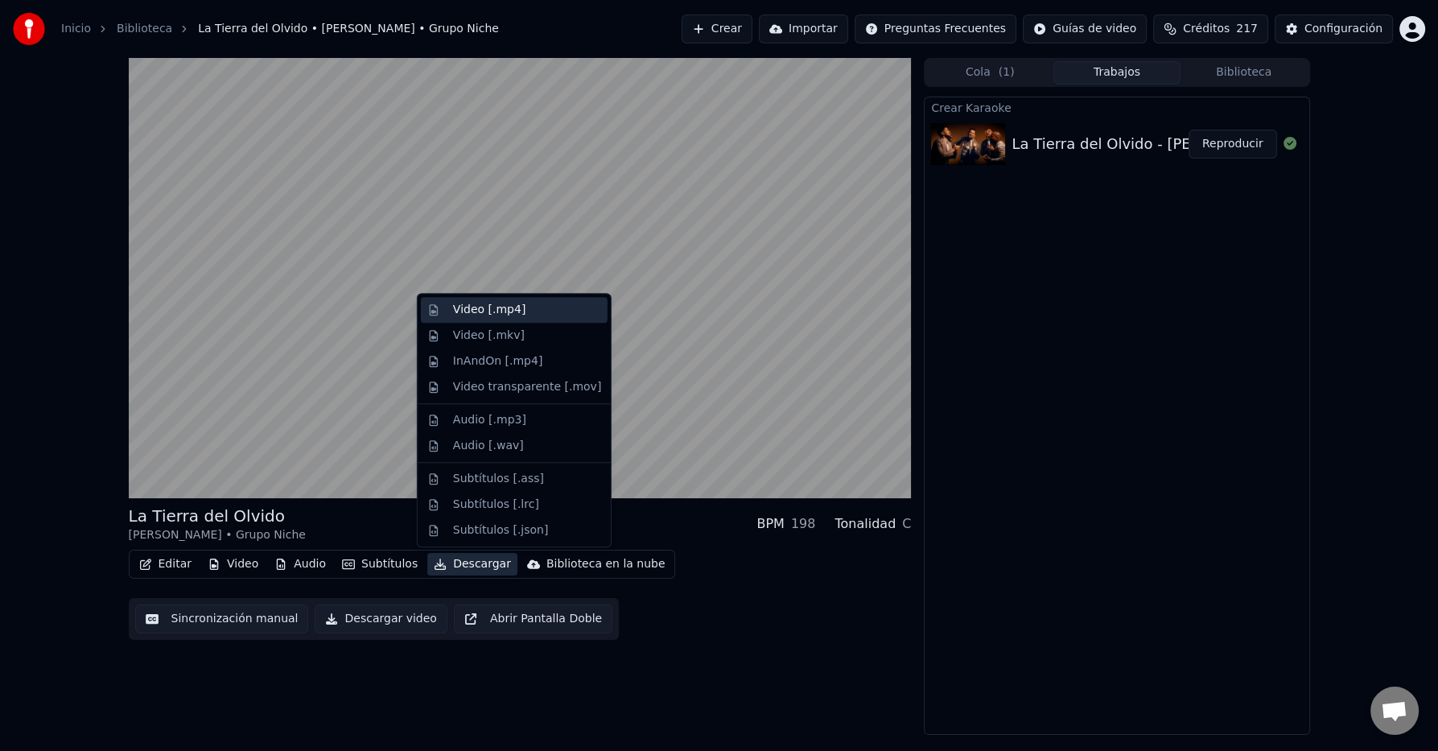
click at [503, 311] on div "Video [.mp4]" at bounding box center [489, 310] width 72 height 16
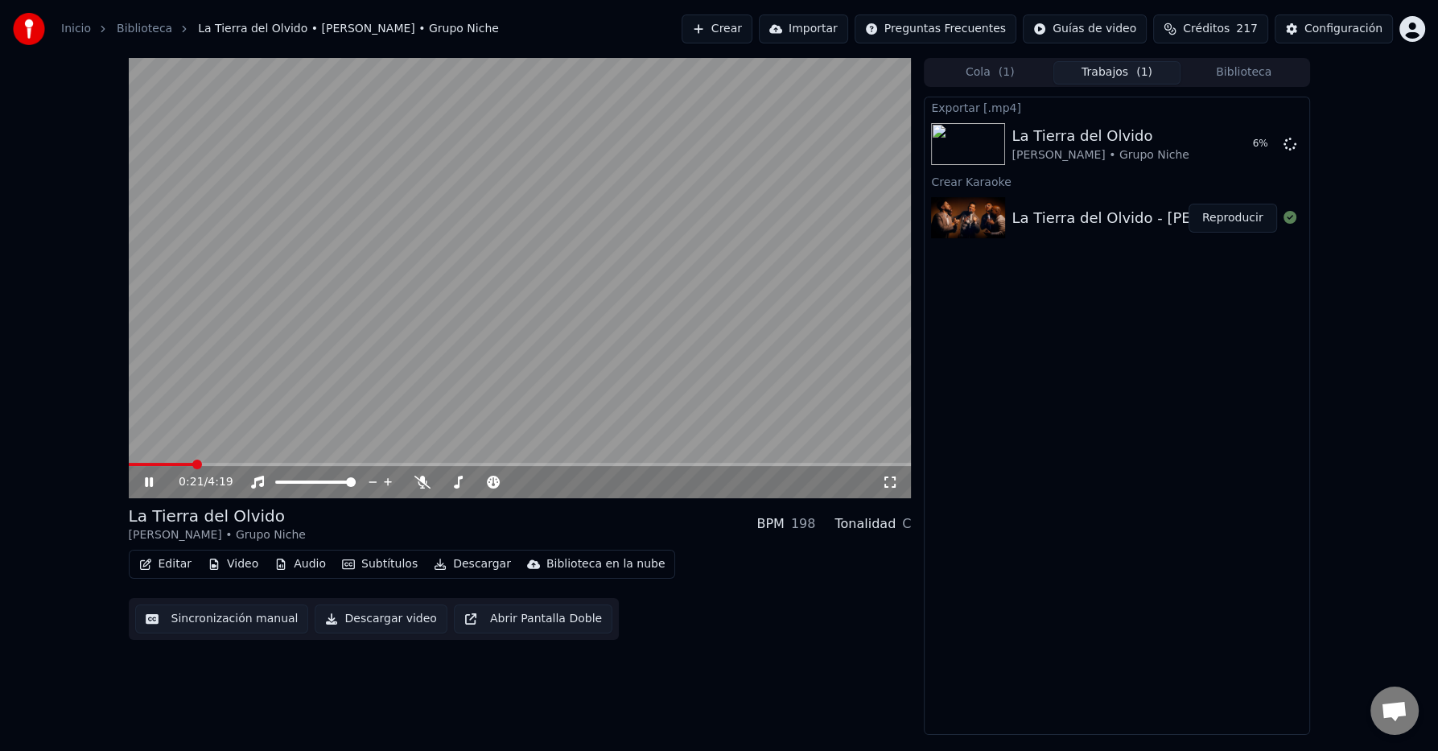
click at [146, 483] on icon at bounding box center [149, 482] width 8 height 10
click at [146, 484] on icon at bounding box center [149, 481] width 10 height 11
click at [146, 484] on icon at bounding box center [149, 482] width 8 height 10
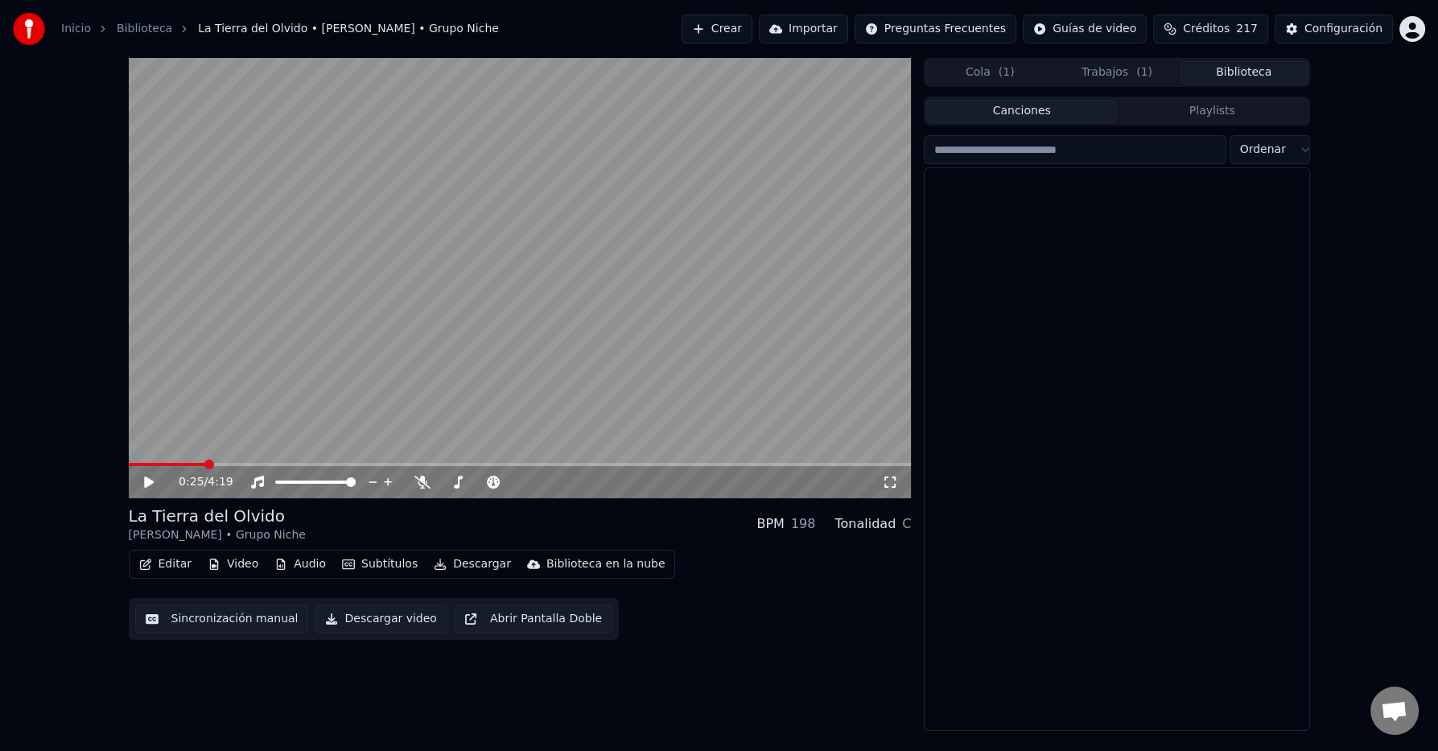
click at [1236, 70] on button "Biblioteca" at bounding box center [1243, 72] width 127 height 23
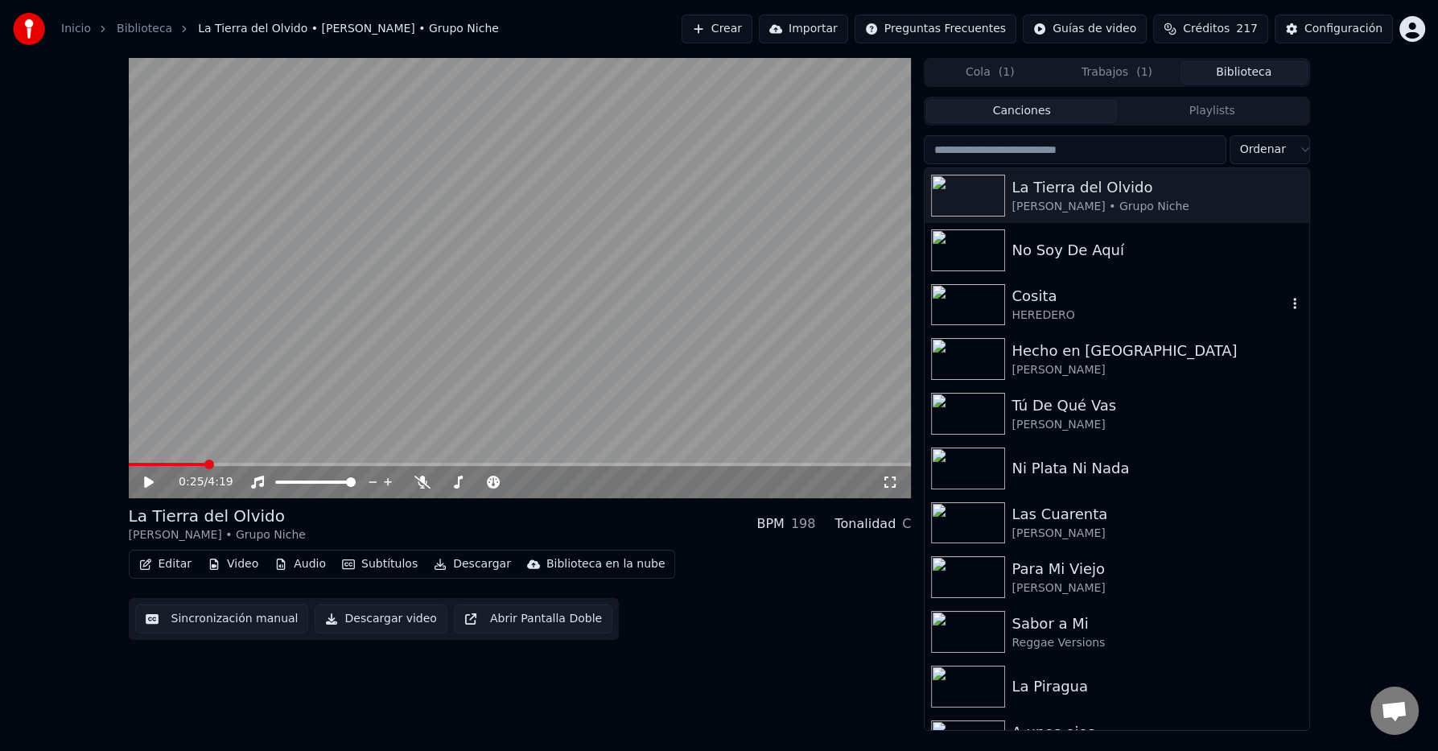
click at [1075, 302] on div "Cosita" at bounding box center [1148, 296] width 274 height 23
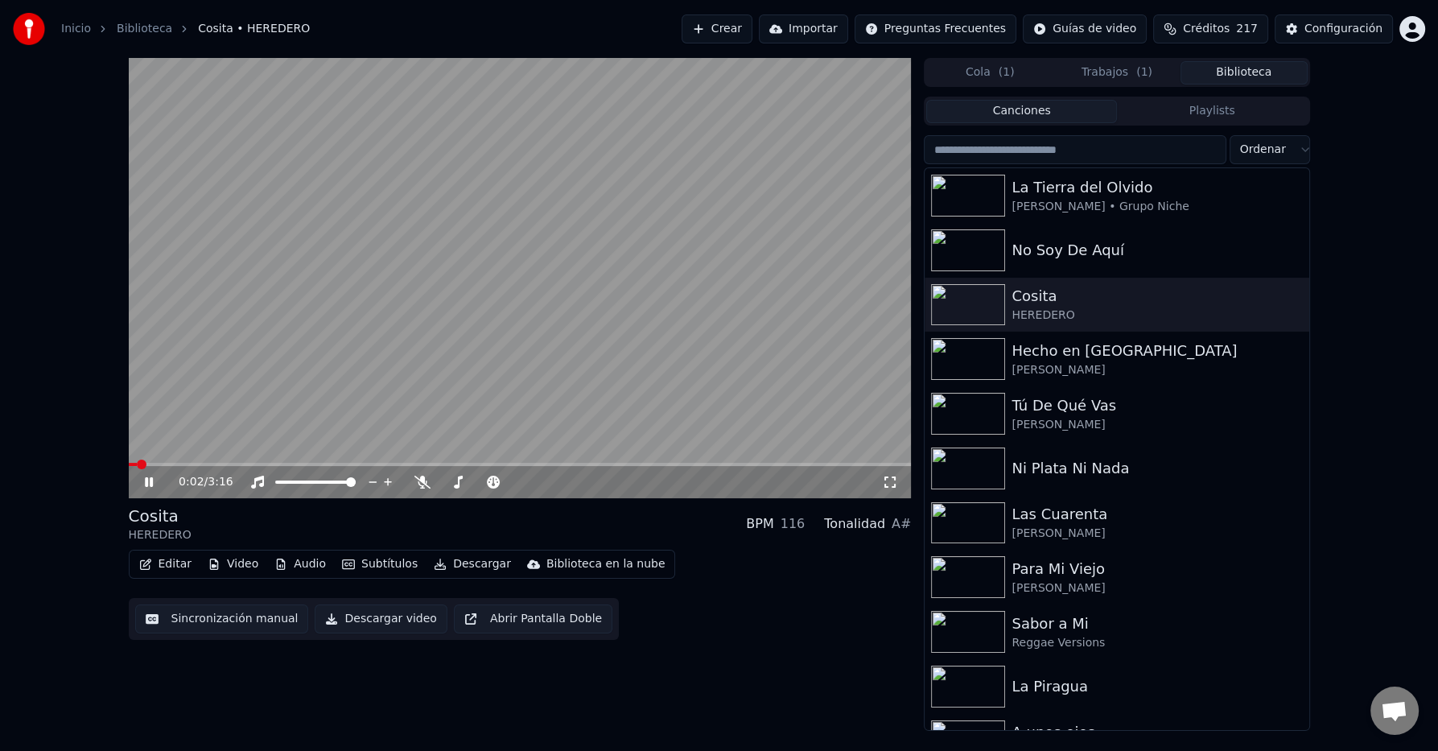
click at [221, 462] on video at bounding box center [520, 278] width 783 height 440
click at [219, 465] on span at bounding box center [520, 464] width 783 height 3
click at [160, 482] on icon at bounding box center [161, 481] width 38 height 13
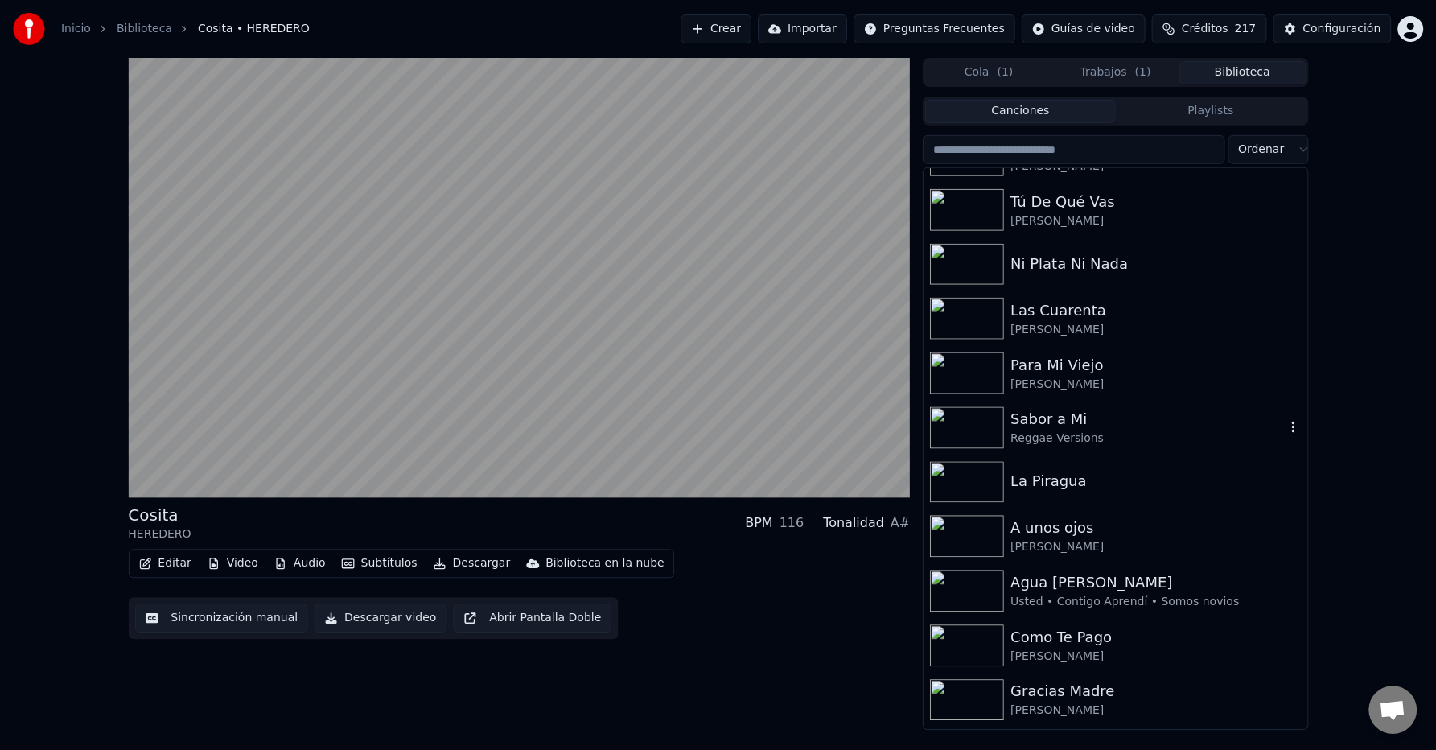
scroll to position [208, 0]
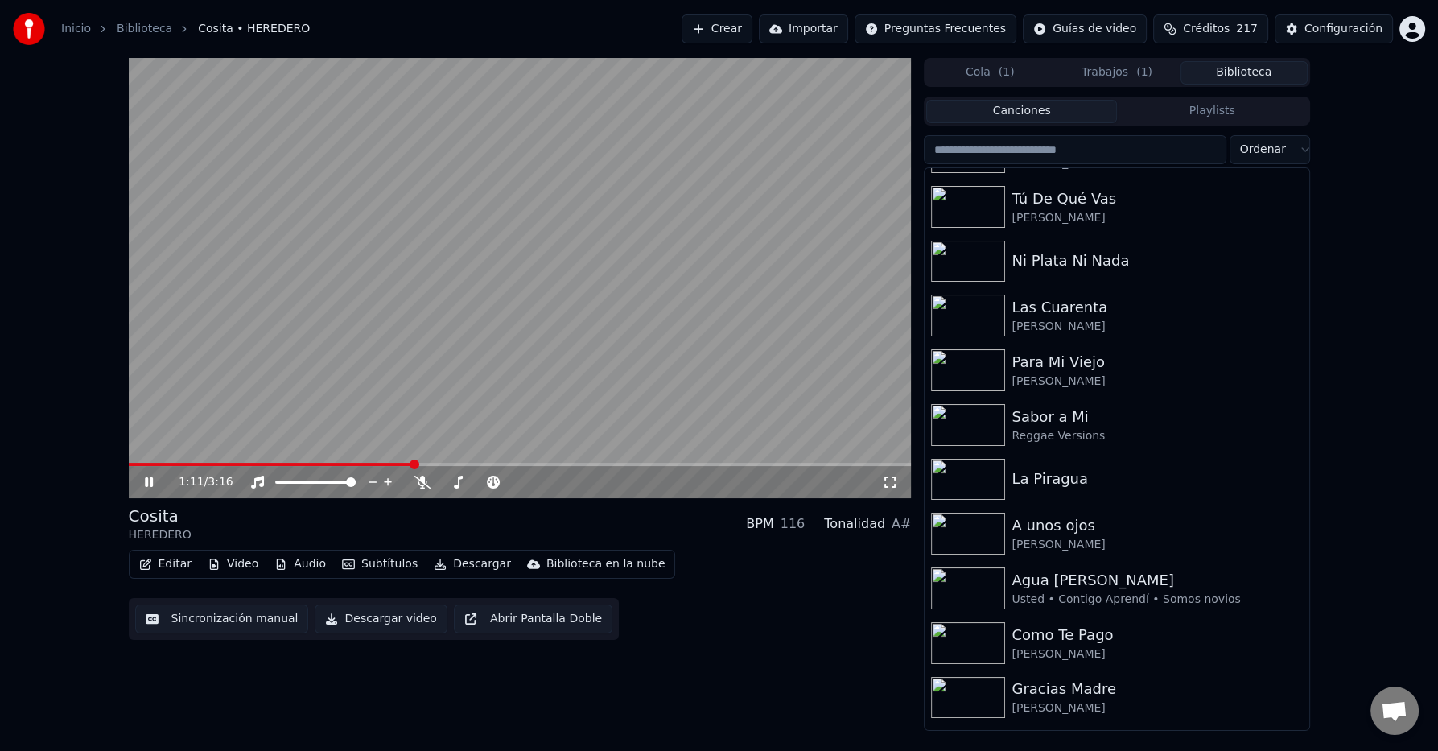
click at [146, 485] on icon at bounding box center [149, 482] width 8 height 10
click at [482, 569] on button "Descargar" at bounding box center [471, 564] width 90 height 23
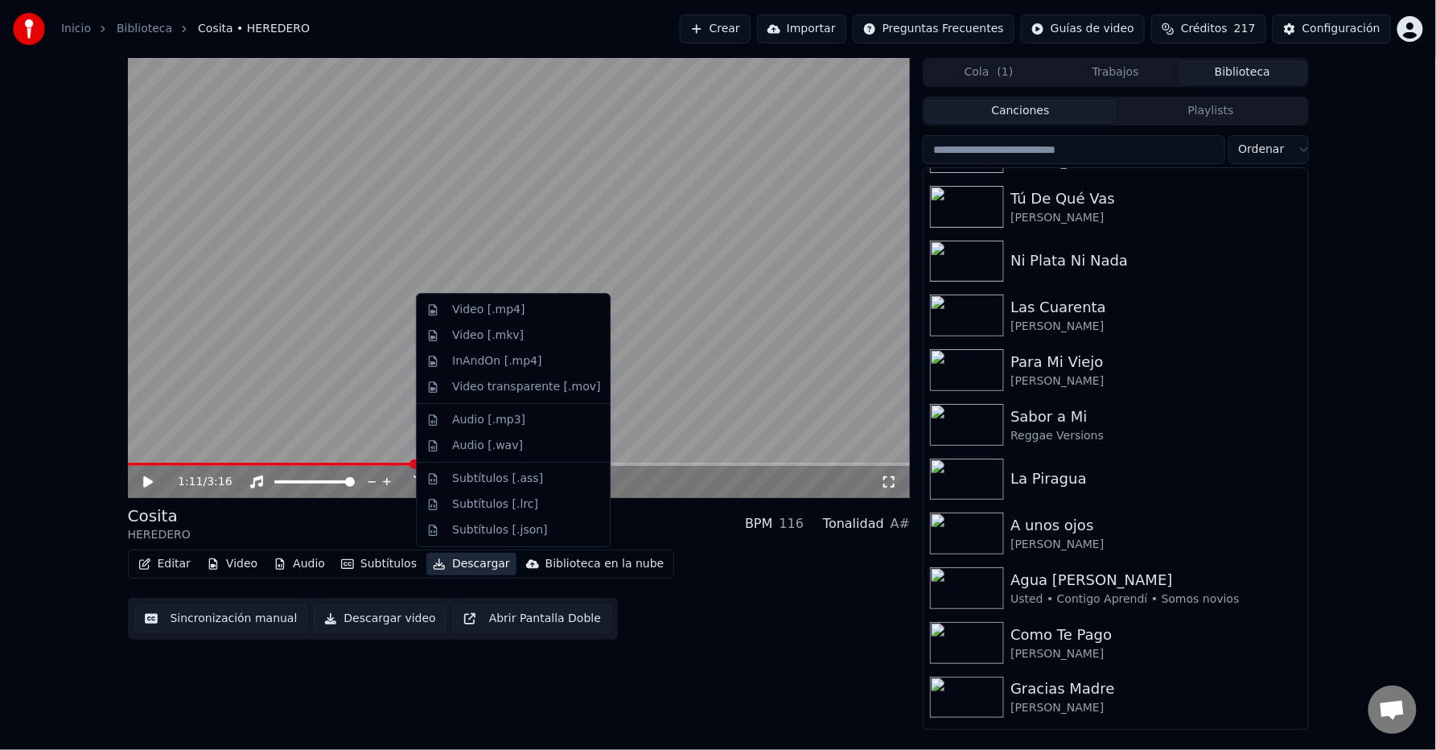
click at [610, 734] on div "Inicio Biblioteca Cosita • HEREDERO Crear Importar Preguntas Frecuentes Guías d…" at bounding box center [718, 375] width 1436 height 750
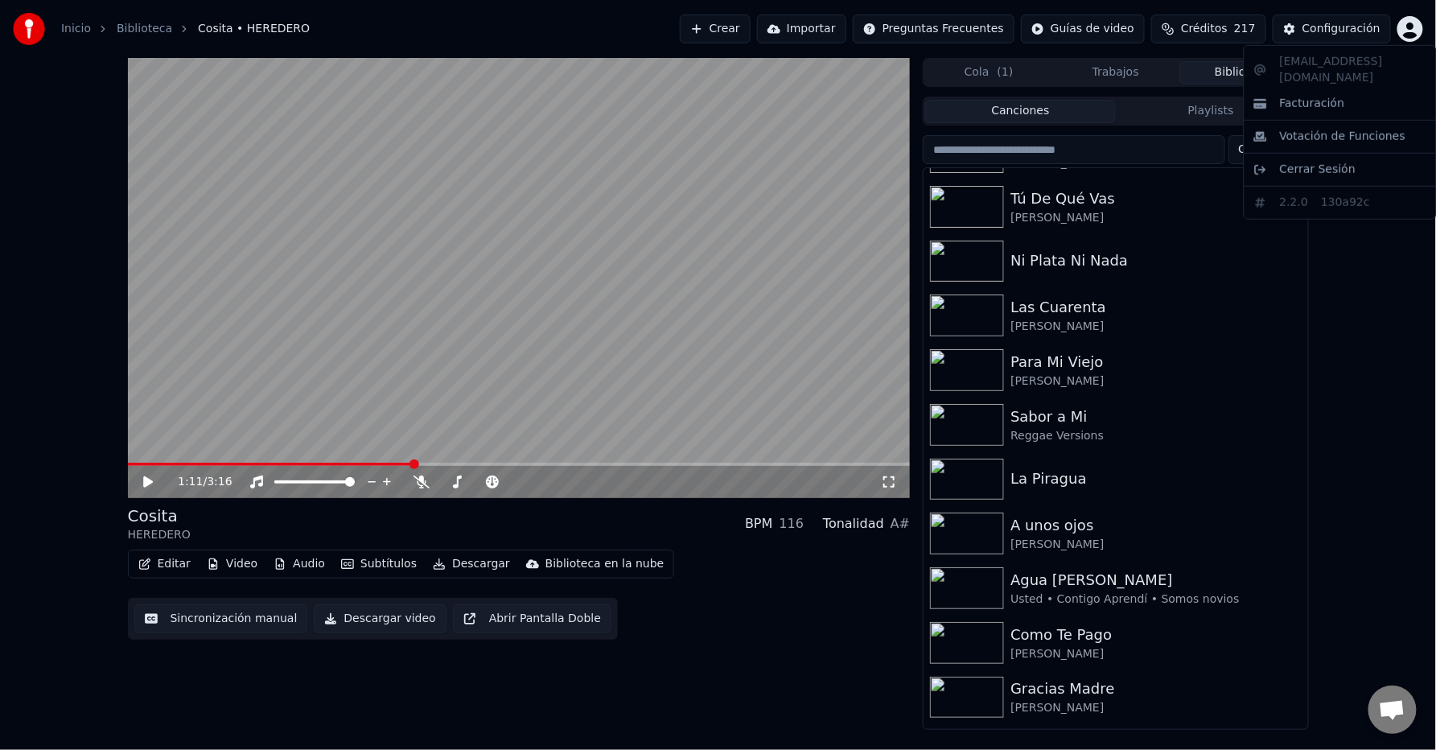
click at [1413, 20] on html "Inicio Biblioteca Cosita • HEREDERO Crear Importar Preguntas Frecuentes Guías d…" at bounding box center [718, 375] width 1436 height 750
click at [1342, 26] on html "Inicio Biblioteca Cosita • HEREDERO Crear Importar Preguntas Frecuentes Guías d…" at bounding box center [718, 375] width 1436 height 750
click at [1342, 26] on div "Configuración" at bounding box center [1341, 29] width 78 height 16
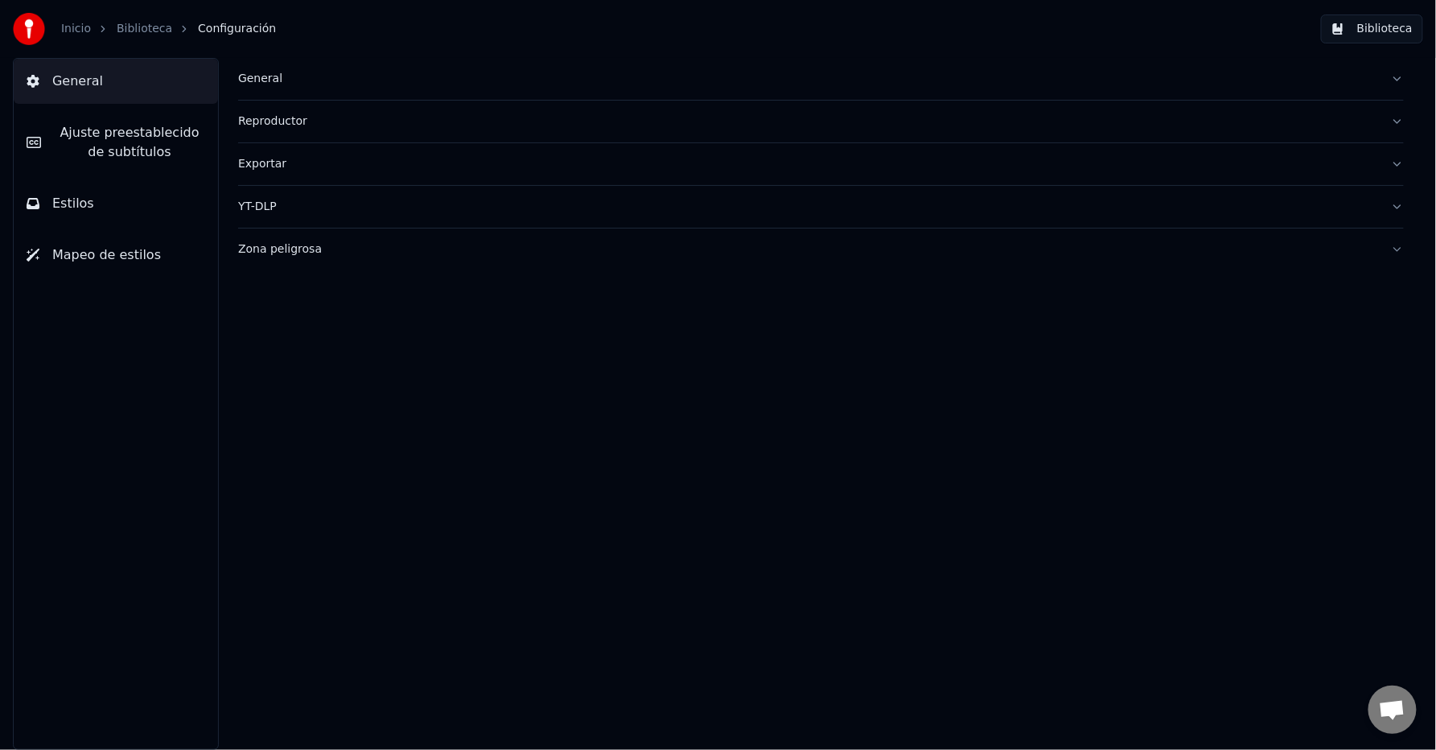
click at [273, 163] on div "Exportar" at bounding box center [808, 164] width 1140 height 16
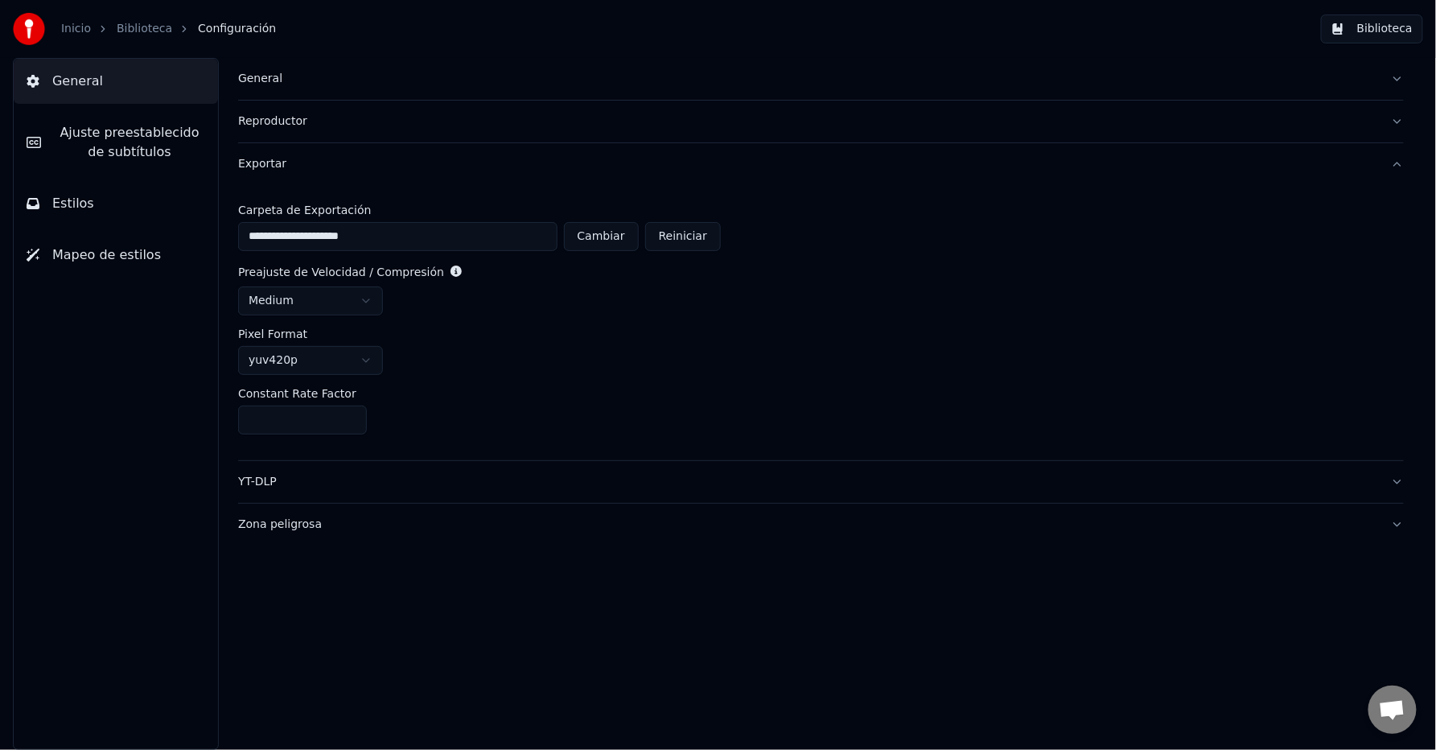
click at [603, 245] on button "Cambiar" at bounding box center [601, 236] width 75 height 29
type input "**********"
click at [623, 231] on button "Cambiar" at bounding box center [601, 236] width 75 height 29
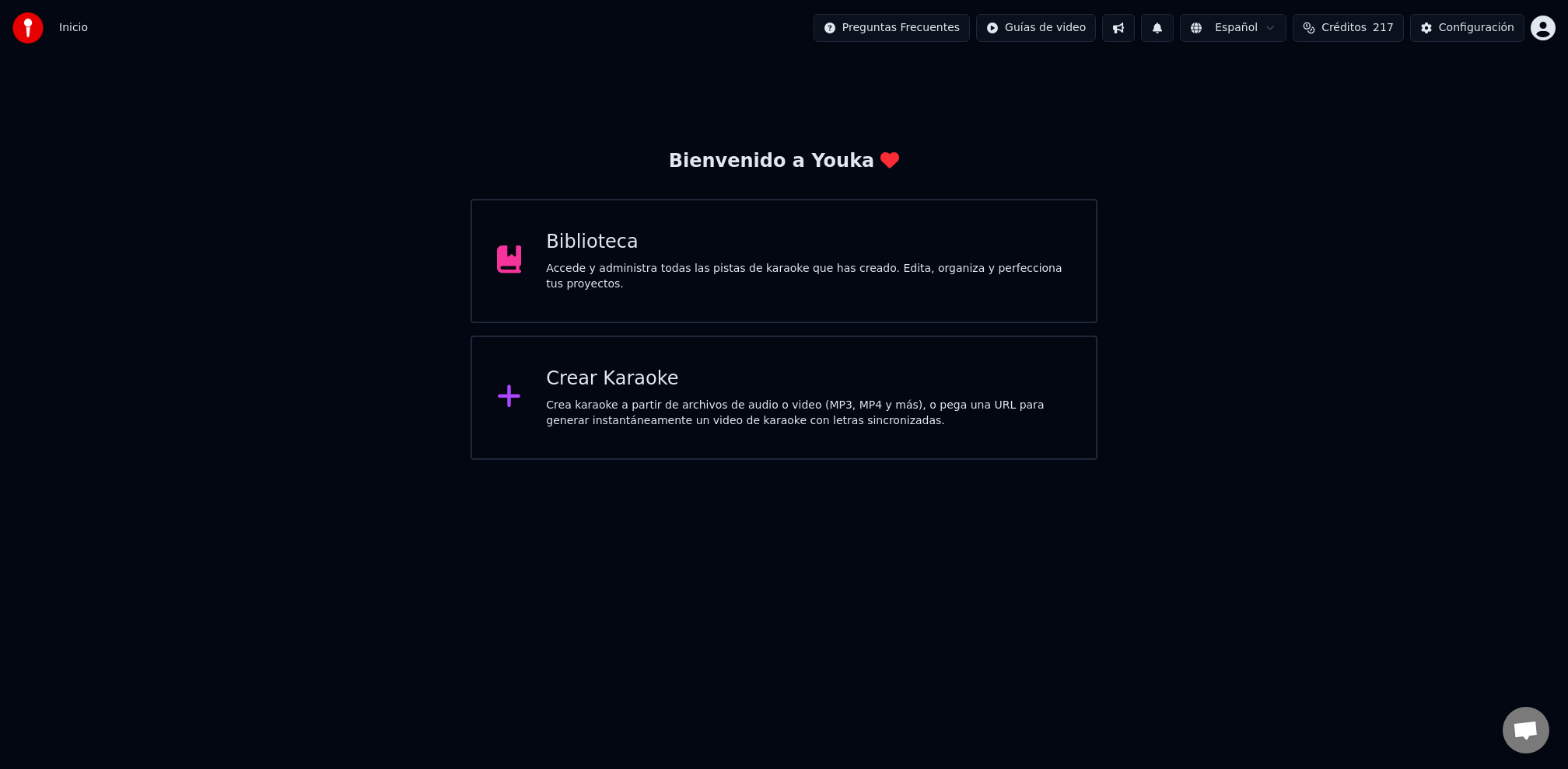
click at [542, 412] on div "Crear Karaoke Crea karaoke a partir de archivos de audio o video (MP3, MP4 y má…" at bounding box center [784, 398] width 626 height 125
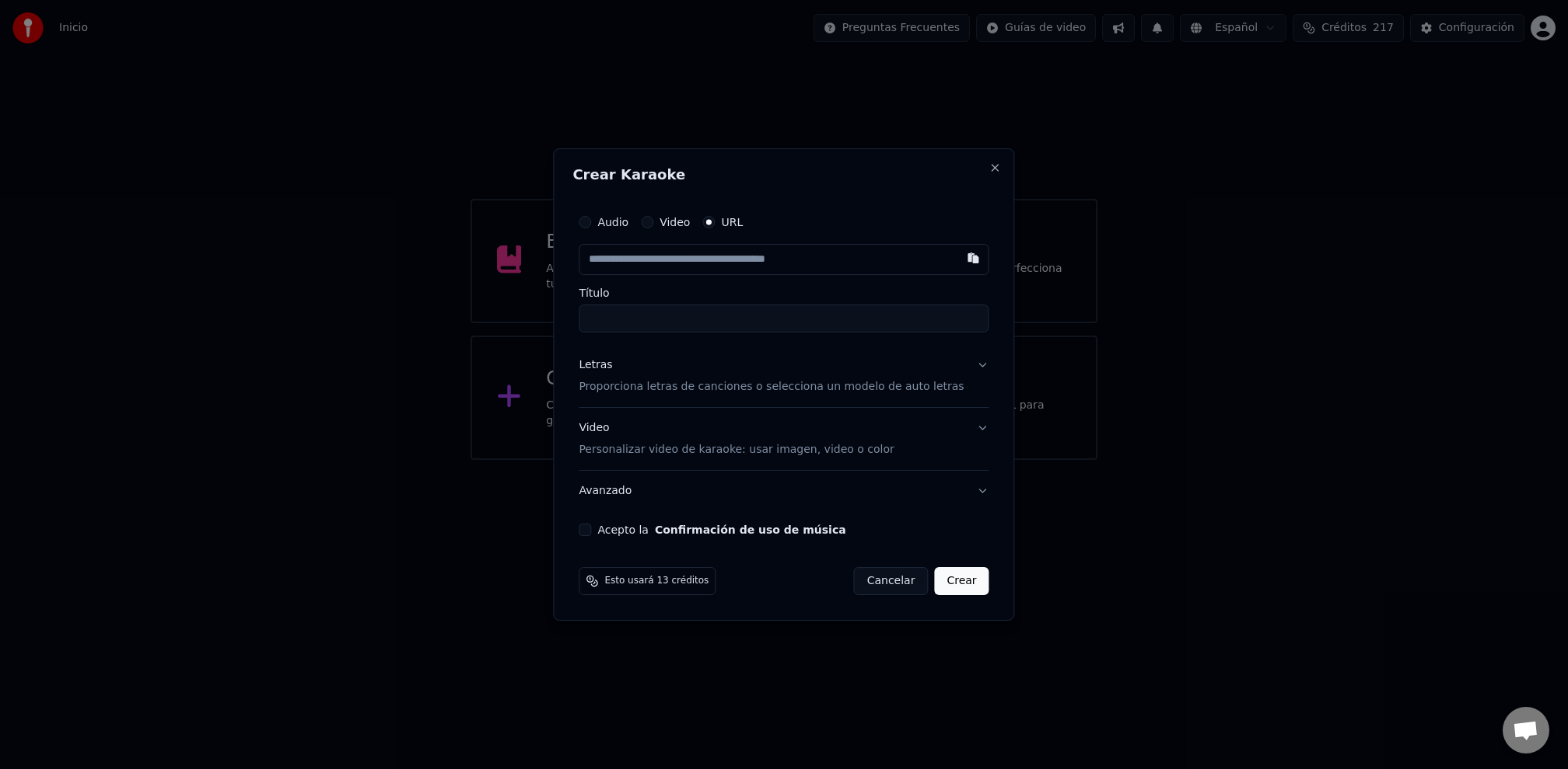
click at [651, 313] on input "Título" at bounding box center [784, 318] width 410 height 28
paste input "**********"
type input "**********"
click at [653, 250] on input "text" at bounding box center [784, 260] width 410 height 31
paste input "**********"
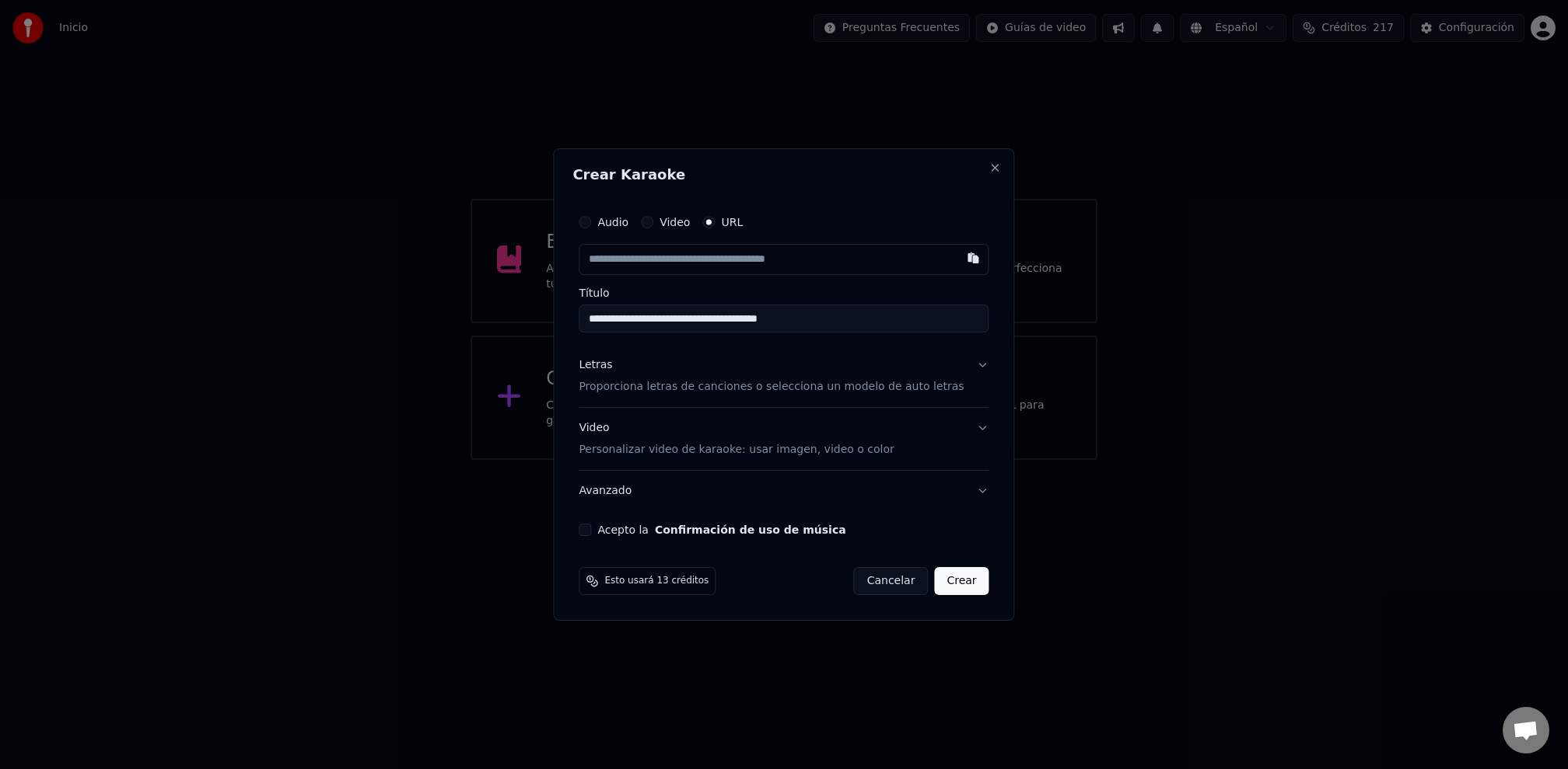
type input "**********"
click at [619, 532] on label "Acepto la Confirmación de uso de música" at bounding box center [721, 529] width 248 height 11
click at [591, 532] on button "Acepto la Confirmación de uso de música" at bounding box center [585, 529] width 13 height 13
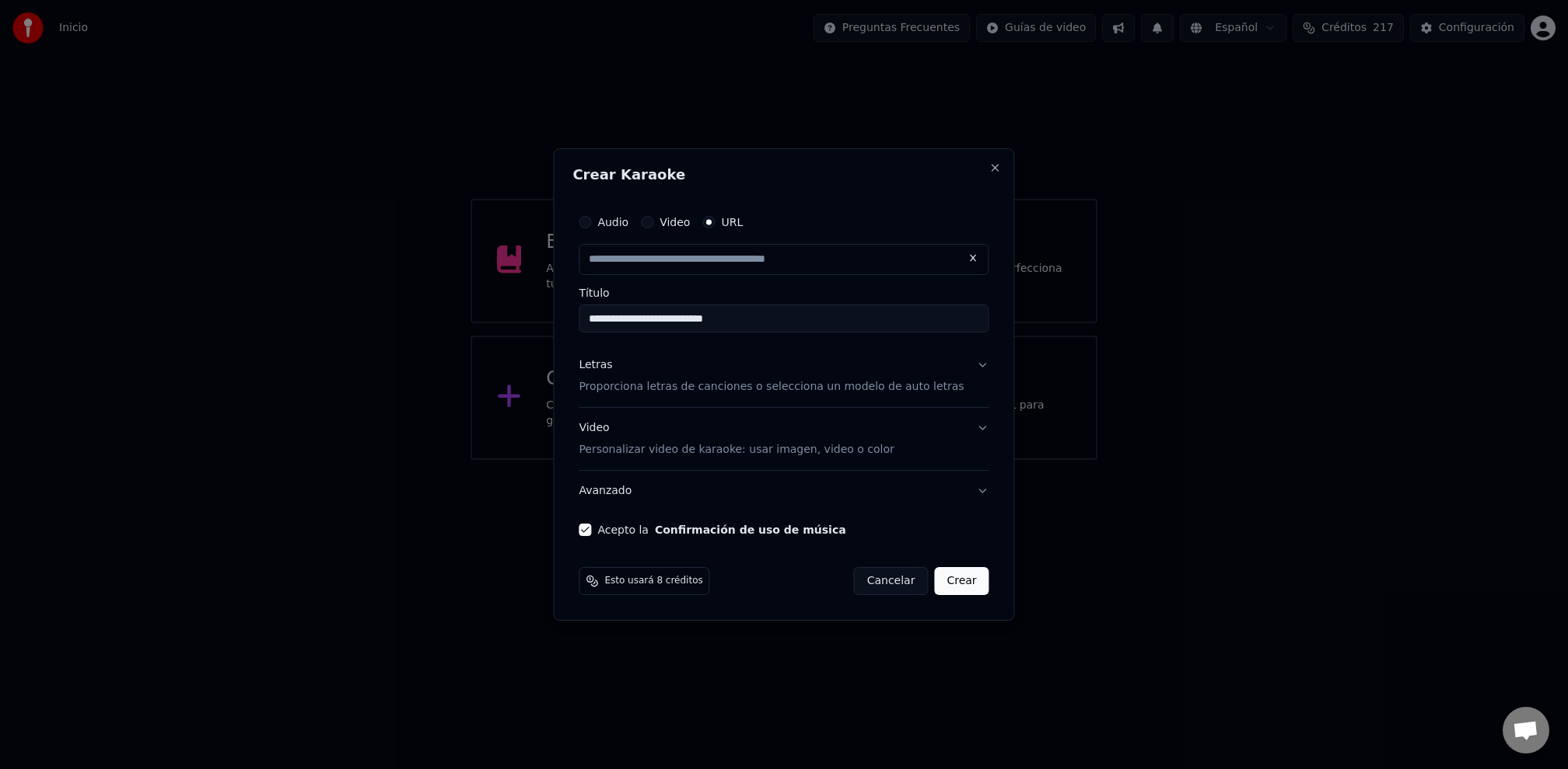
click at [766, 455] on p "Personalizar video de karaoke: usar imagen, video o color" at bounding box center [737, 450] width 315 height 15
type input "**********"
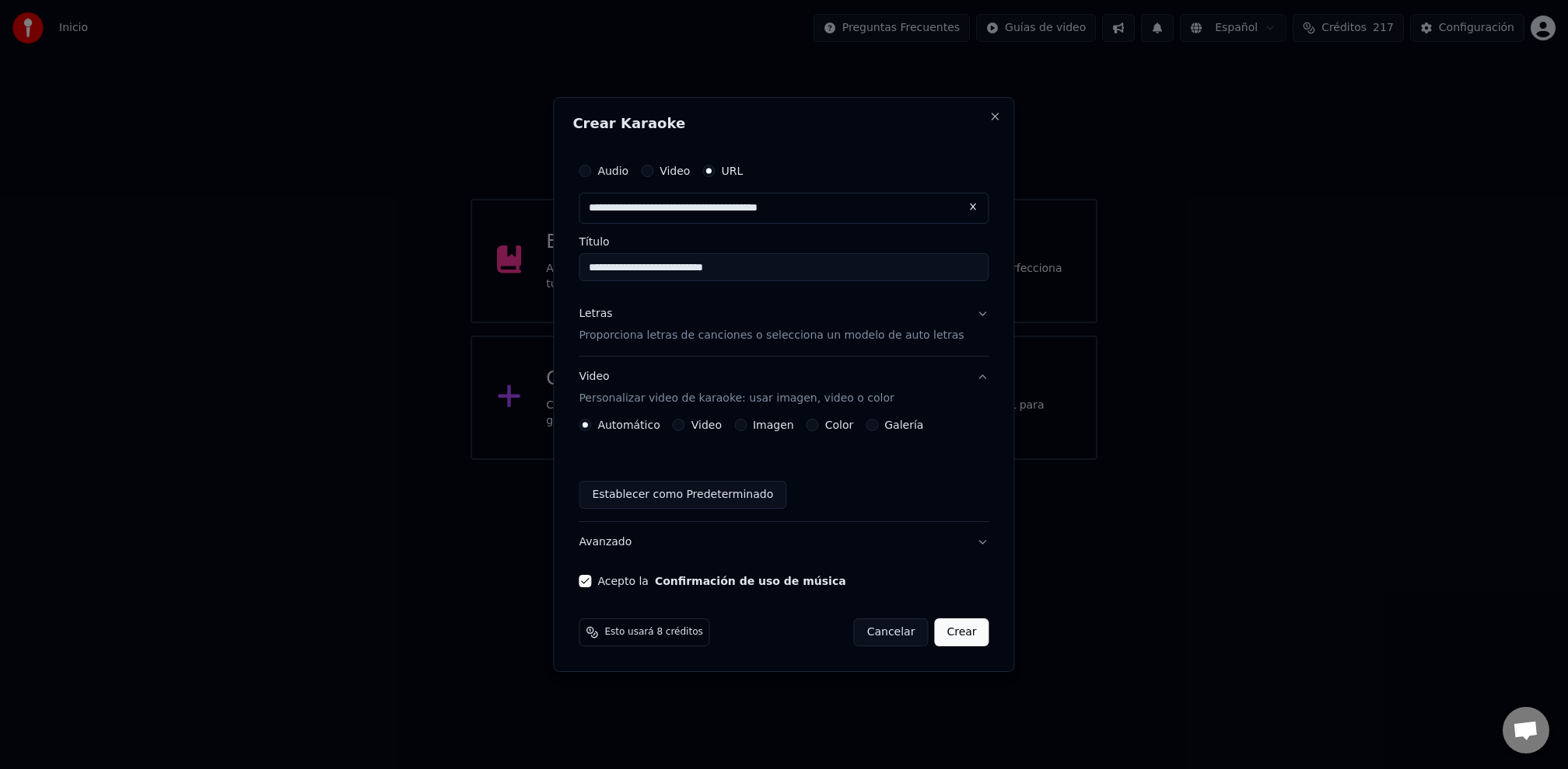
click at [951, 634] on button "Crear" at bounding box center [961, 632] width 54 height 28
